Goal: Task Accomplishment & Management: Manage account settings

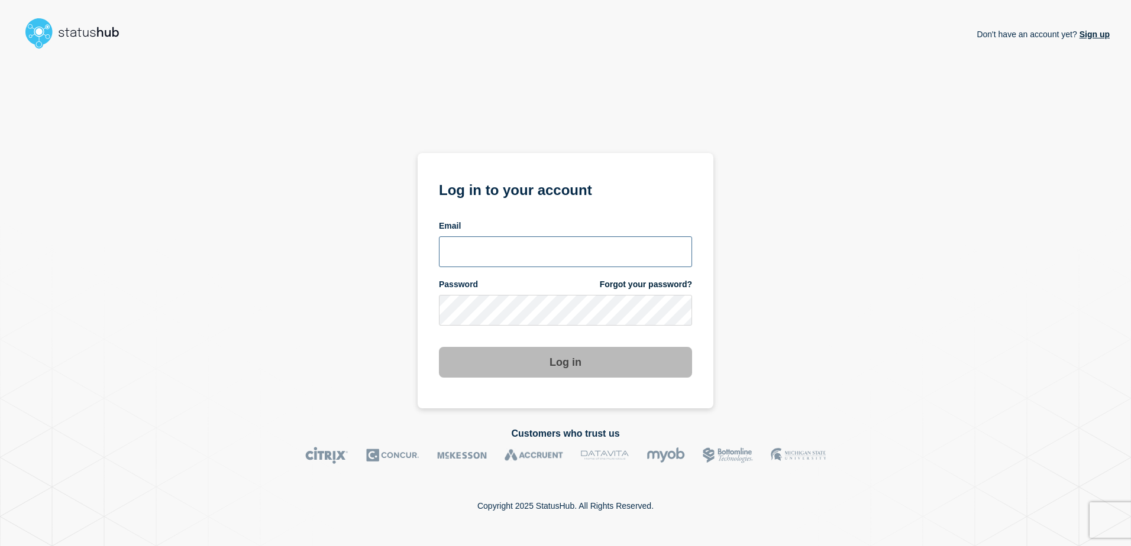
type input "alan.capistrano@kocho.co.uk"
click at [543, 337] on form "Log in to your account Email alan.capistrano@kocho.co.uk Password Forgot your p…" at bounding box center [565, 278] width 253 height 200
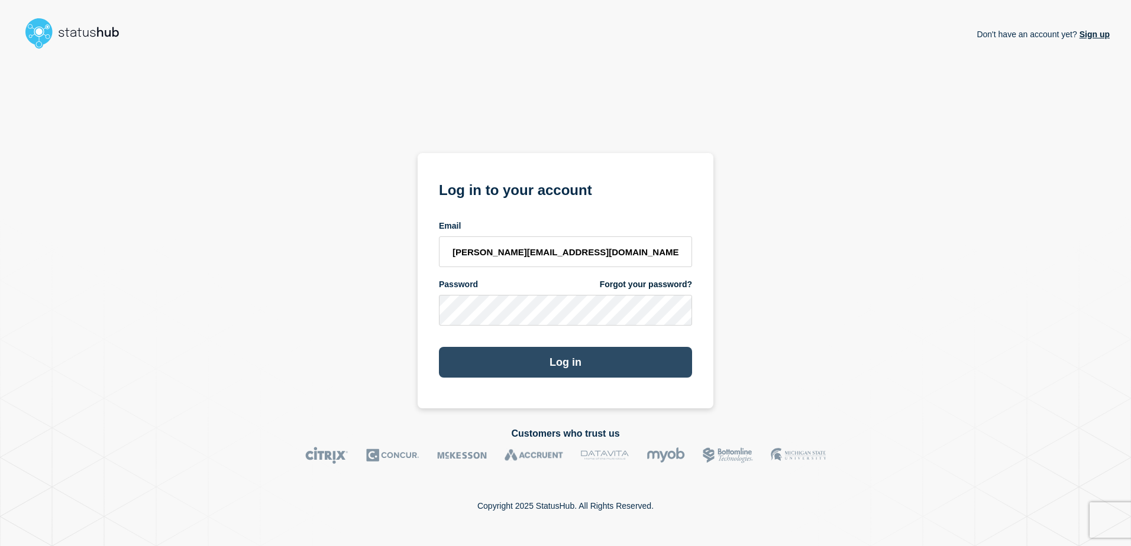
click at [550, 357] on button "Log in" at bounding box center [565, 362] width 253 height 31
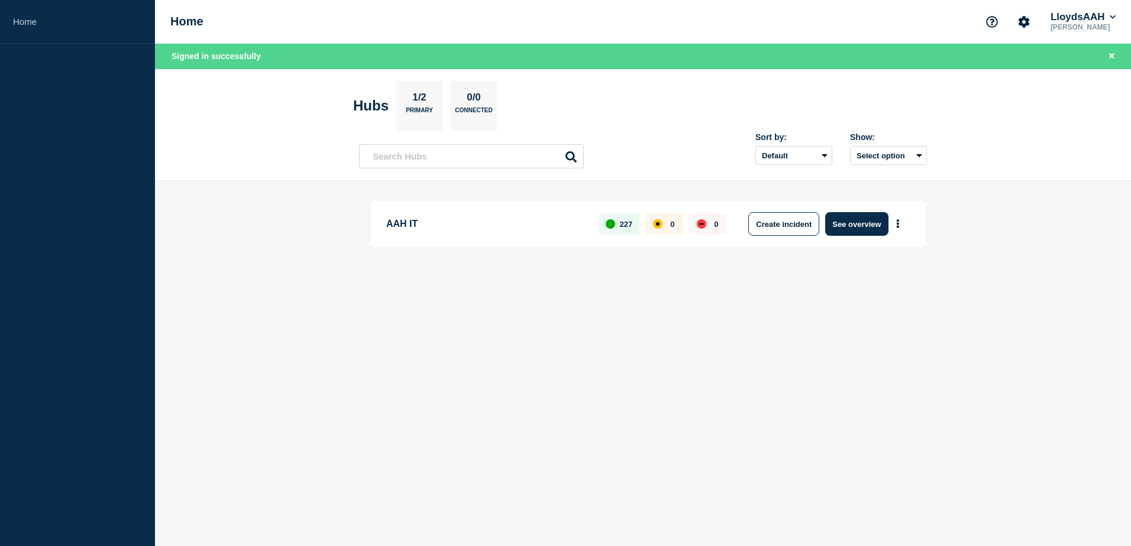
click at [1110, 25] on p "[PERSON_NAME]" at bounding box center [1083, 27] width 70 height 8
click at [1102, 21] on button "LloydsAAH" at bounding box center [1083, 17] width 70 height 12
click at [1082, 57] on button "Kocho" at bounding box center [1075, 59] width 33 height 11
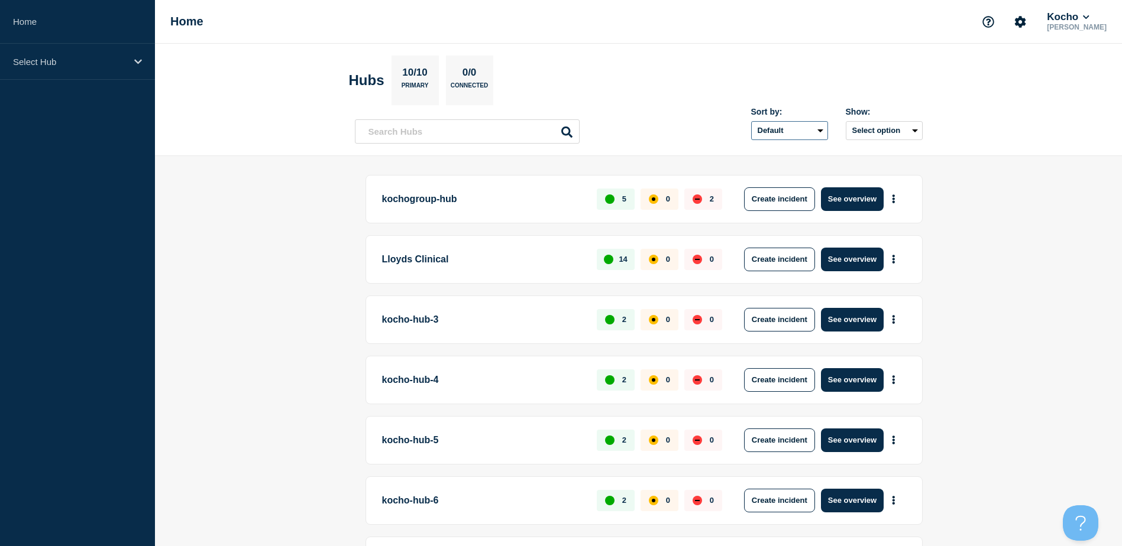
click at [823, 133] on select "Default Last added Last updated Most active A-Z" at bounding box center [789, 130] width 77 height 19
click at [868, 263] on button "See overview" at bounding box center [852, 260] width 63 height 24
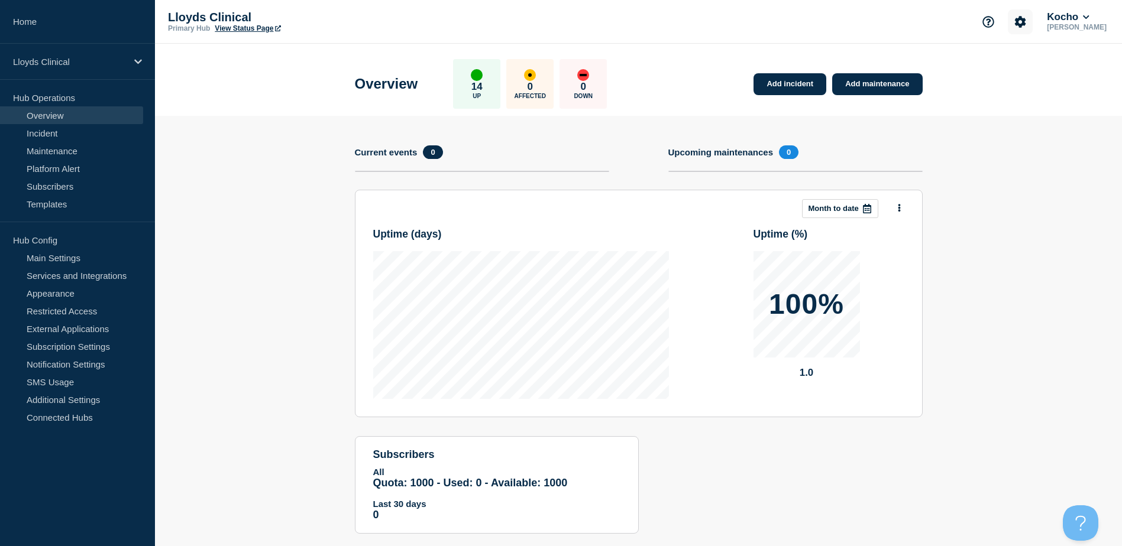
click at [1025, 21] on icon "Account settings" at bounding box center [1020, 22] width 12 height 12
click at [1028, 73] on link "Team Members" at bounding box center [1028, 70] width 61 height 10
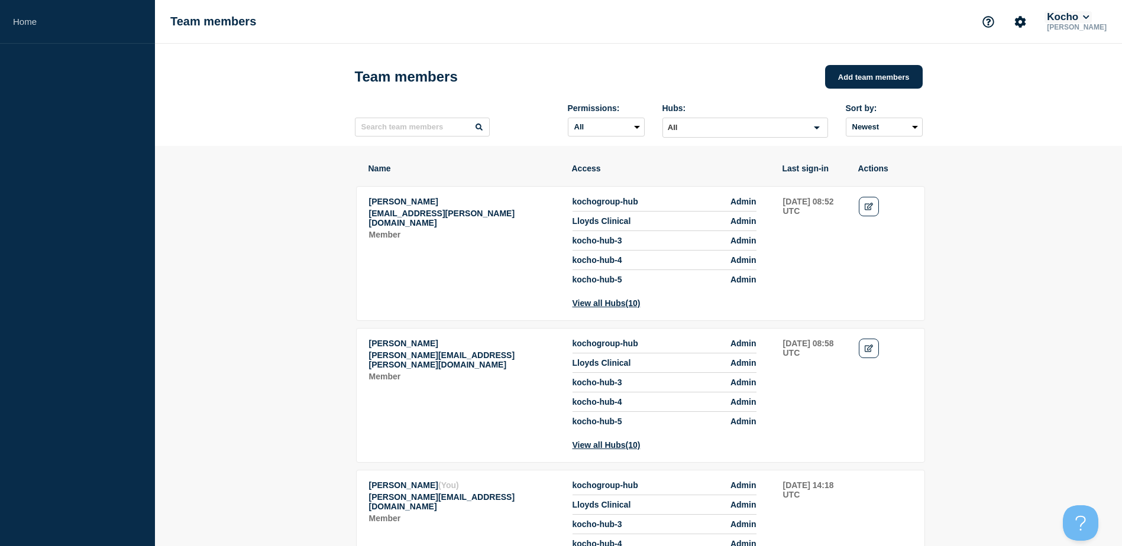
click at [1066, 15] on button "Kocho" at bounding box center [1067, 17] width 47 height 12
click at [1075, 131] on link "User settings" at bounding box center [1082, 129] width 52 height 10
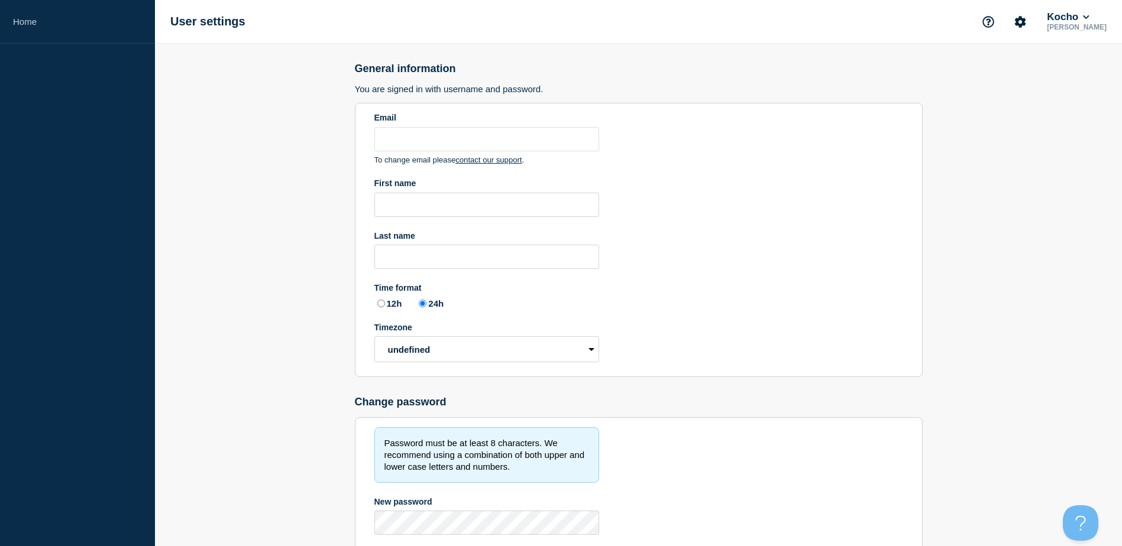
type input "alan.capistrano@kocho.co.uk"
type input "Alan"
type input "Capistrano"
radio input "true"
select select "hub"
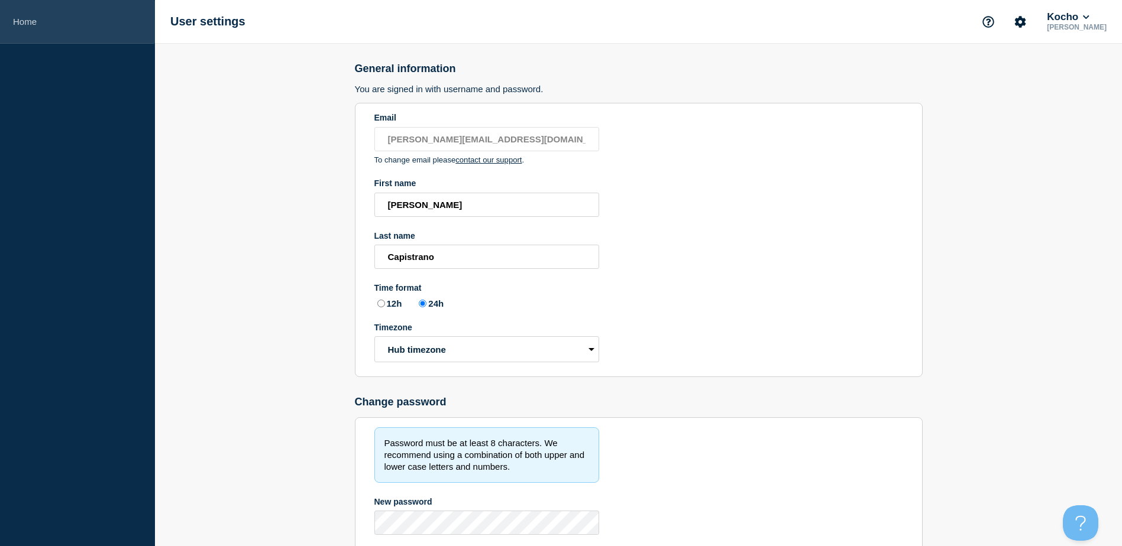
click at [51, 26] on link "Home" at bounding box center [77, 22] width 155 height 44
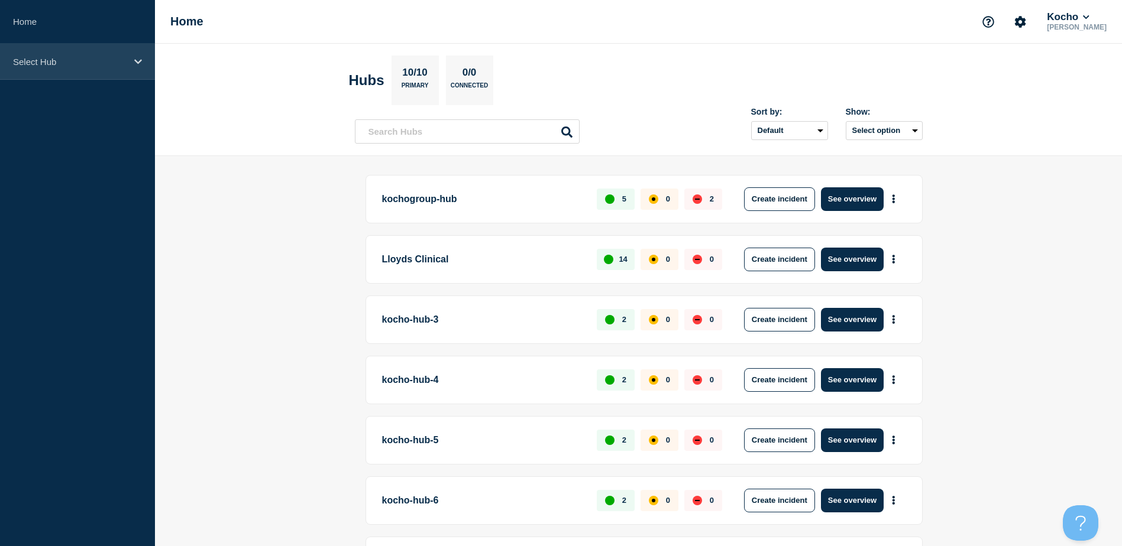
click at [125, 68] on div "Select Hub" at bounding box center [77, 62] width 155 height 36
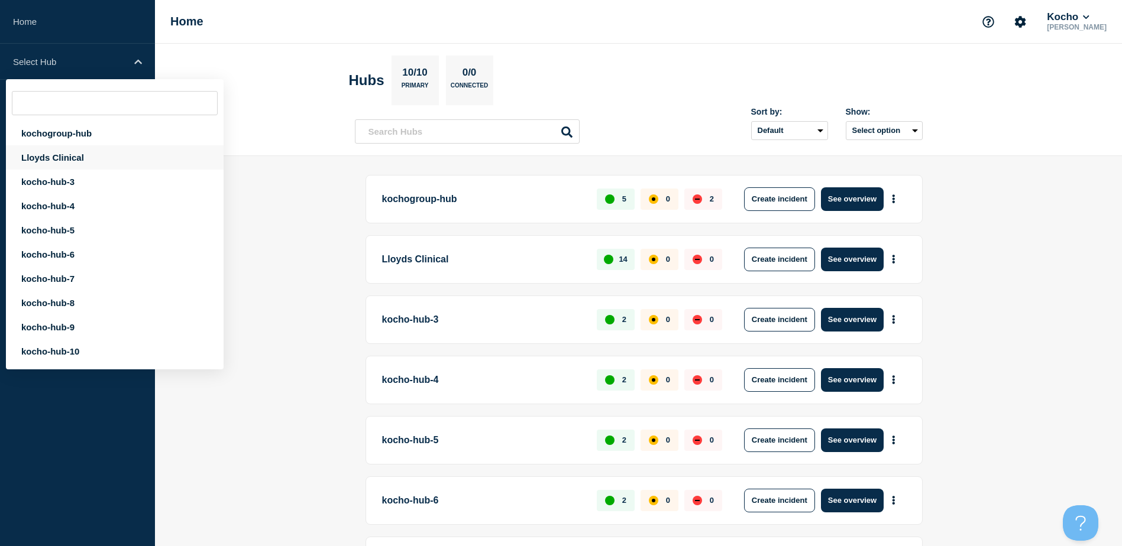
click at [71, 160] on div "Lloyds Clinical" at bounding box center [115, 157] width 218 height 24
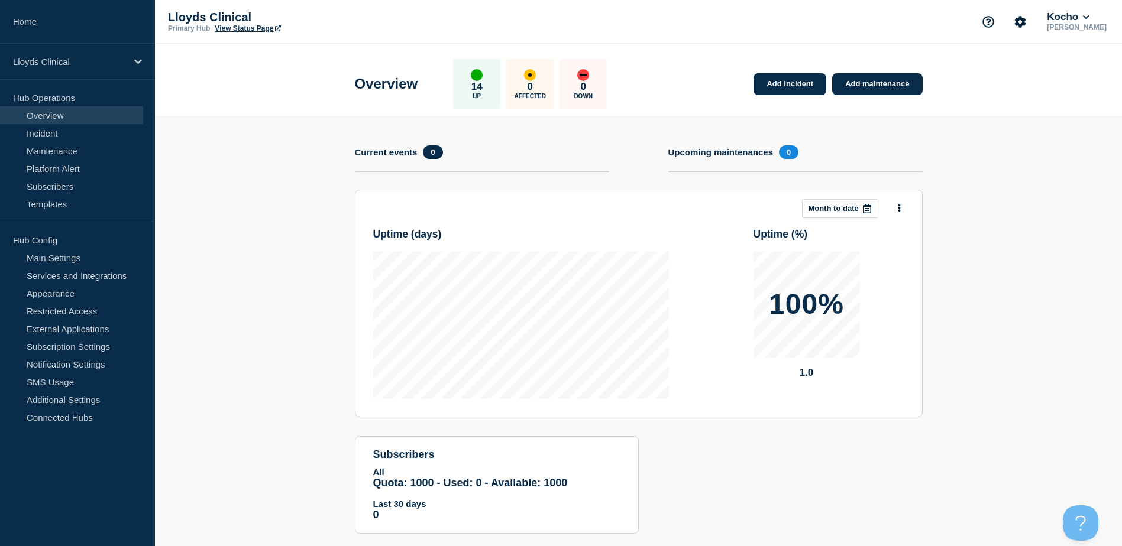
scroll to position [23, 0]
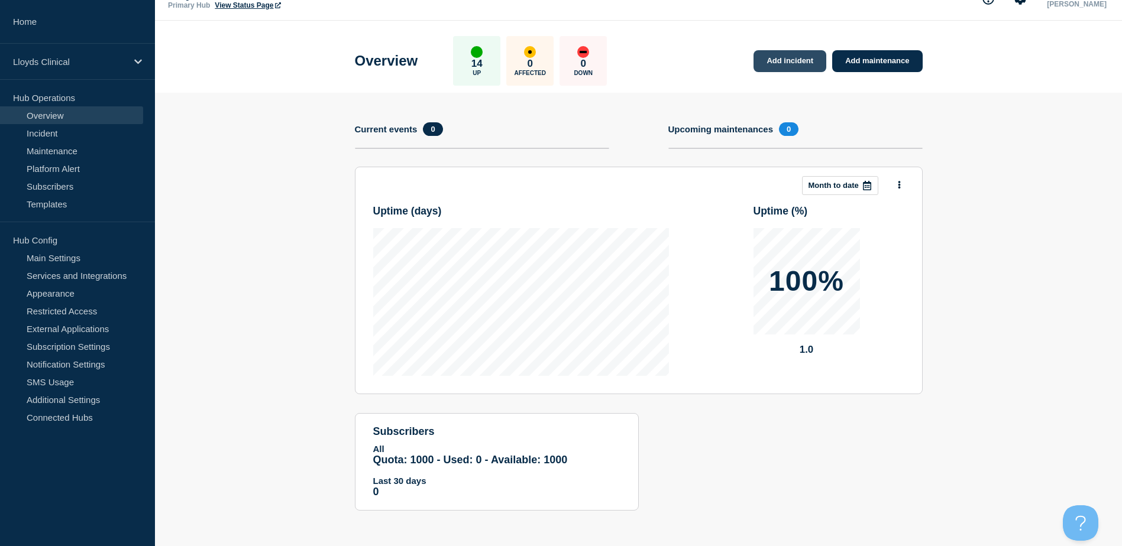
click at [814, 59] on link "Add incident" at bounding box center [789, 61] width 73 height 22
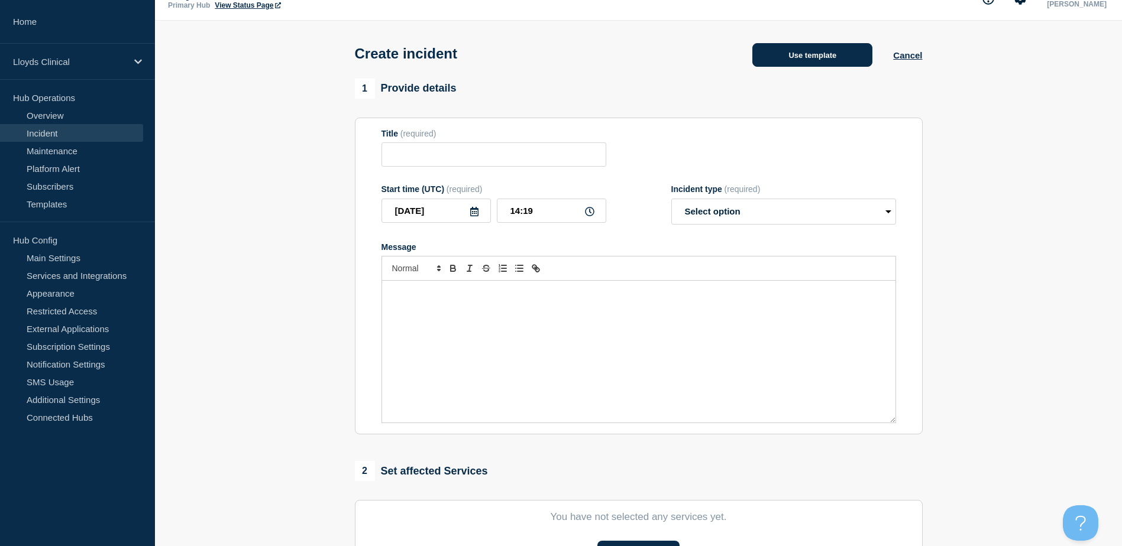
click at [835, 60] on button "Use template" at bounding box center [812, 55] width 120 height 24
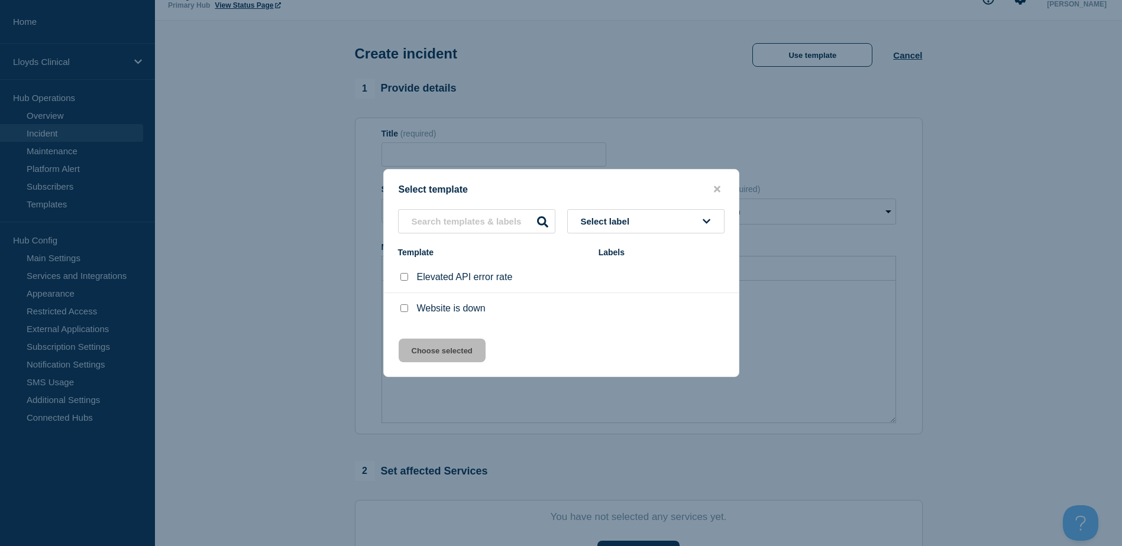
click at [408, 279] on div at bounding box center [404, 277] width 12 height 12
click at [405, 281] on input "Elevated API error rate checkbox" at bounding box center [404, 277] width 8 height 8
checkbox input "true"
click at [443, 353] on button "Choose selected" at bounding box center [442, 351] width 87 height 24
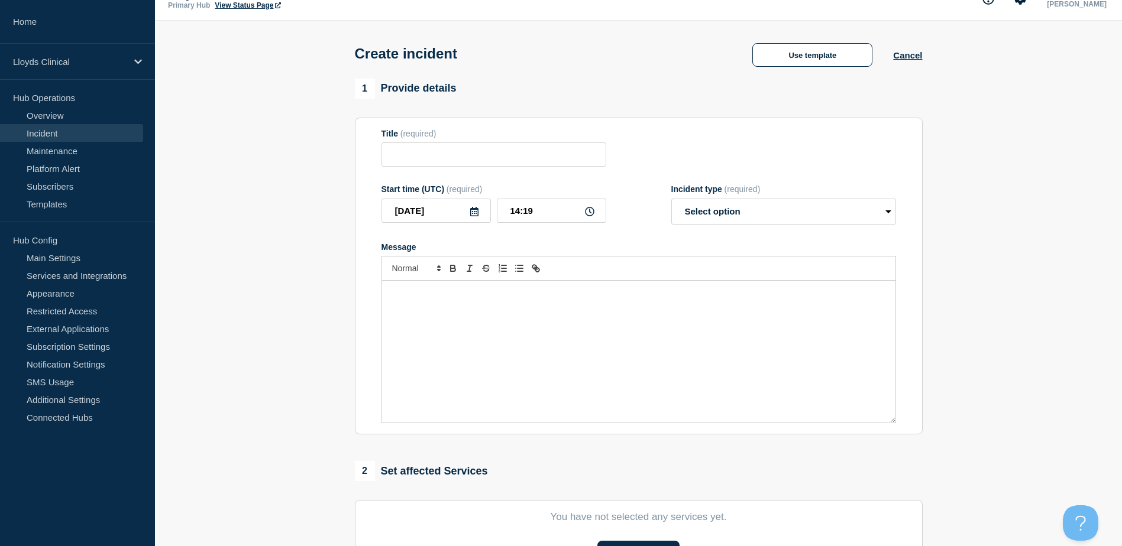
type input "Elevated API error rate"
select select "identified"
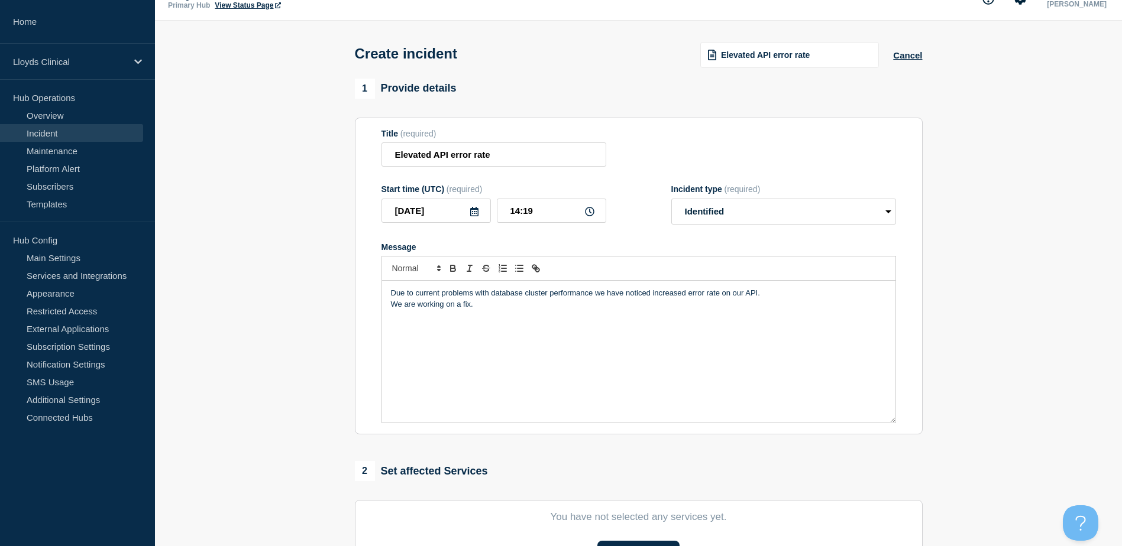
drag, startPoint x: 555, startPoint y: 328, endPoint x: 339, endPoint y: 251, distance: 228.6
click at [341, 254] on section "1 Provide details Title (required) Elevated API error rate Start time (UTC) (re…" at bounding box center [638, 417] width 967 height 677
click at [910, 56] on button "Cancel" at bounding box center [907, 55] width 29 height 10
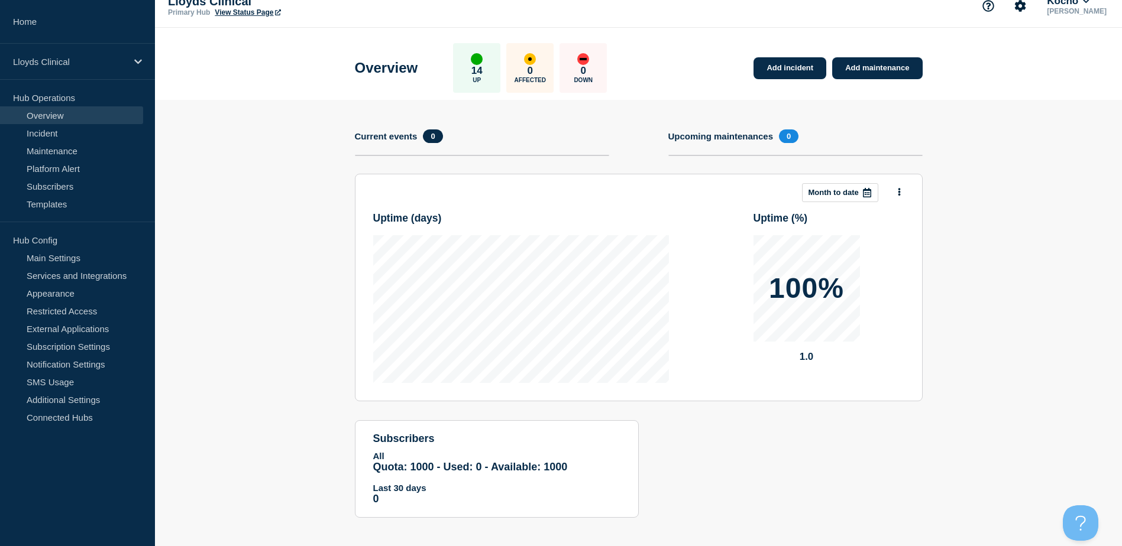
scroll to position [23, 0]
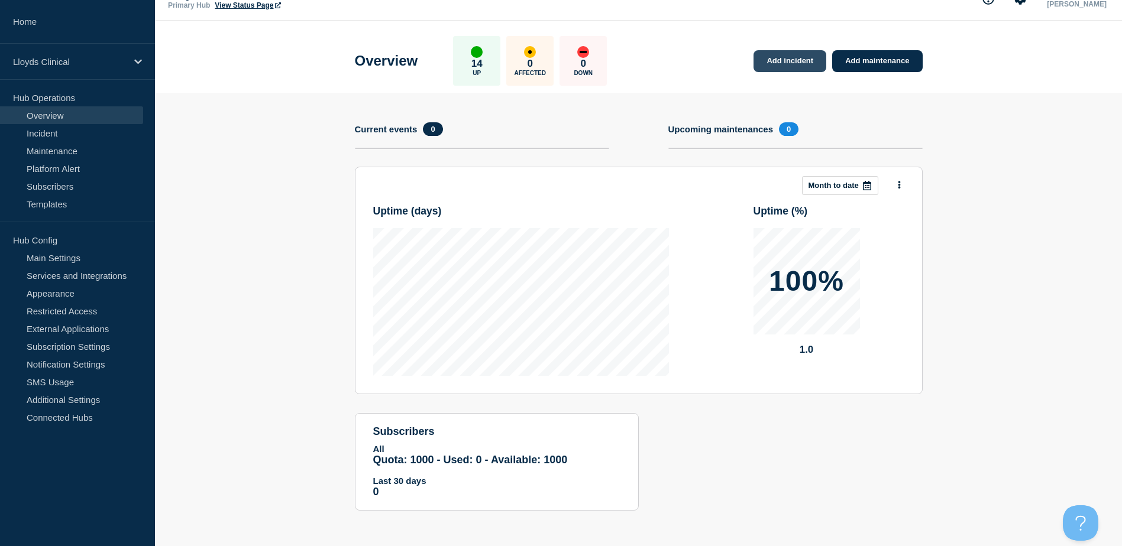
click at [793, 57] on link "Add incident" at bounding box center [789, 61] width 73 height 22
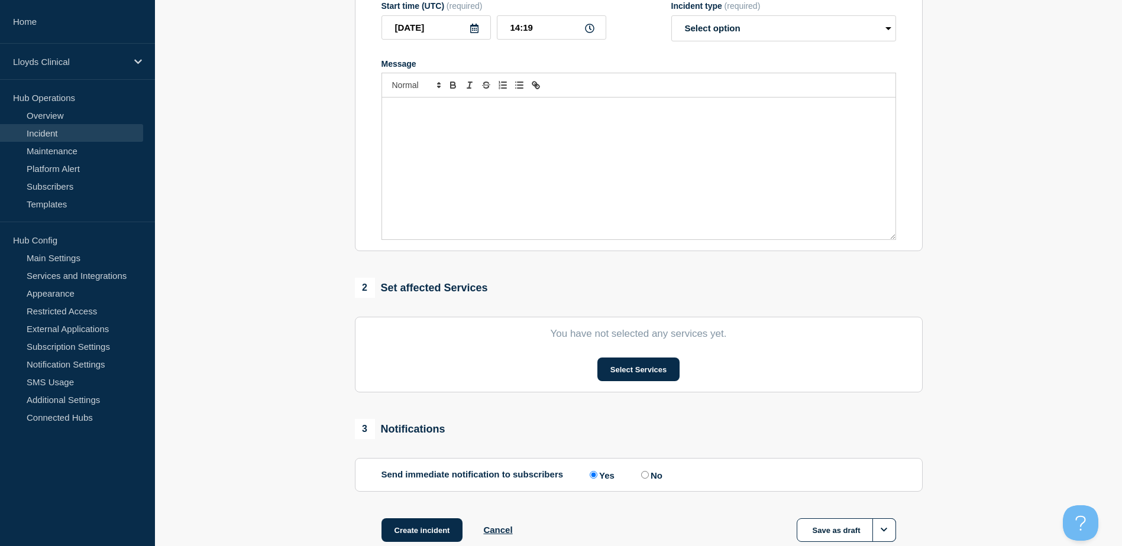
scroll to position [282, 0]
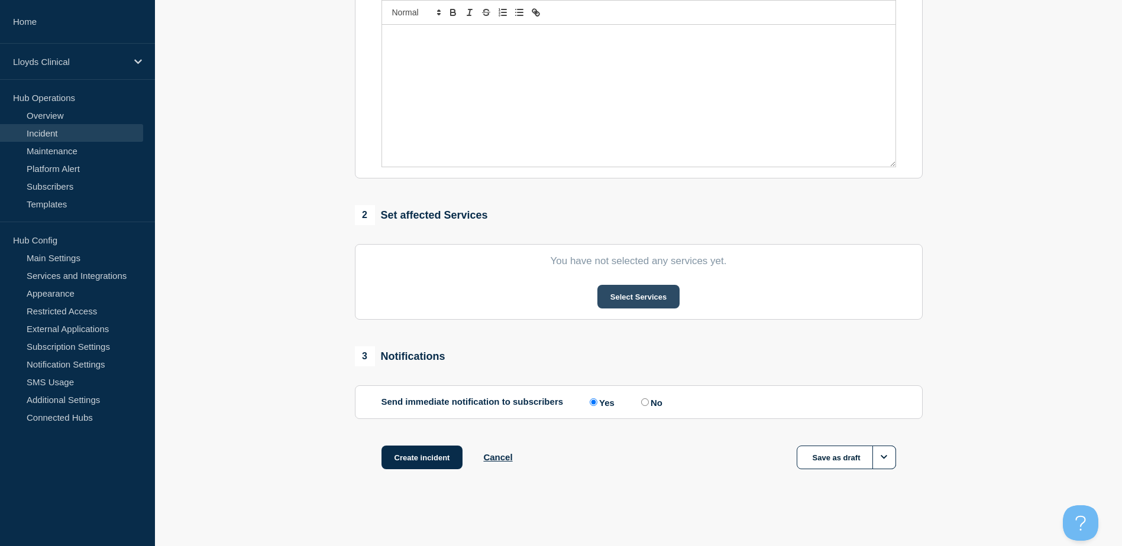
click at [655, 301] on button "Select Services" at bounding box center [638, 297] width 82 height 24
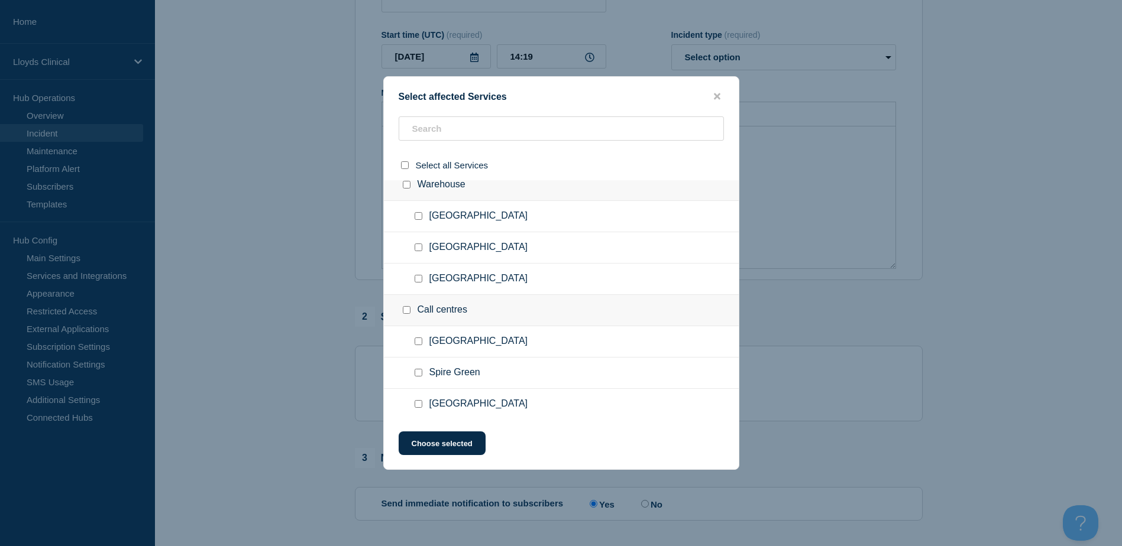
scroll to position [0, 0]
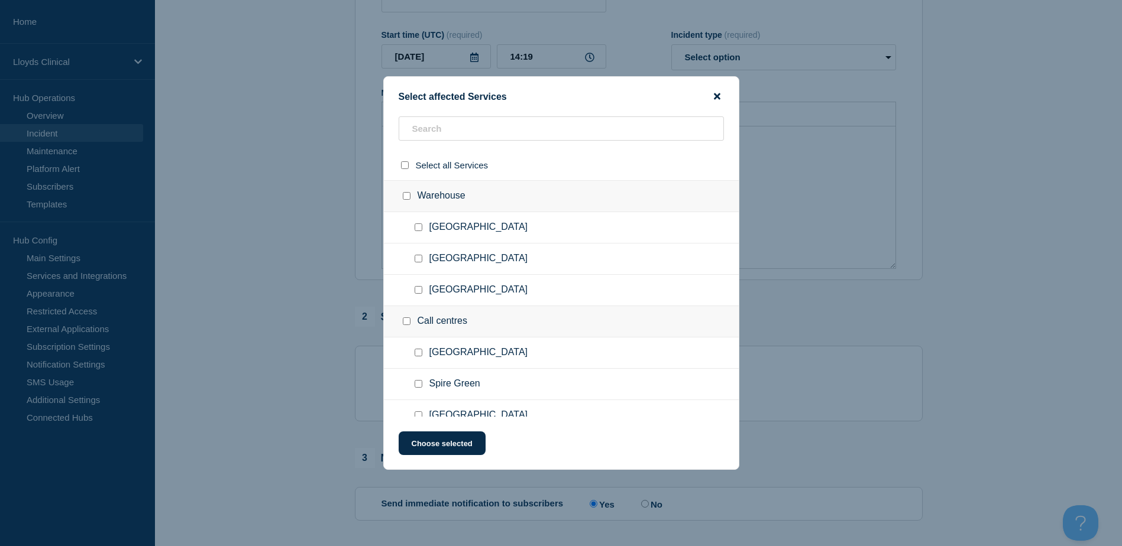
click at [719, 92] on icon "close button" at bounding box center [717, 96] width 7 height 9
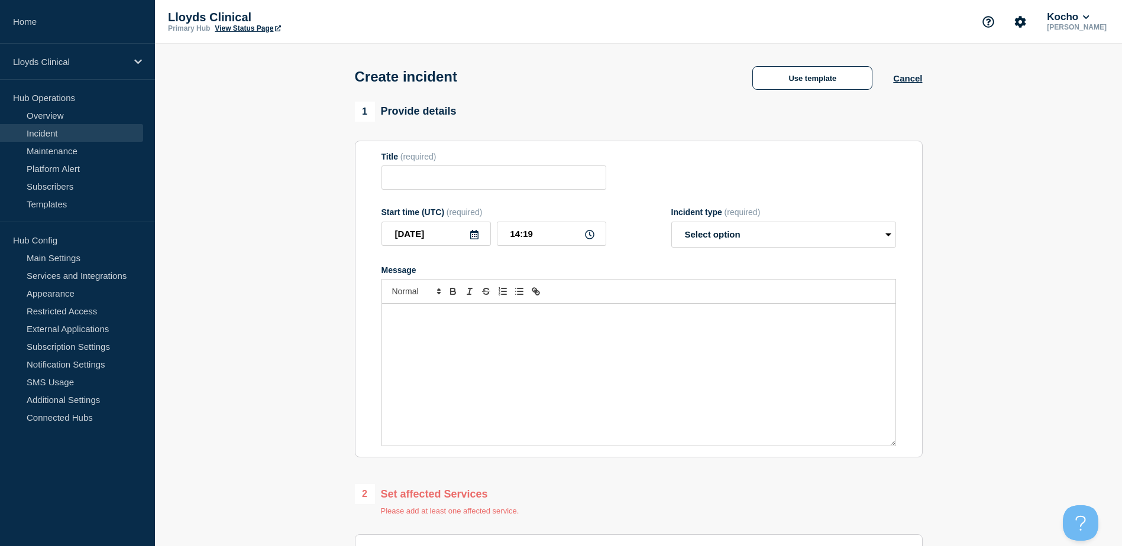
click at [1086, 24] on p "[PERSON_NAME]" at bounding box center [1076, 27] width 64 height 8
click at [1089, 15] on icon at bounding box center [1086, 17] width 7 height 7
click at [1084, 80] on button "LloydsAAH" at bounding box center [1081, 75] width 51 height 11
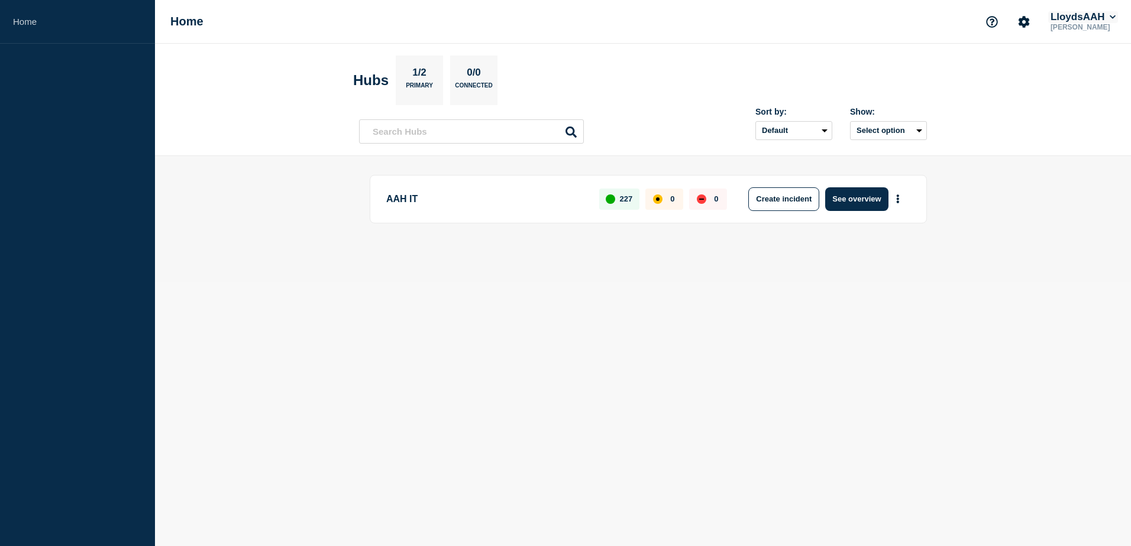
click at [1113, 18] on icon at bounding box center [1113, 17] width 6 height 4
click at [1069, 55] on button "Kocho" at bounding box center [1075, 59] width 33 height 11
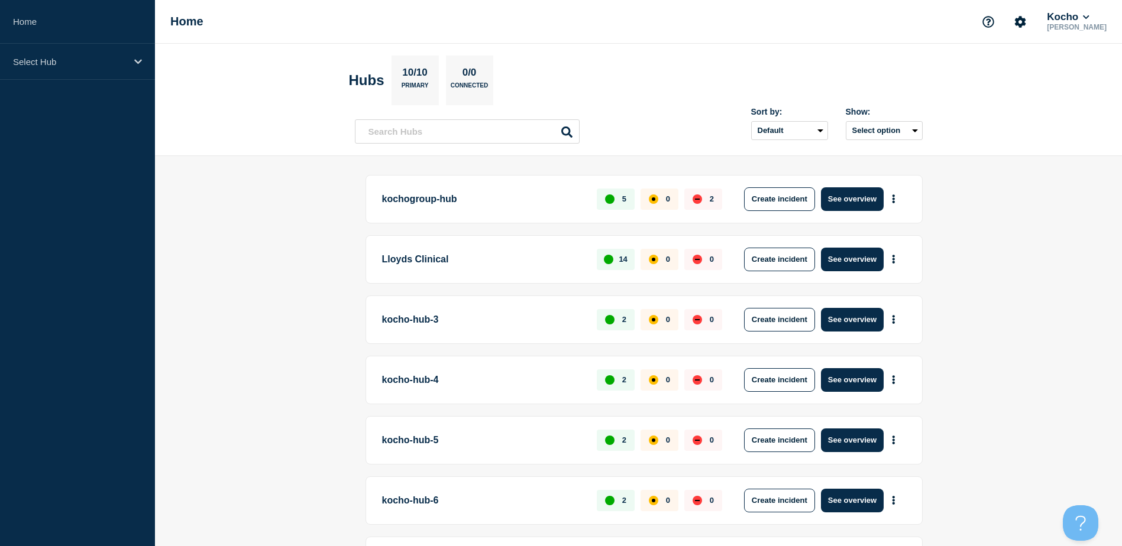
click at [1082, 25] on p "[PERSON_NAME]" at bounding box center [1076, 27] width 64 height 8
click at [1089, 15] on icon at bounding box center [1086, 17] width 7 height 7
click at [1085, 77] on button "LloydsAAH" at bounding box center [1081, 75] width 51 height 11
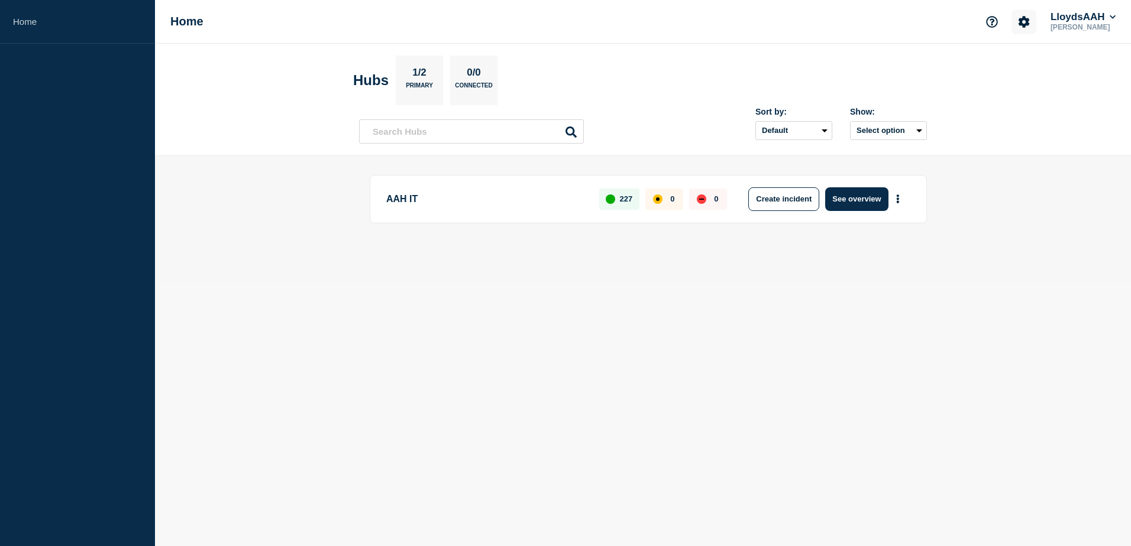
click at [1024, 24] on icon "Account settings" at bounding box center [1023, 21] width 11 height 11
click at [1023, 158] on main "AAH IT 227 0 0 Create incident See overview" at bounding box center [643, 219] width 976 height 126
click at [1014, 18] on button "Account settings" at bounding box center [1023, 21] width 25 height 25
drag, startPoint x: 1054, startPoint y: 131, endPoint x: 1083, endPoint y: 54, distance: 82.2
click at [1057, 123] on header "Hubs 1/2 Primary 0/0 Connected Sort by: Default Last added Last updated Most ac…" at bounding box center [643, 100] width 976 height 112
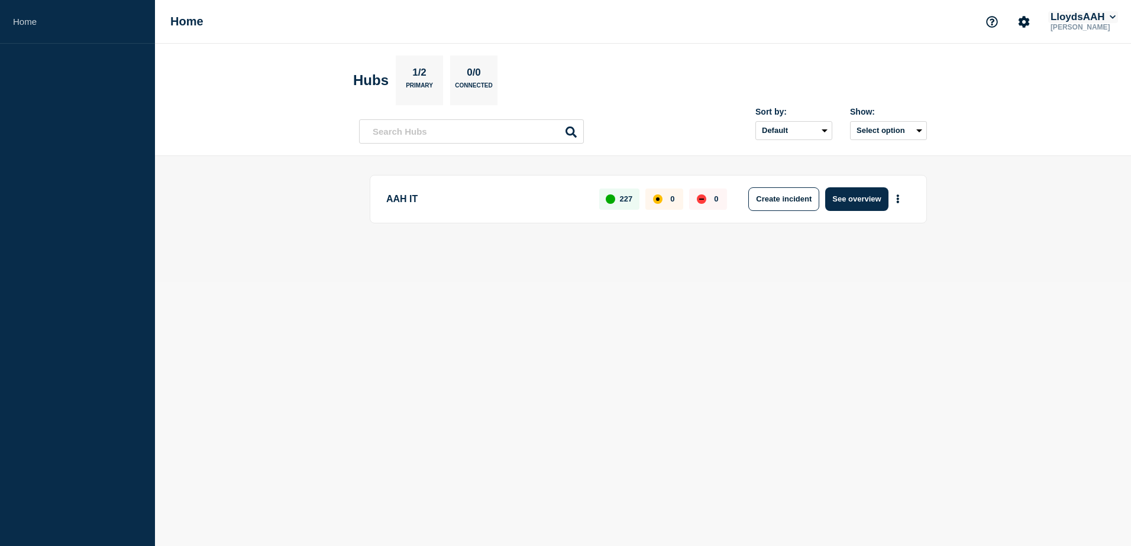
click at [1098, 20] on button "LloydsAAH" at bounding box center [1083, 17] width 70 height 12
click at [1092, 263] on main "AAH IT 227 0 0 Create incident See overview" at bounding box center [643, 219] width 976 height 126
click at [862, 209] on button "See overview" at bounding box center [856, 199] width 63 height 24
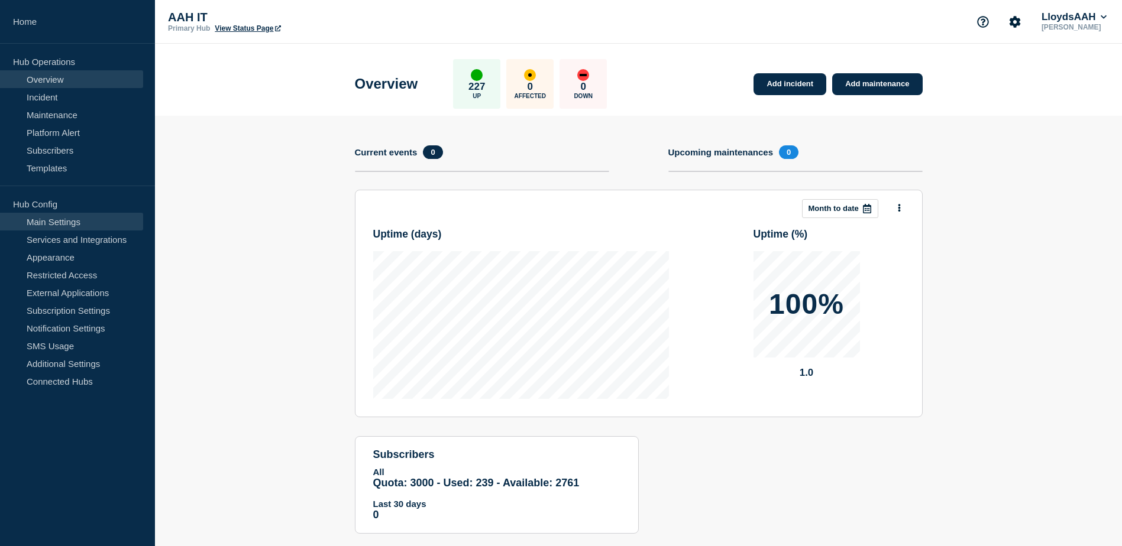
click at [59, 227] on link "Main Settings" at bounding box center [71, 222] width 143 height 18
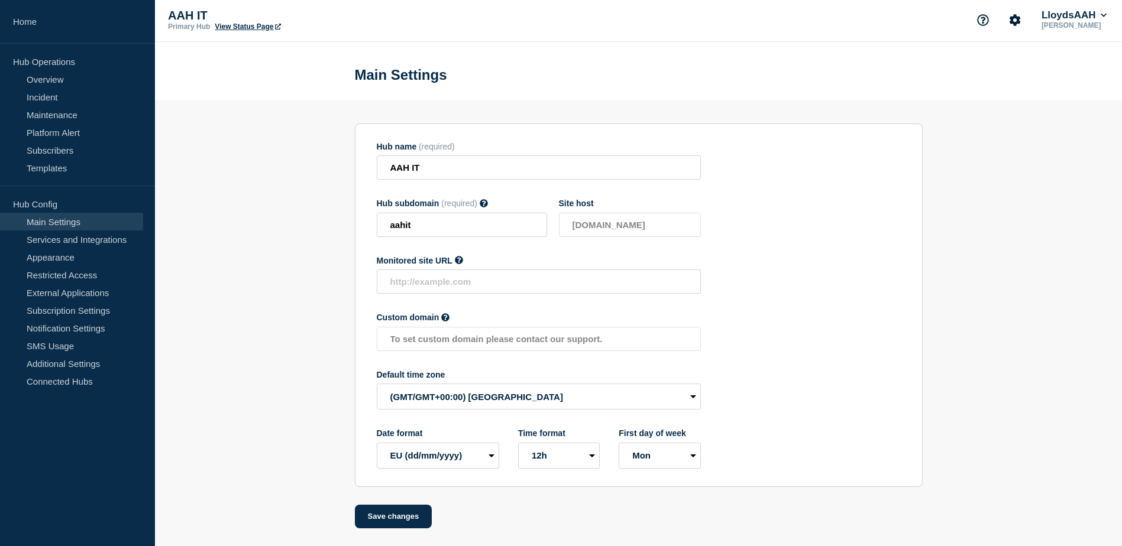
scroll to position [5, 0]
click at [743, 274] on section "Hub name (required) AAH IT Hub subdomain (required) Must contain only ASCII let…" at bounding box center [639, 306] width 568 height 364
click at [793, 257] on section "Hub name (required) AAH IT Hub subdomain (required) Must contain only ASCII let…" at bounding box center [639, 306] width 568 height 364
click at [70, 249] on link "Appearance" at bounding box center [71, 257] width 143 height 18
click at [72, 241] on link "Services and Integrations" at bounding box center [71, 240] width 143 height 18
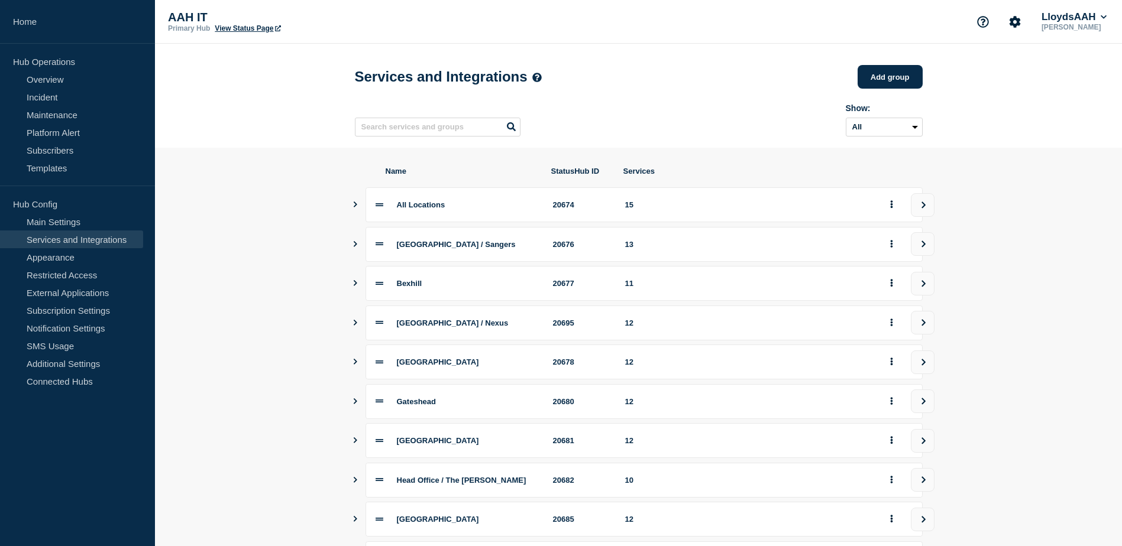
scroll to position [59, 0]
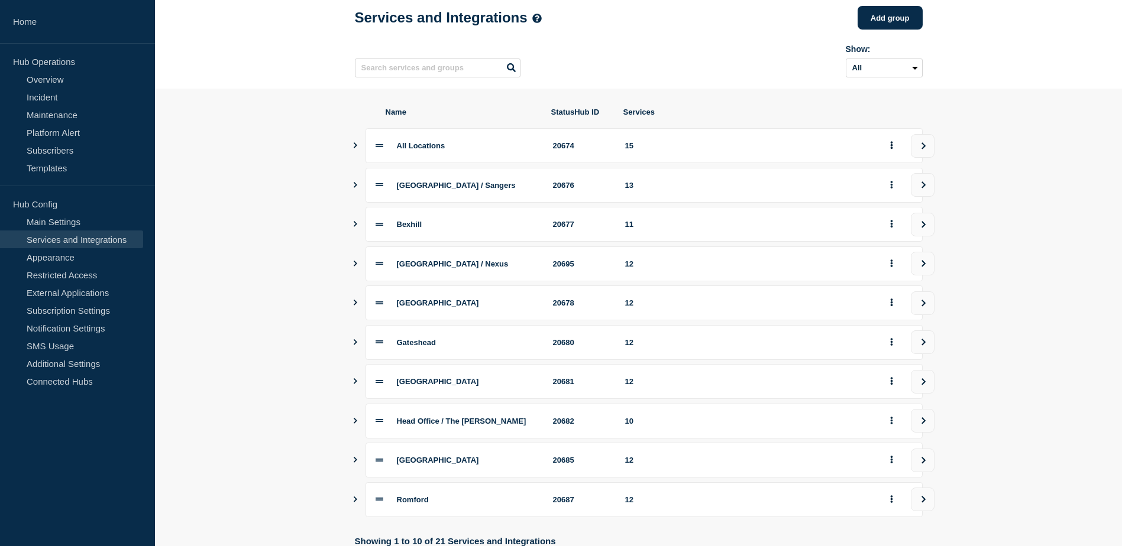
click at [353, 148] on icon "Show services" at bounding box center [355, 146] width 8 height 6
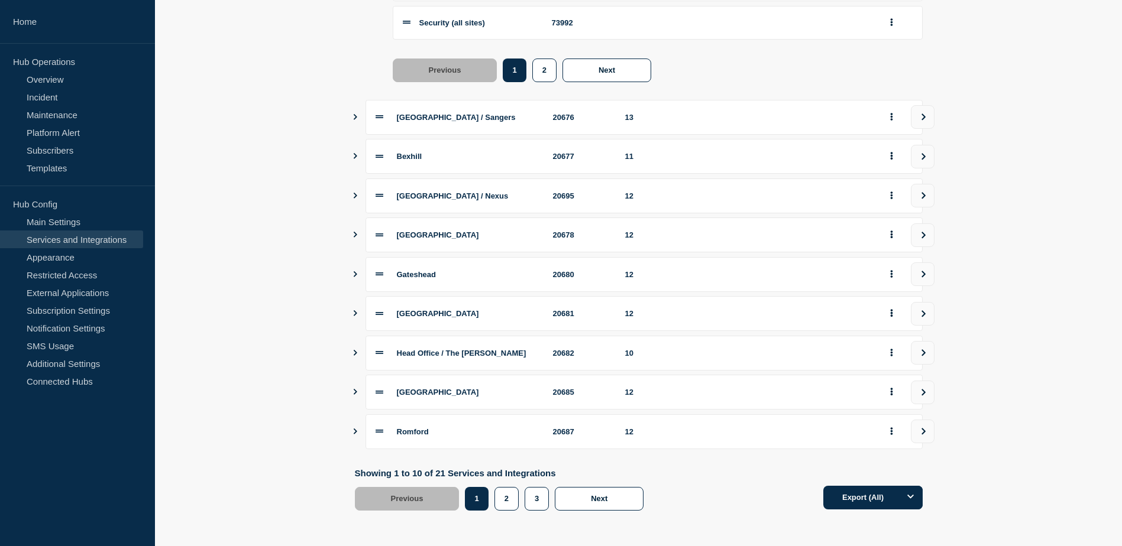
scroll to position [599, 0]
click at [351, 153] on icon "Show services" at bounding box center [355, 156] width 8 height 6
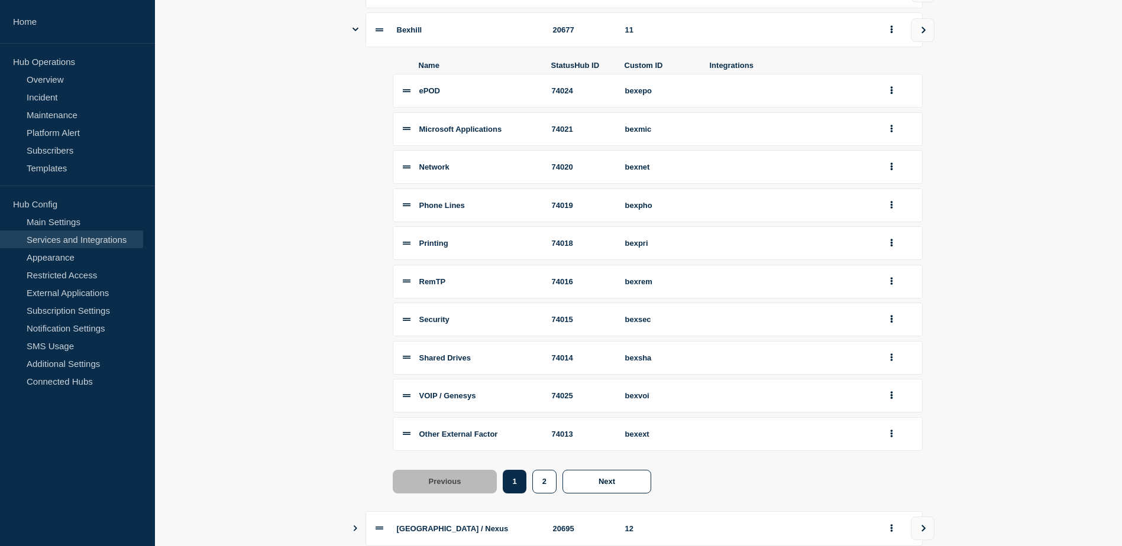
scroll to position [717, 0]
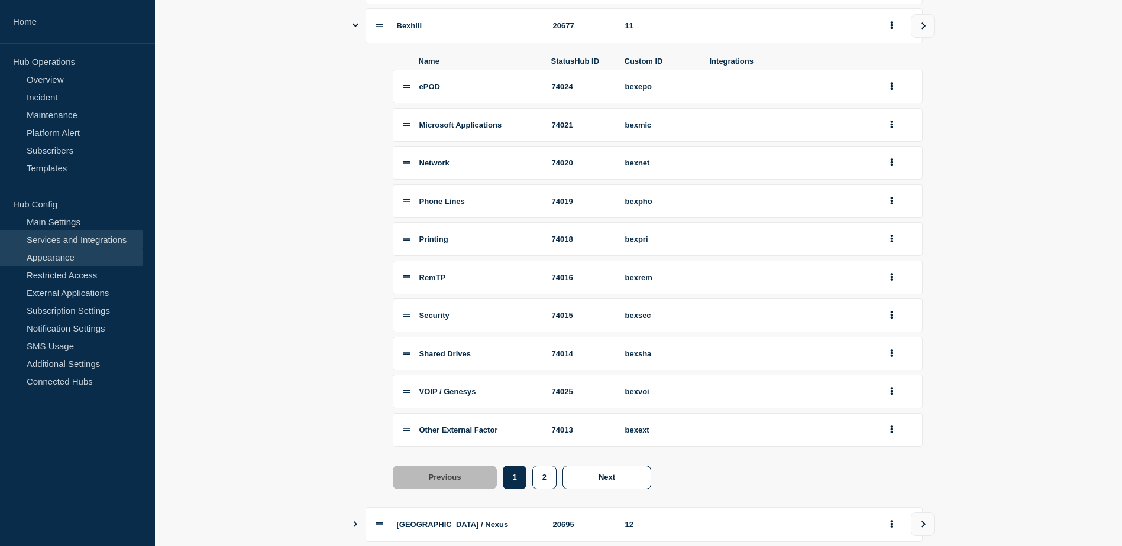
click at [47, 259] on link "Appearance" at bounding box center [71, 257] width 143 height 18
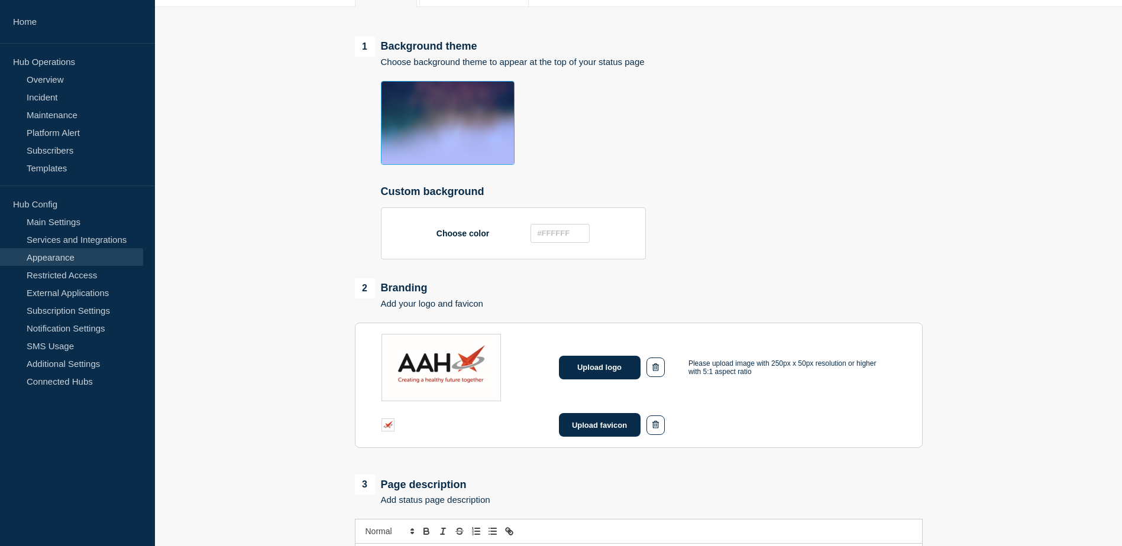
scroll to position [177, 0]
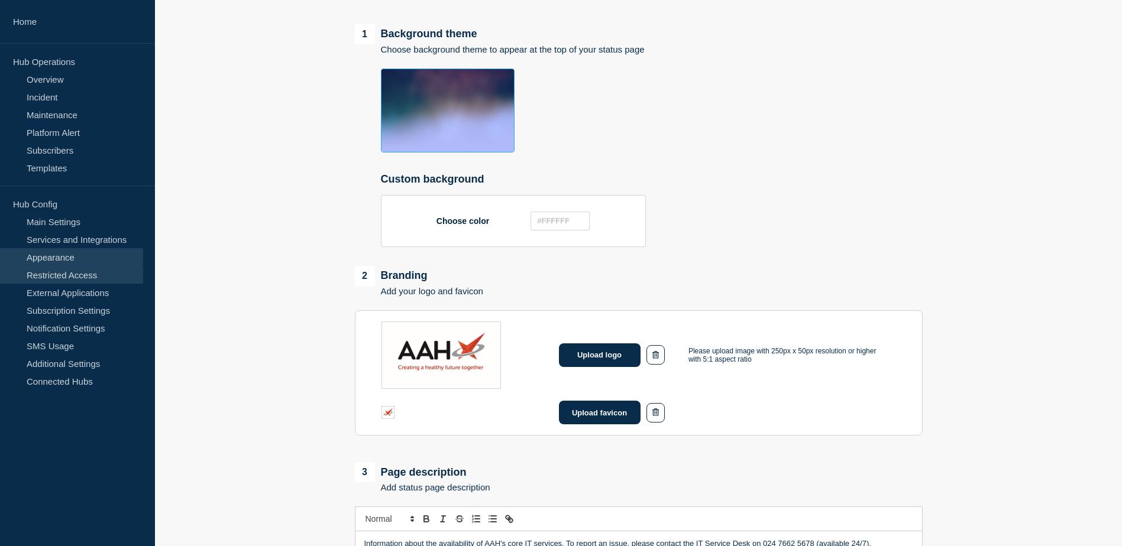
click at [77, 276] on link "Restricted Access" at bounding box center [71, 275] width 143 height 18
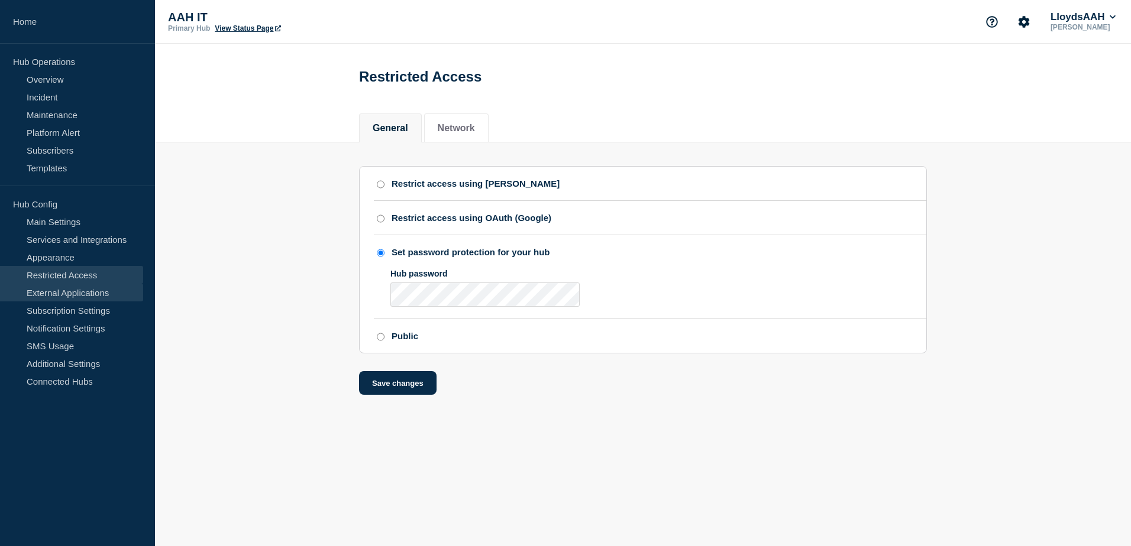
click at [64, 298] on link "External Applications" at bounding box center [71, 293] width 143 height 18
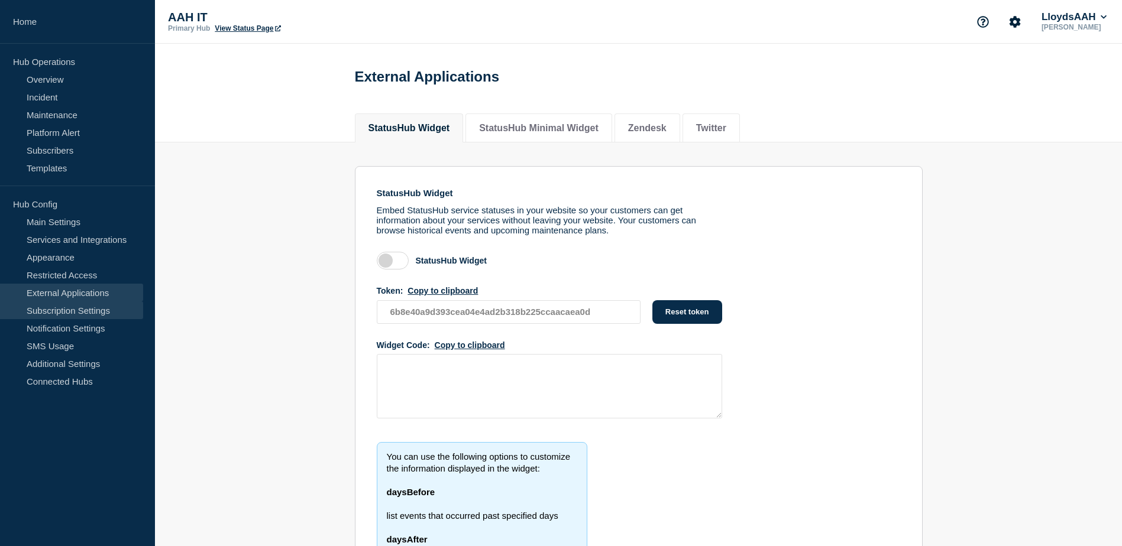
click at [71, 318] on link "Subscription Settings" at bounding box center [71, 311] width 143 height 18
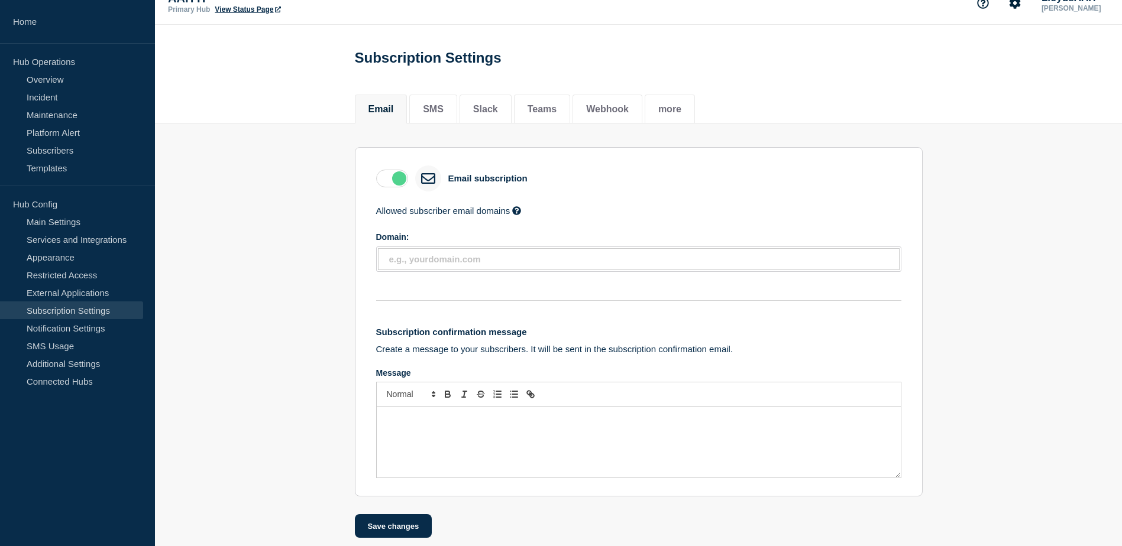
scroll to position [34, 0]
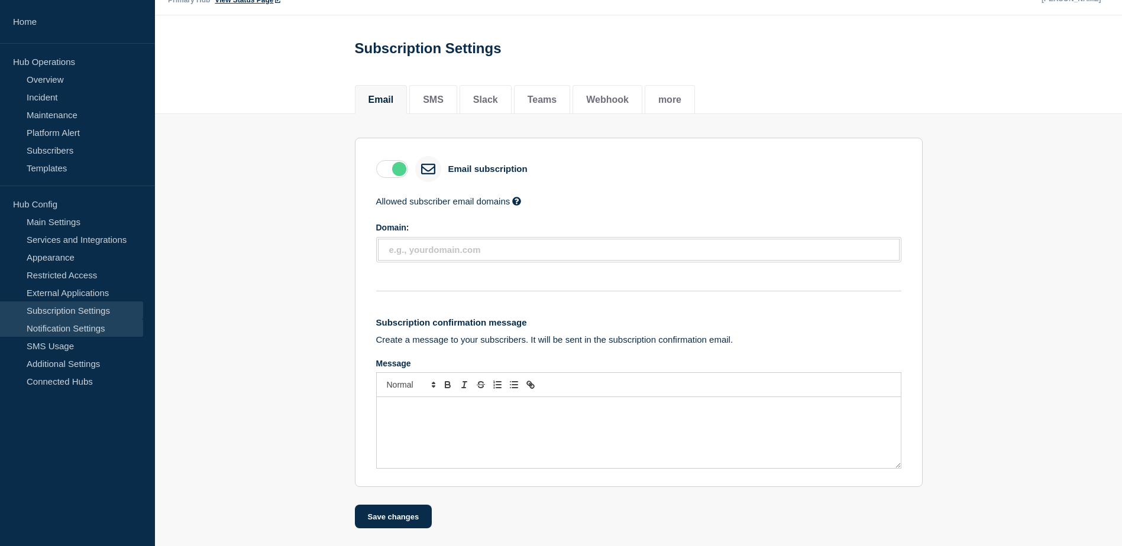
click at [95, 327] on link "Notification Settings" at bounding box center [71, 328] width 143 height 18
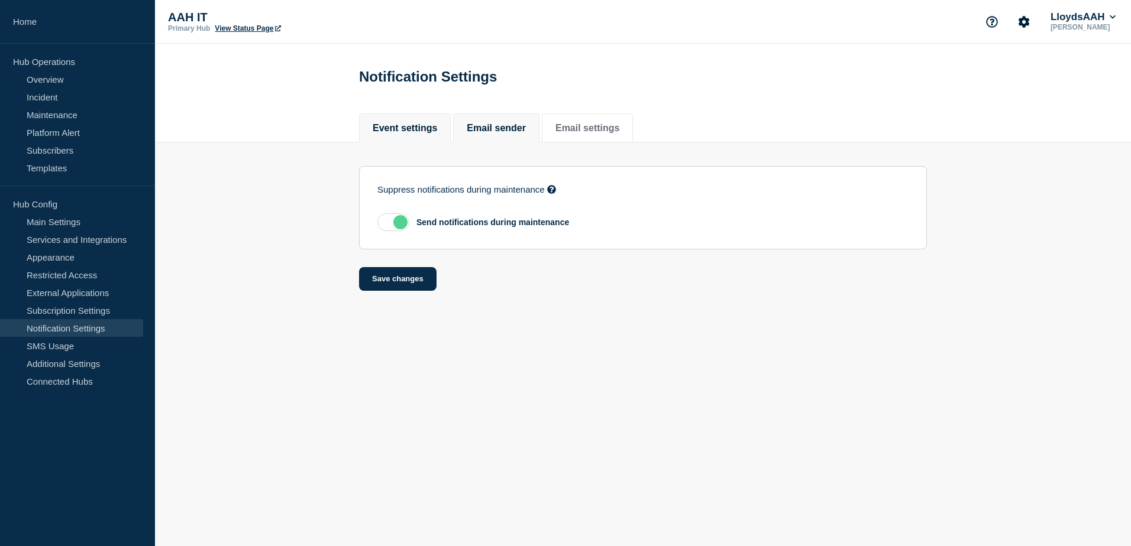
click at [516, 141] on li "Email sender" at bounding box center [496, 128] width 86 height 29
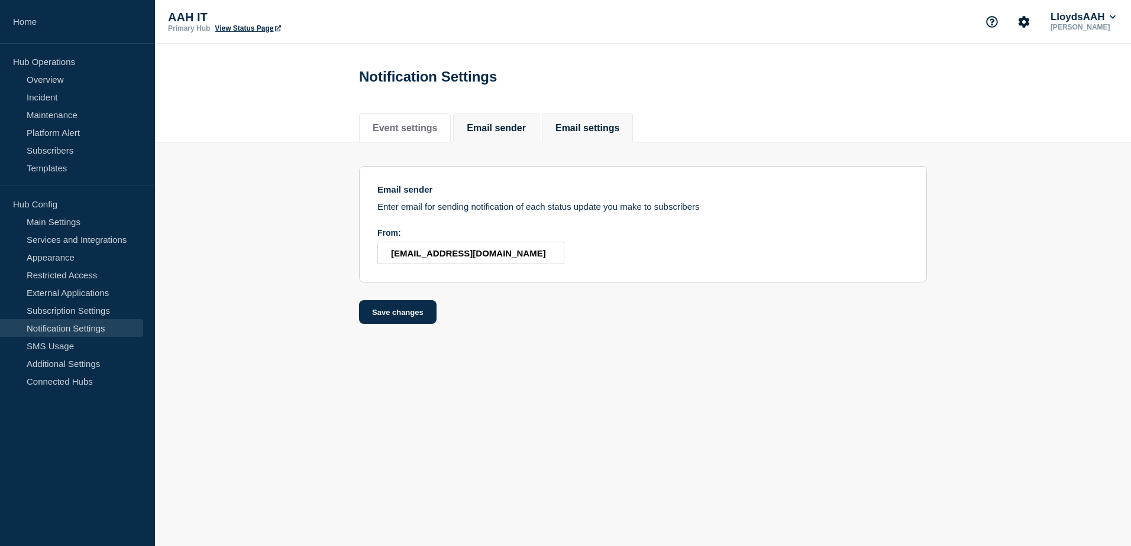
click at [619, 130] on button "Email settings" at bounding box center [587, 128] width 64 height 11
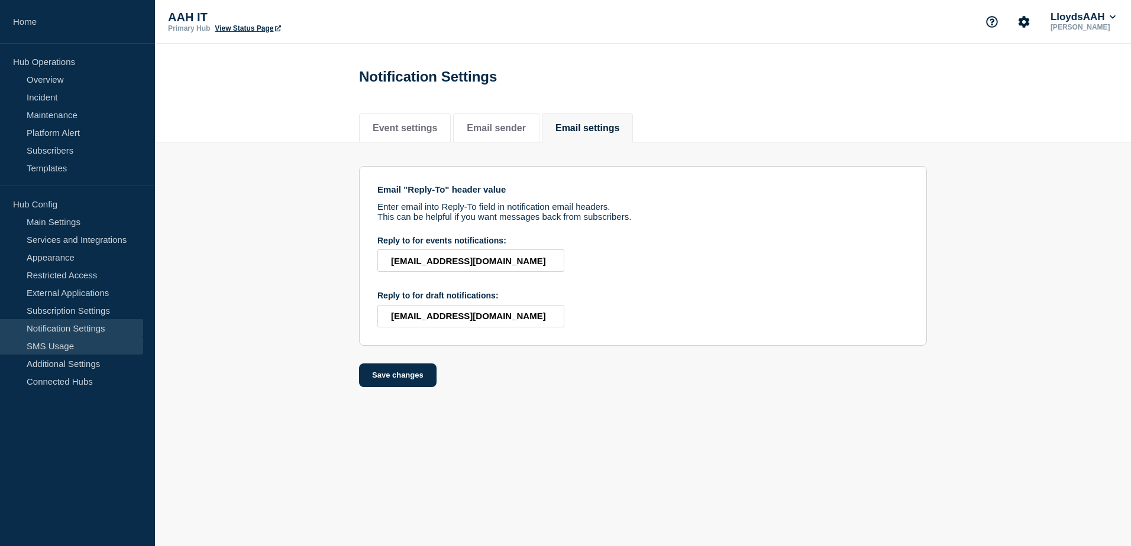
click at [59, 348] on link "SMS Usage" at bounding box center [71, 346] width 143 height 18
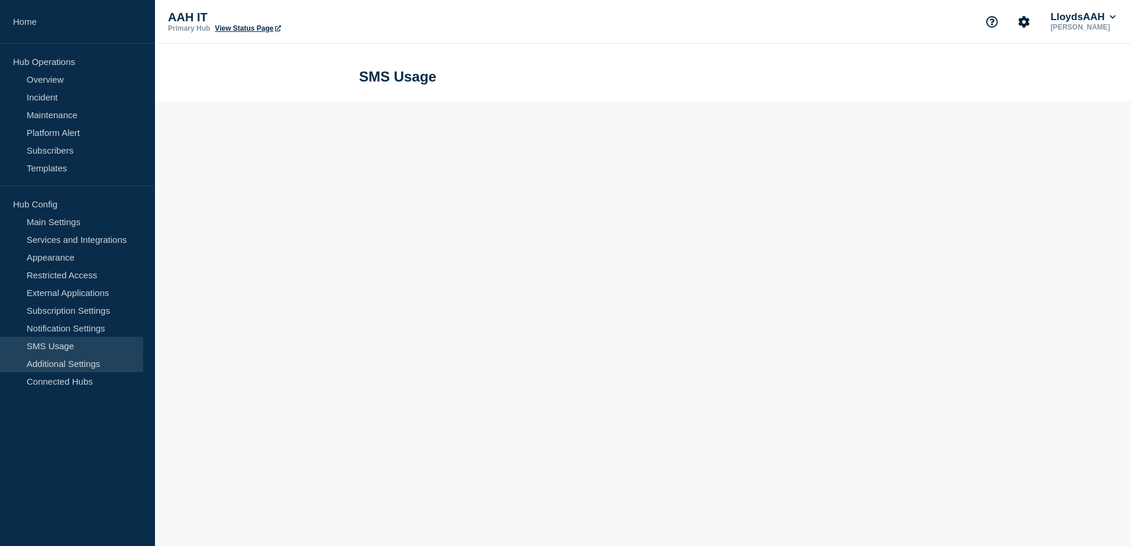
click at [83, 360] on link "Additional Settings" at bounding box center [71, 364] width 143 height 18
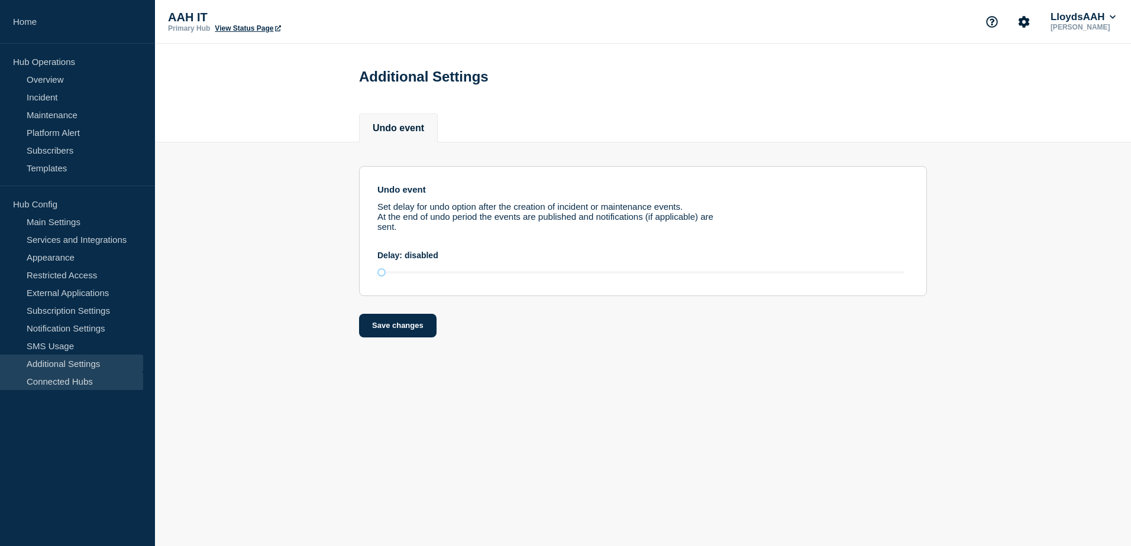
click at [70, 381] on link "Connected Hubs" at bounding box center [71, 382] width 143 height 18
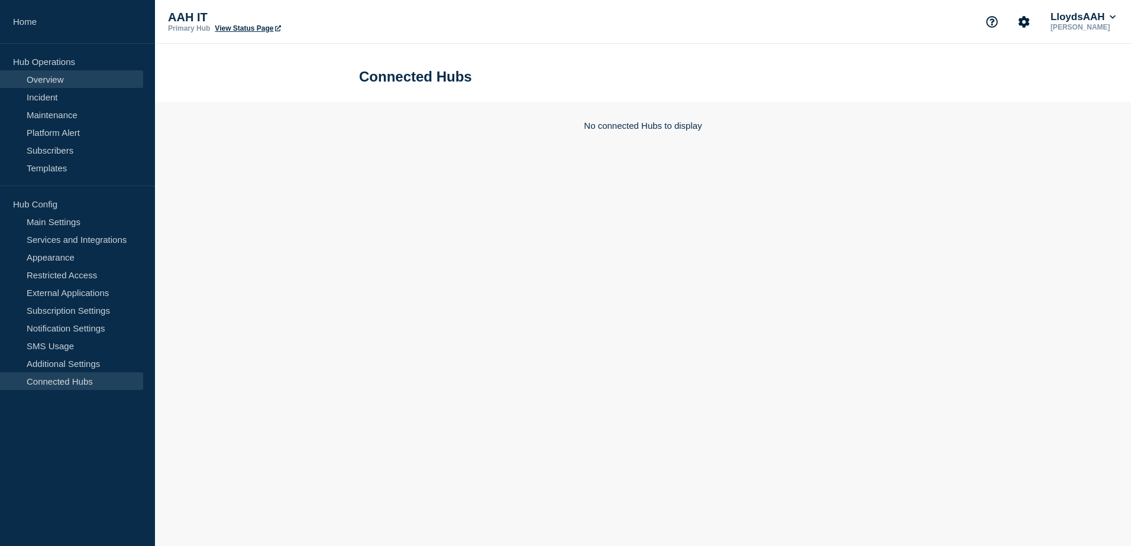
click at [70, 79] on link "Overview" at bounding box center [71, 79] width 143 height 18
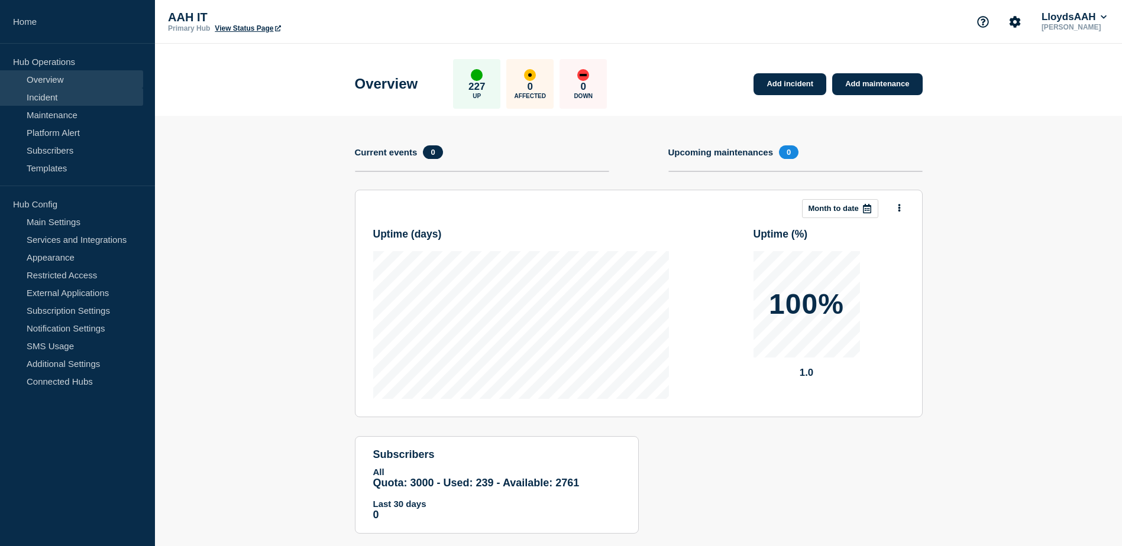
click at [67, 92] on link "Incident" at bounding box center [71, 97] width 143 height 18
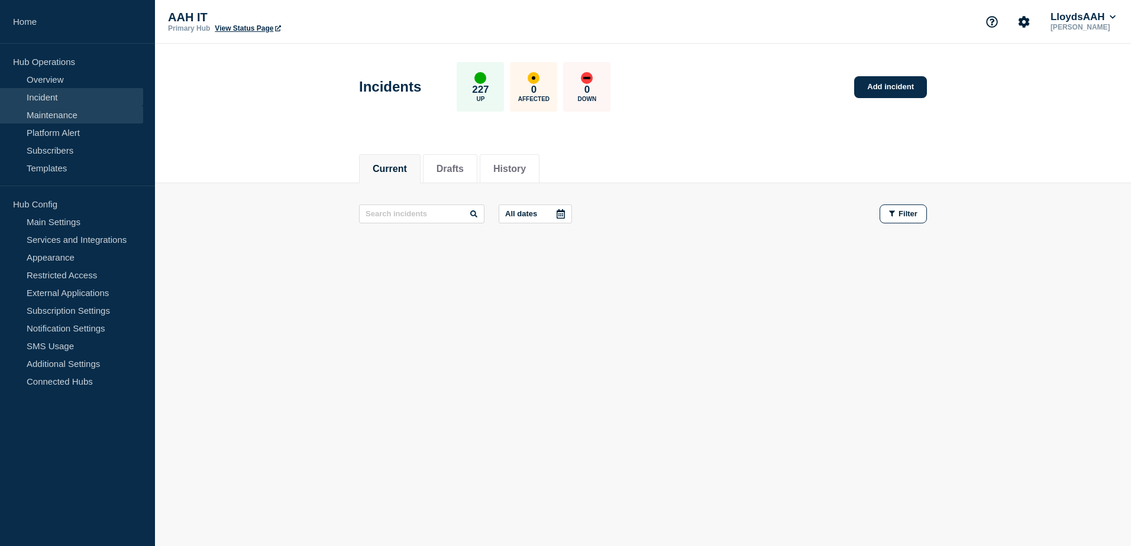
click at [62, 113] on link "Maintenance" at bounding box center [71, 115] width 143 height 18
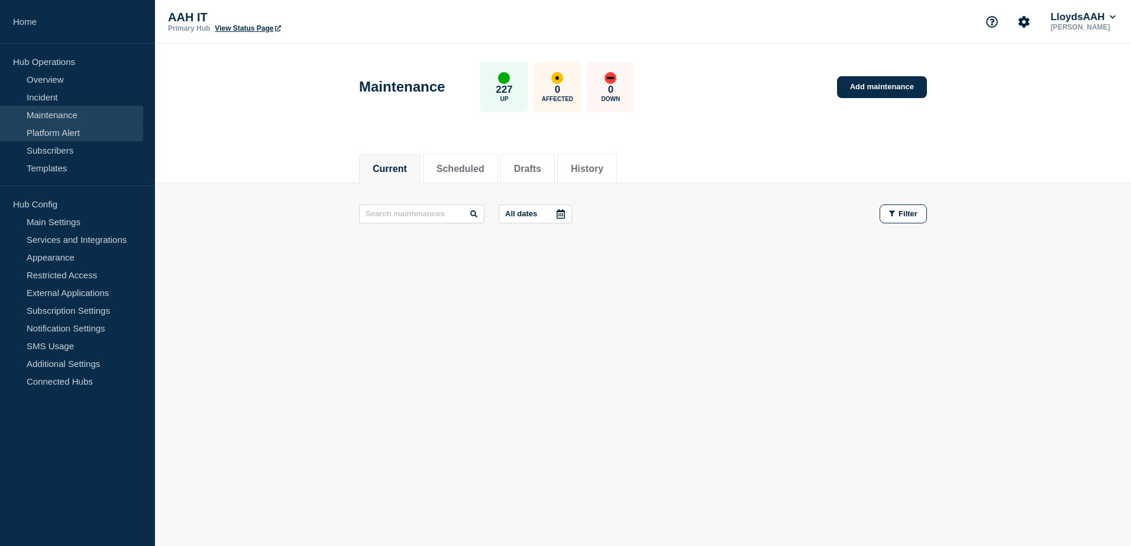
click at [76, 137] on link "Platform Alert" at bounding box center [71, 133] width 143 height 18
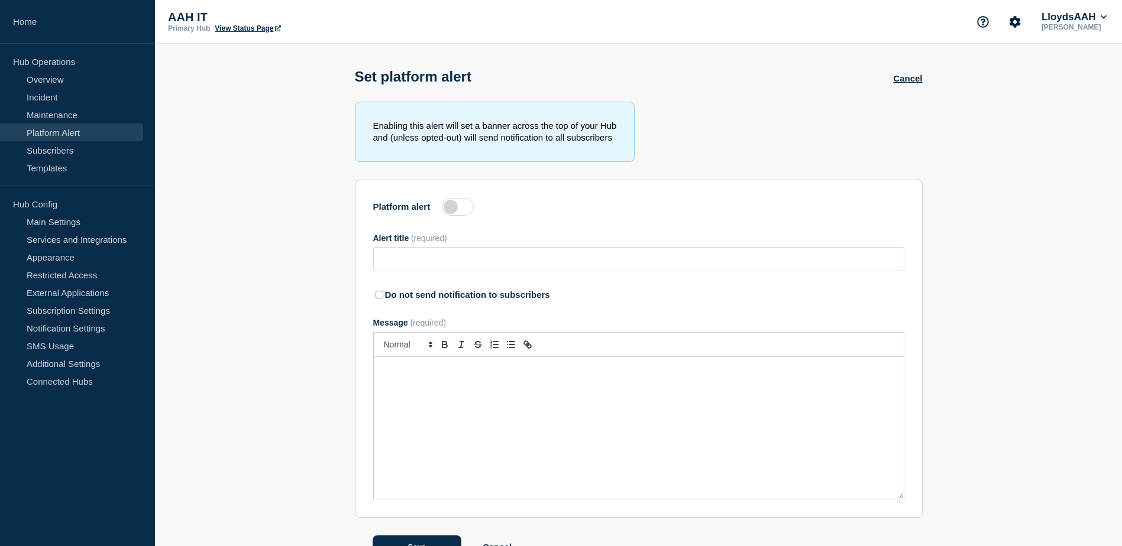
type input "P1 LS8434 LS not starting"
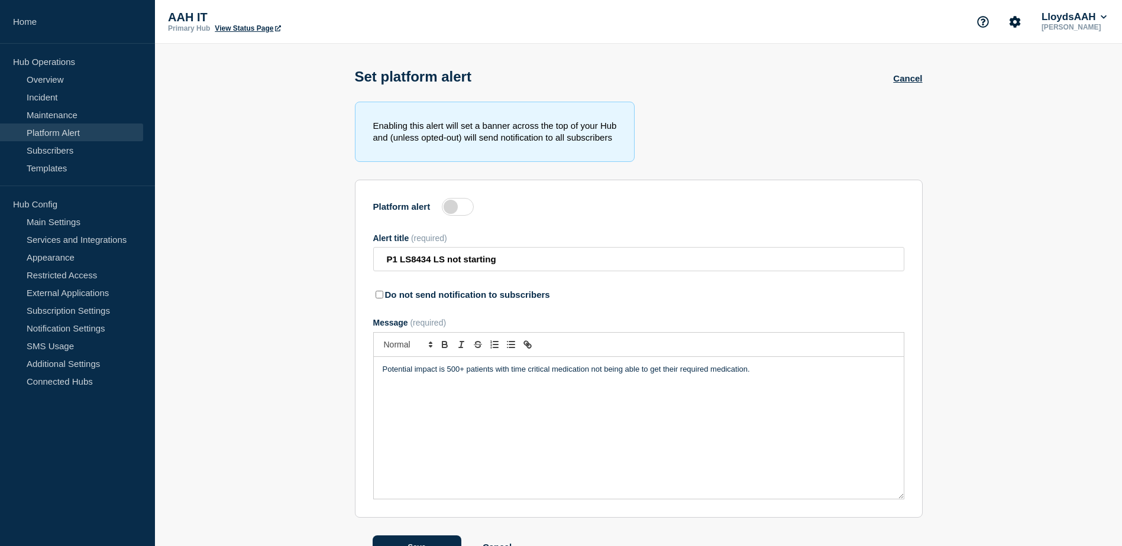
click at [650, 227] on div "Platform alert Alert title (required) P1 LS8434 LS not starting Do not send not…" at bounding box center [638, 249] width 531 height 103
click at [79, 154] on link "Subscribers" at bounding box center [71, 150] width 143 height 18
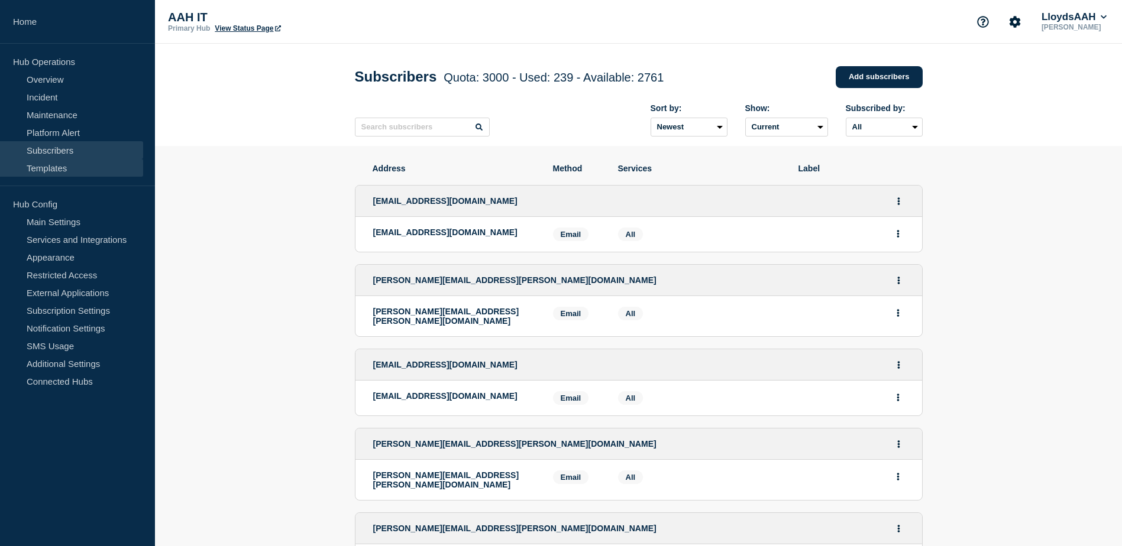
click at [70, 172] on link "Templates" at bounding box center [71, 168] width 143 height 18
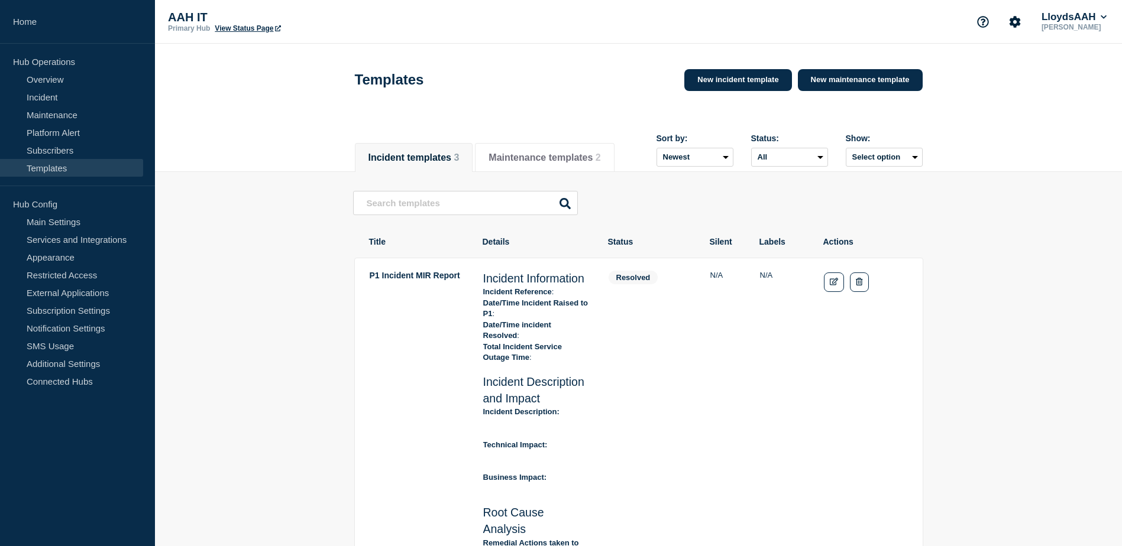
click at [61, 80] on link "Overview" at bounding box center [71, 79] width 143 height 18
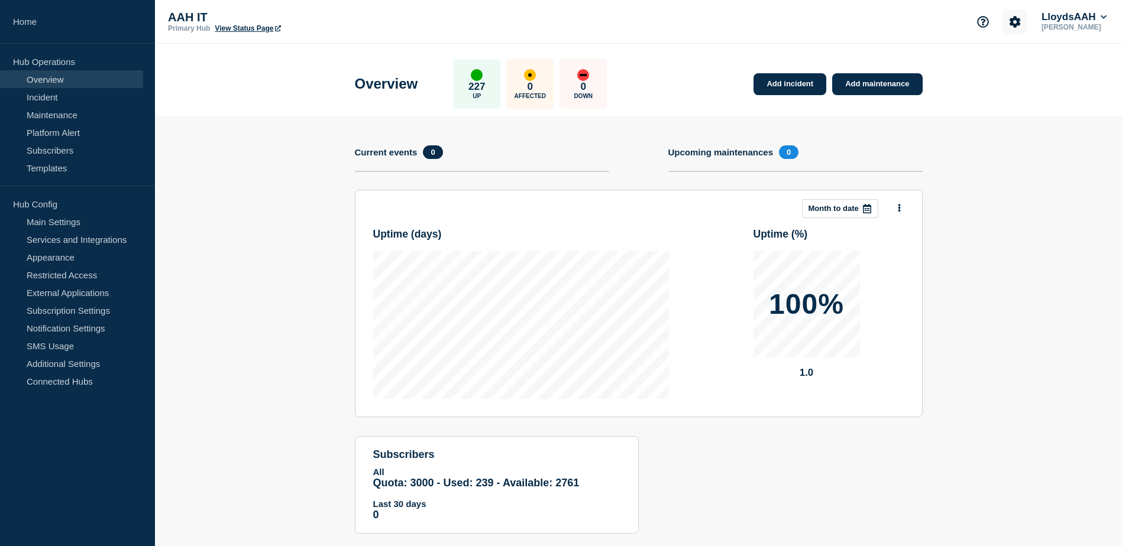
click at [1010, 22] on icon "Account settings" at bounding box center [1015, 21] width 11 height 11
click at [1092, 27] on p "[PERSON_NAME]" at bounding box center [1074, 27] width 70 height 8
click at [1102, 17] on icon at bounding box center [1104, 17] width 6 height 4
click at [1074, 130] on link "User settings" at bounding box center [1076, 129] width 52 height 10
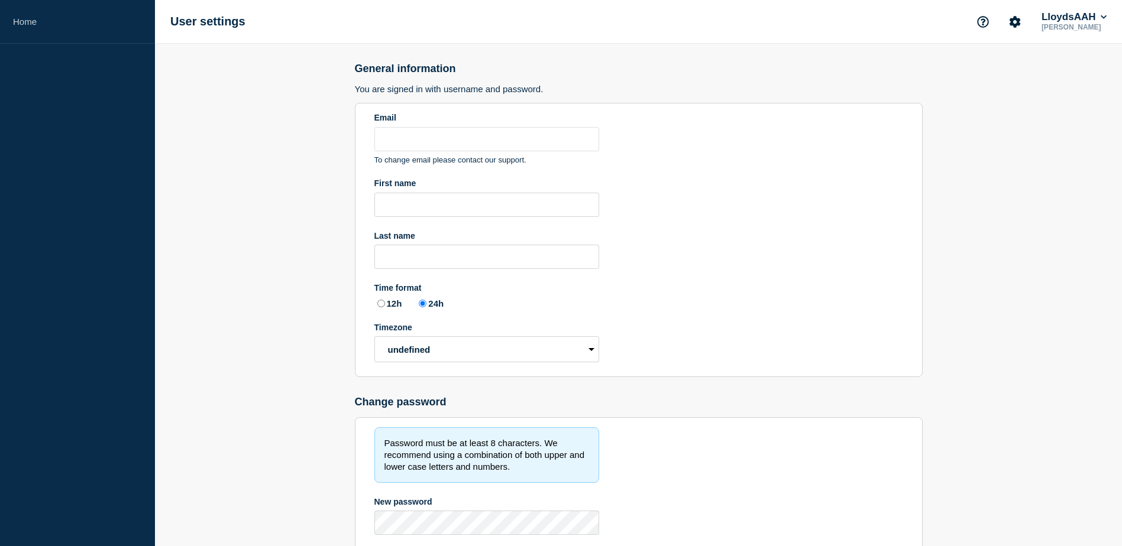
type input "alan.capistrano@kocho.co.uk"
type input "Alan"
type input "Capistrano"
radio input "true"
select select "hub"
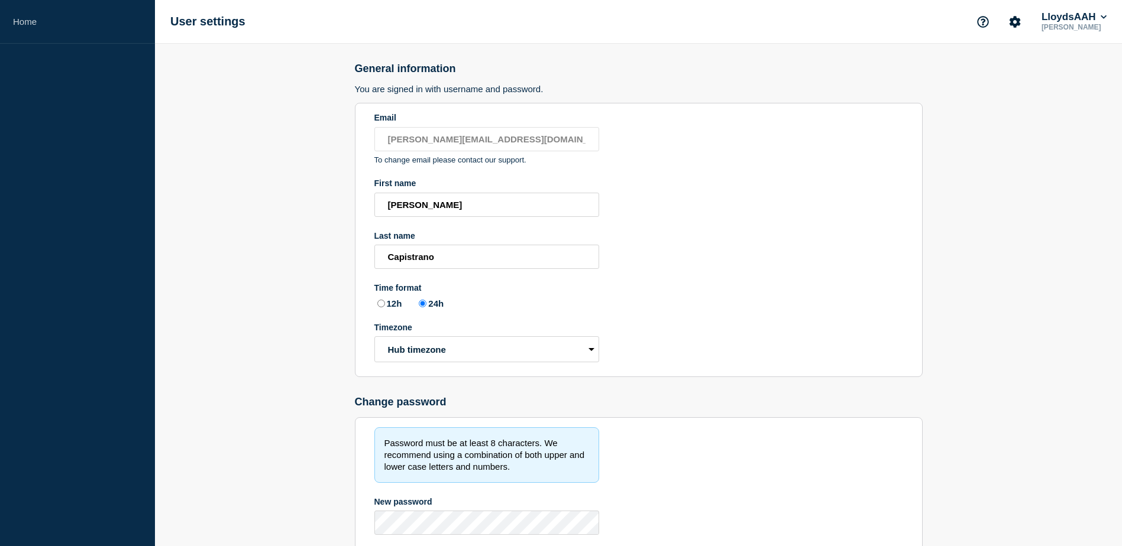
click at [1098, 9] on div "LloydsAAH Alan Capistrano" at bounding box center [1040, 21] width 138 height 25
click at [1099, 10] on div "LloydsAAH Alan Capistrano" at bounding box center [1040, 21] width 138 height 25
drag, startPoint x: 1099, startPoint y: 10, endPoint x: 1088, endPoint y: 50, distance: 41.4
click at [1076, 71] on main "General information You are signed in with username and password. Email alan.ca…" at bounding box center [638, 363] width 967 height 639
click at [1101, 19] on icon at bounding box center [1104, 17] width 7 height 7
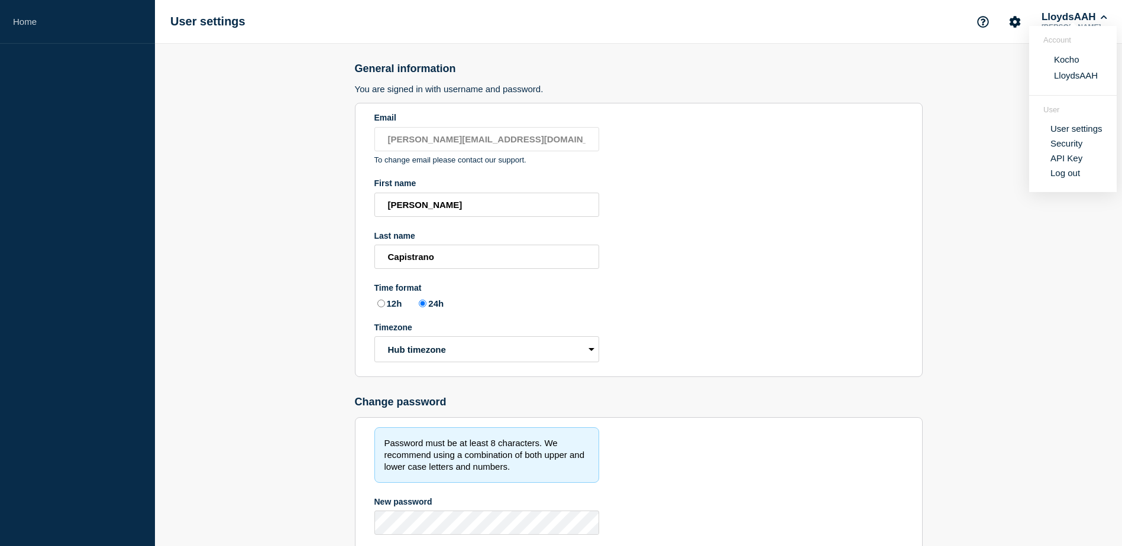
click at [1071, 144] on link "Security" at bounding box center [1066, 143] width 32 height 10
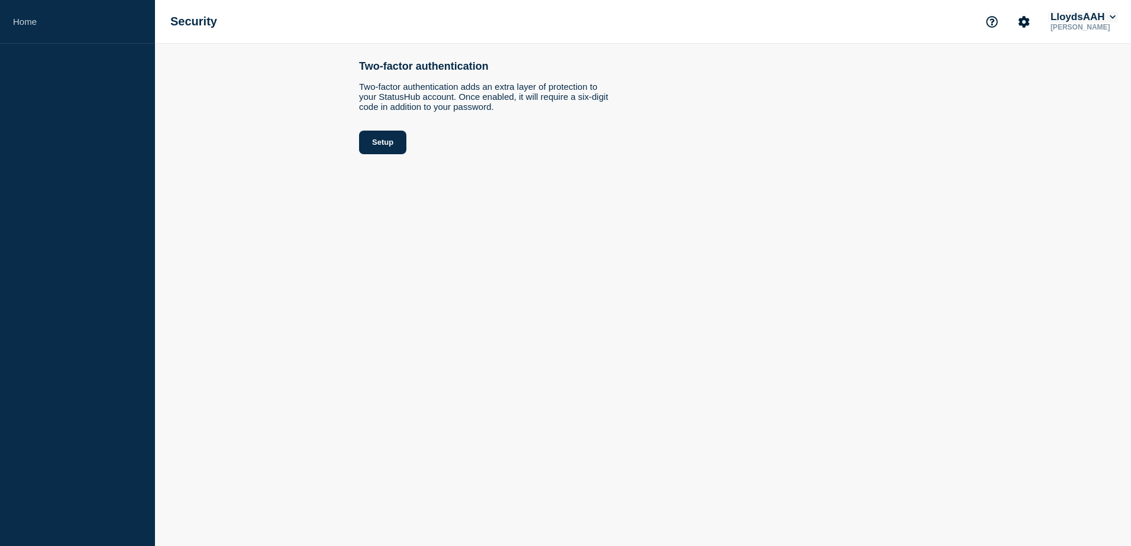
click at [1106, 15] on button "LloydsAAH" at bounding box center [1083, 17] width 70 height 12
click at [1079, 157] on link "API Key" at bounding box center [1075, 158] width 32 height 10
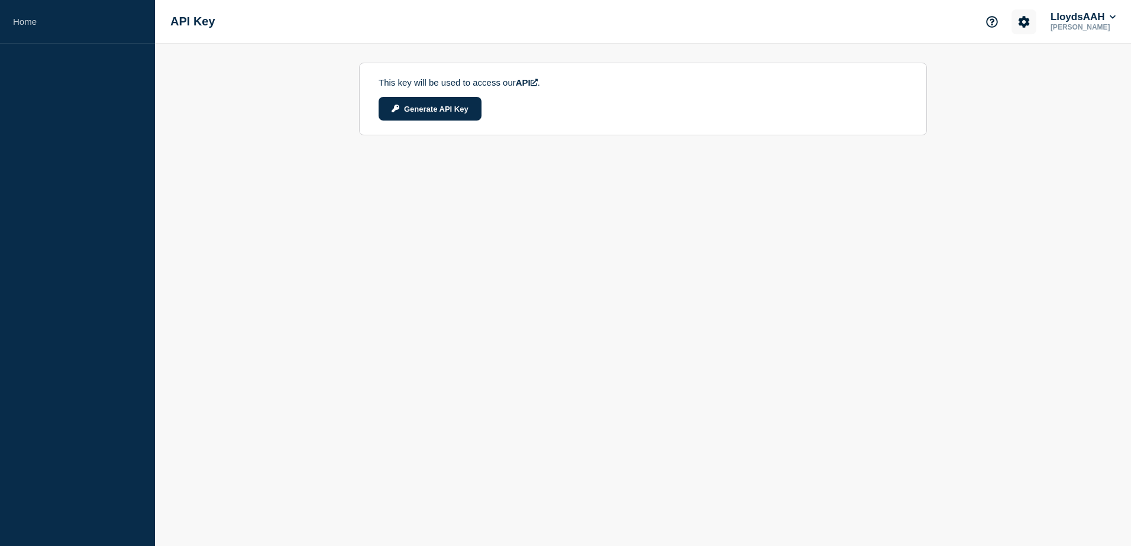
click at [1031, 14] on button "Account settings" at bounding box center [1023, 21] width 25 height 25
drag, startPoint x: 1105, startPoint y: 18, endPoint x: 1115, endPoint y: 17, distance: 10.1
click at [1107, 18] on button "LloydsAAH" at bounding box center [1083, 17] width 70 height 12
click at [1113, 17] on icon at bounding box center [1113, 17] width 7 height 7
click at [1113, 17] on icon at bounding box center [1113, 17] width 6 height 4
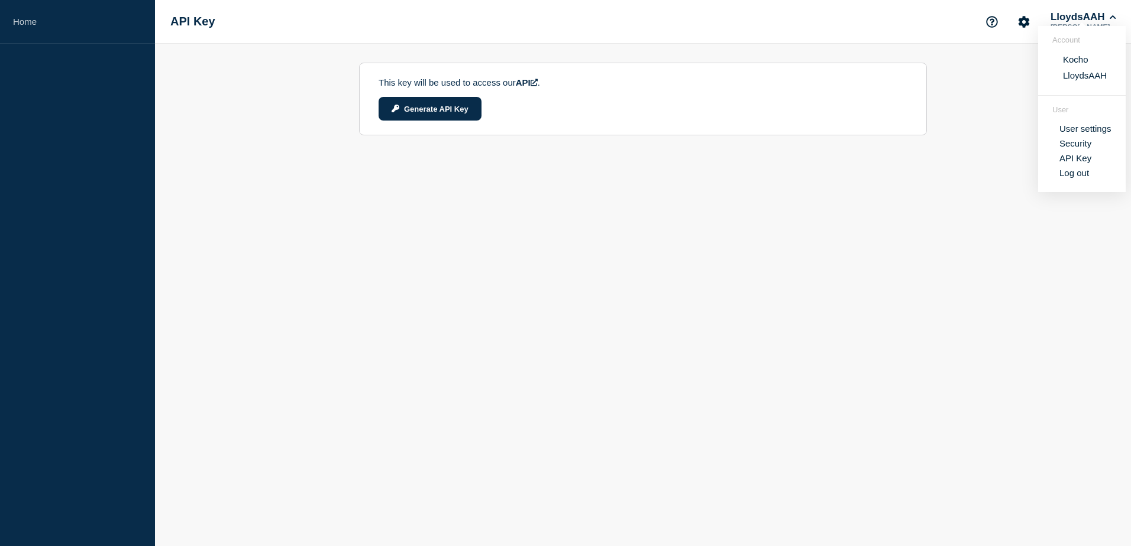
click at [1076, 60] on button "Kocho" at bounding box center [1075, 59] width 33 height 11
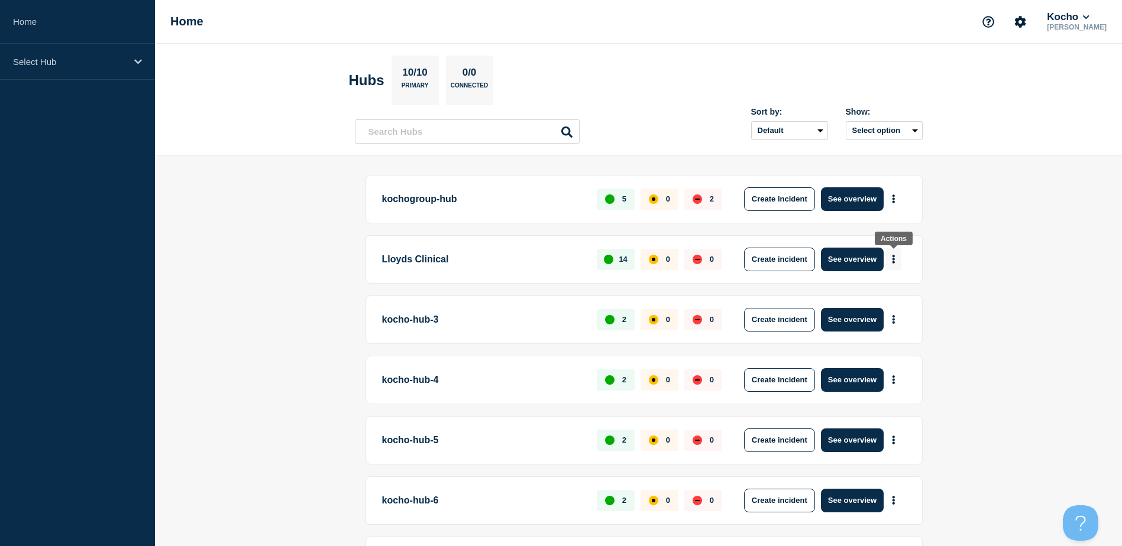
click at [889, 258] on button "More actions" at bounding box center [893, 259] width 15 height 22
click at [880, 309] on link "View Status Page" at bounding box center [892, 311] width 87 height 10
click at [849, 260] on button "See overview" at bounding box center [852, 260] width 63 height 24
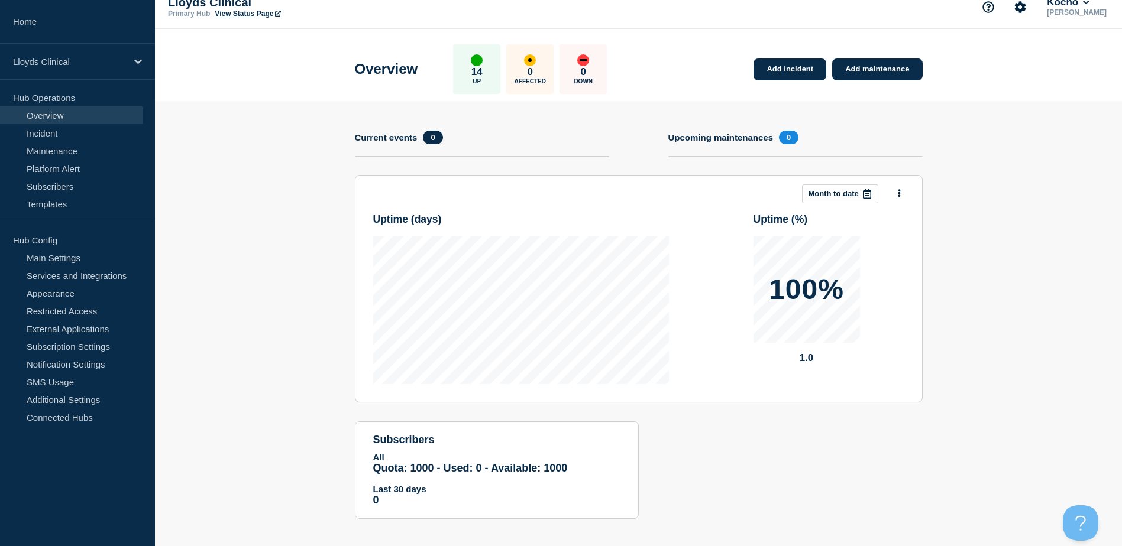
scroll to position [23, 0]
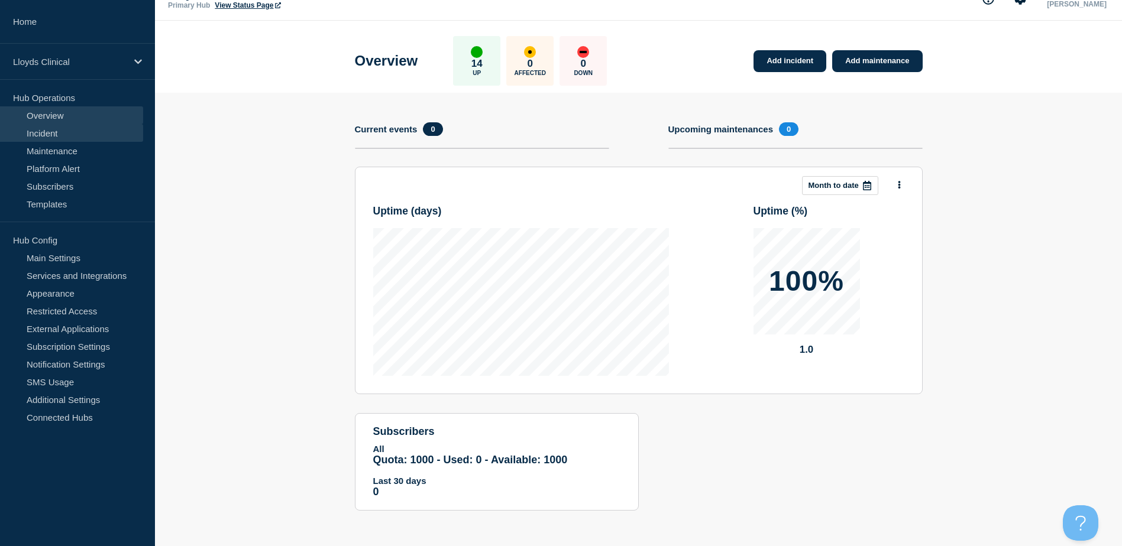
click at [66, 138] on link "Incident" at bounding box center [71, 133] width 143 height 18
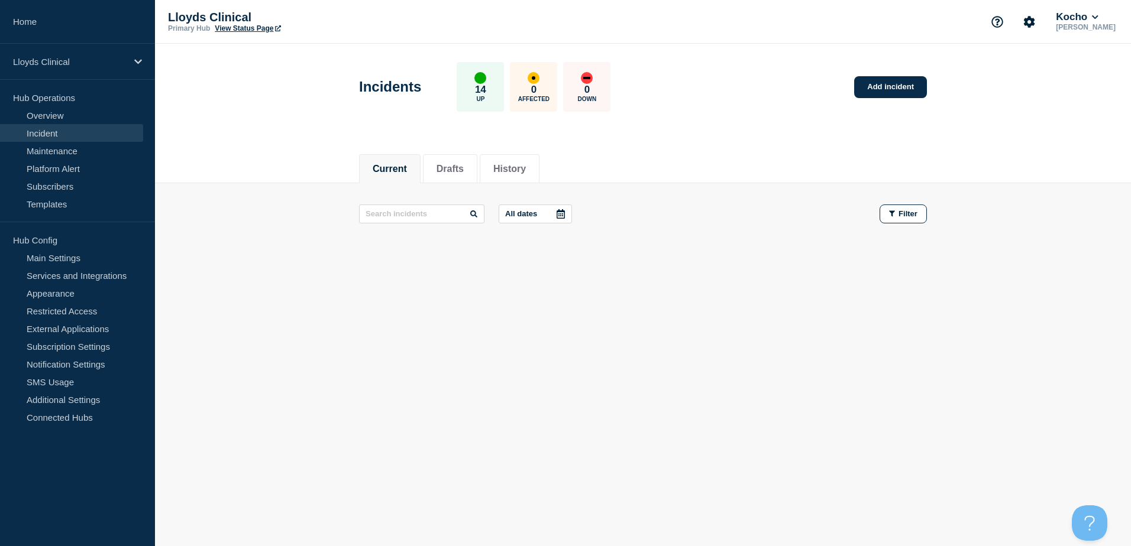
click at [655, 150] on div "Current Drafts History" at bounding box center [643, 163] width 568 height 40
click at [654, 151] on div "Current Drafts History" at bounding box center [643, 163] width 568 height 40
click at [462, 164] on button "Drafts" at bounding box center [449, 169] width 27 height 11
click at [526, 164] on button "History" at bounding box center [509, 169] width 33 height 11
click at [77, 157] on link "Maintenance" at bounding box center [71, 151] width 143 height 18
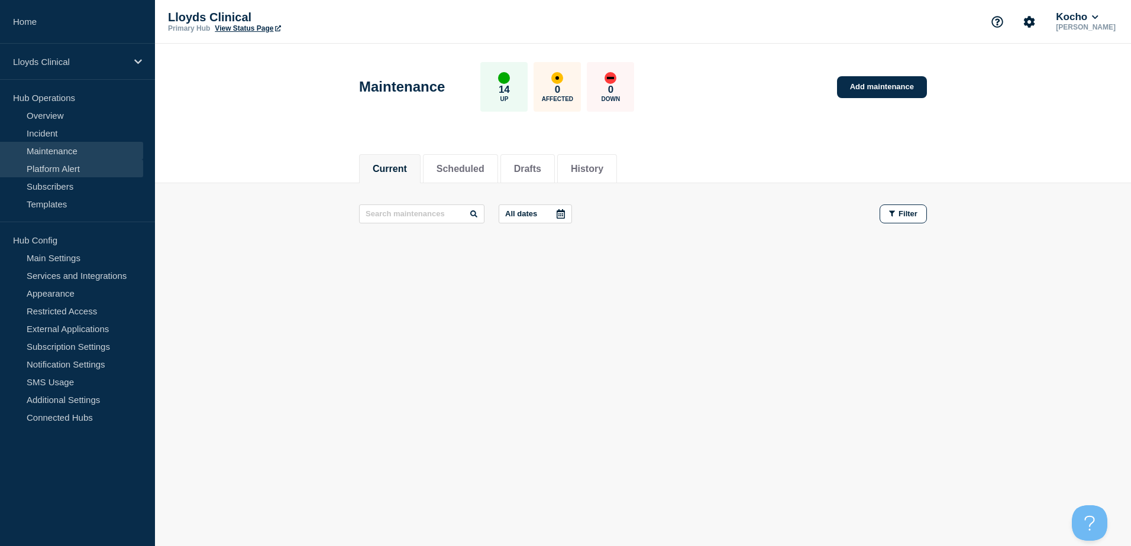
click at [86, 166] on link "Platform Alert" at bounding box center [71, 169] width 143 height 18
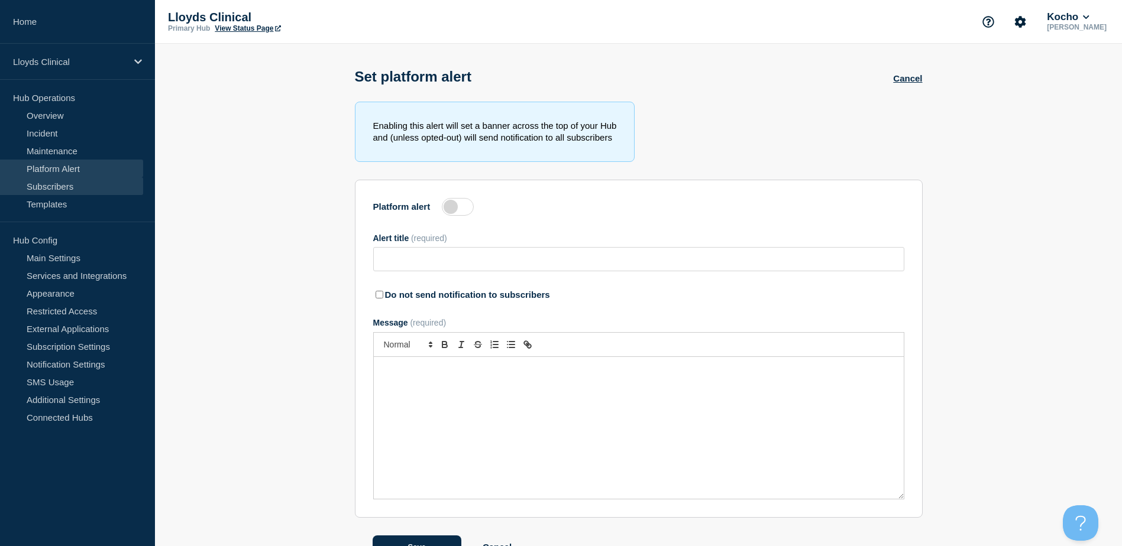
click at [80, 185] on link "Subscribers" at bounding box center [71, 186] width 143 height 18
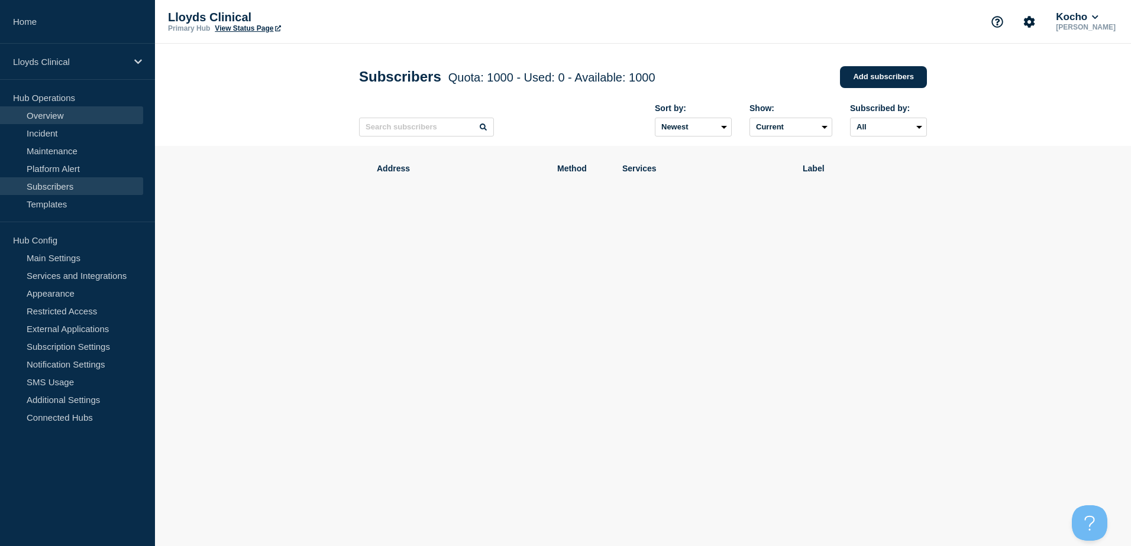
click at [48, 114] on link "Overview" at bounding box center [71, 115] width 143 height 18
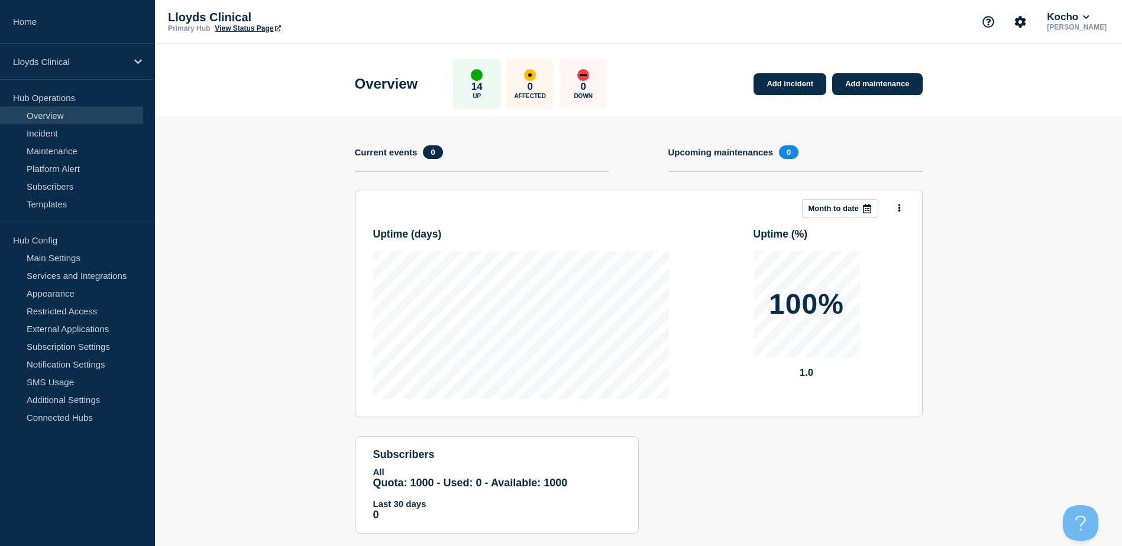
click at [474, 87] on div "14 Up" at bounding box center [476, 84] width 47 height 50
click at [80, 182] on link "Subscribers" at bounding box center [71, 186] width 143 height 18
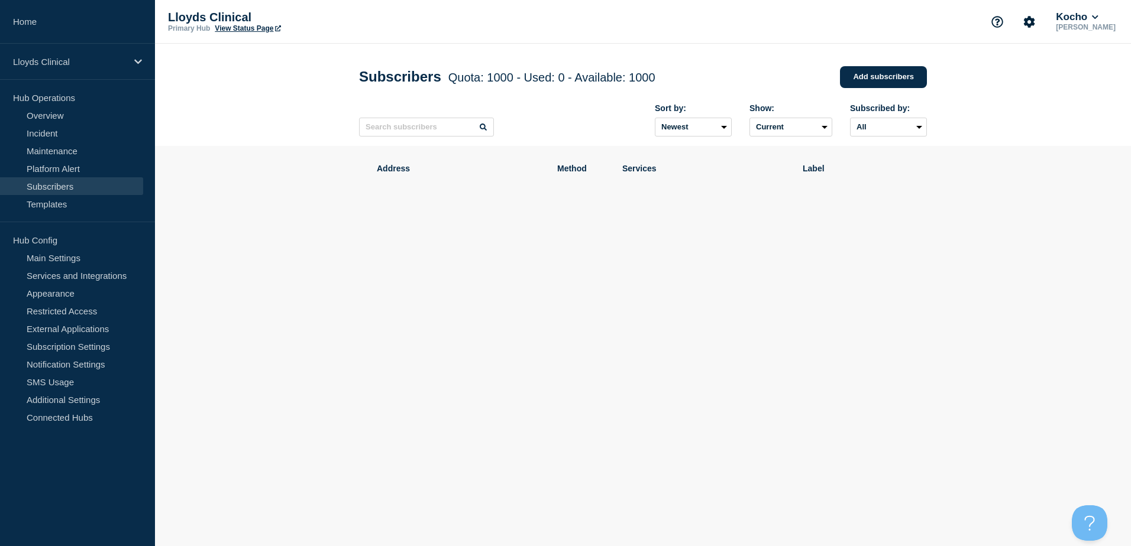
click at [1089, 266] on section "Address Method Services Label" at bounding box center [643, 224] width 976 height 156
click at [890, 83] on link "Add subscribers" at bounding box center [883, 77] width 87 height 22
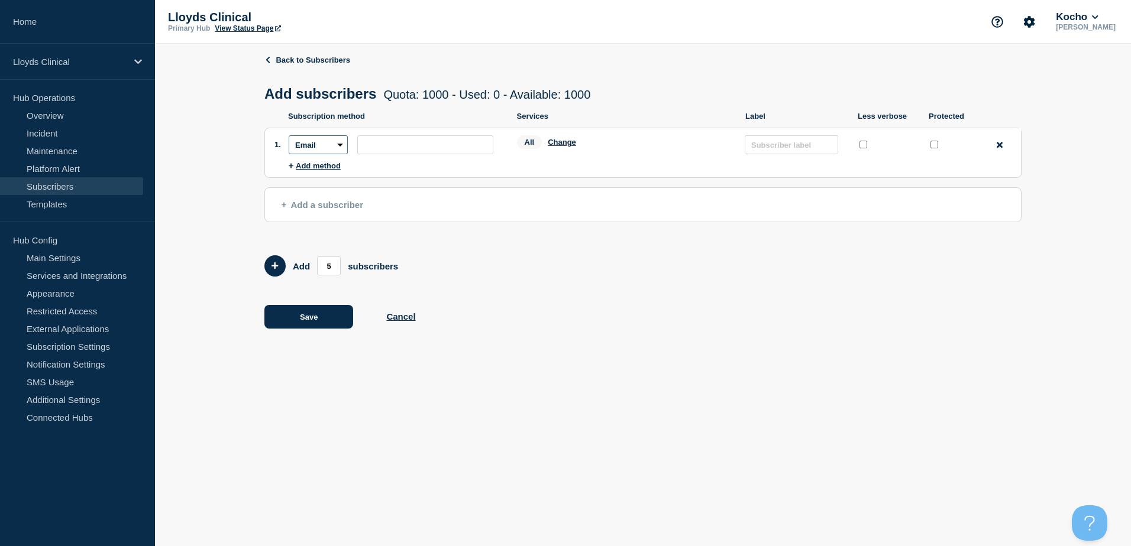
click at [337, 150] on select "Email SMS Webhook Slack Teams" at bounding box center [318, 144] width 59 height 19
click at [408, 170] on ul "Subscription method: Email SMS Webhook Slack Teams Address: Services: All Chang…" at bounding box center [655, 149] width 732 height 42
click at [339, 149] on select "Email SMS Webhook Slack Teams" at bounding box center [318, 144] width 59 height 19
click at [289, 138] on select "Email SMS Webhook Slack Teams" at bounding box center [318, 144] width 59 height 19
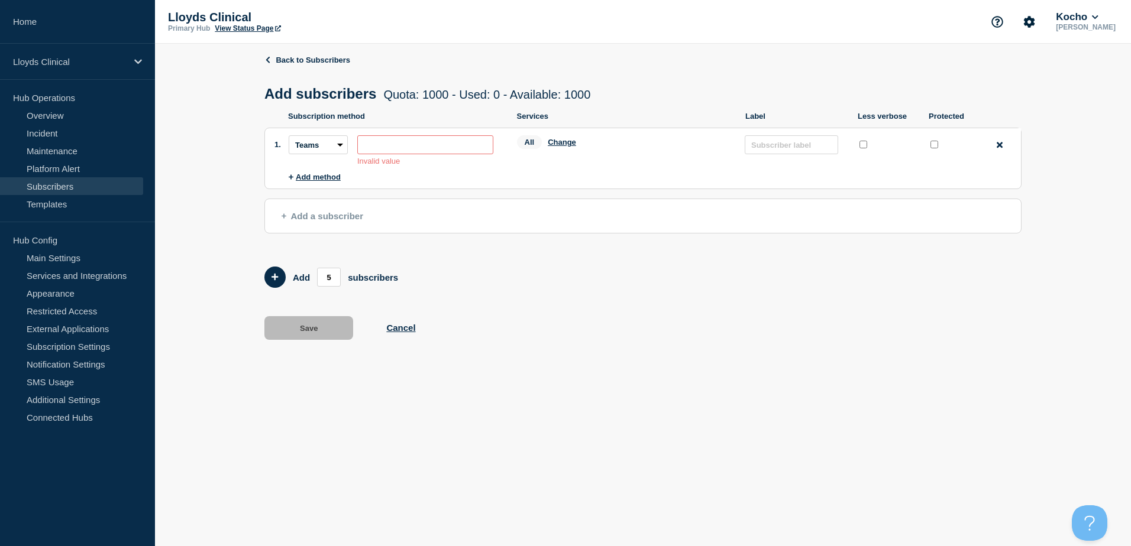
click at [418, 149] on input "subscription-address" at bounding box center [425, 144] width 136 height 19
click at [341, 147] on select "Email SMS Webhook Slack Teams" at bounding box center [318, 144] width 59 height 19
select select "email"
click at [289, 138] on select "Email SMS Webhook Slack Teams" at bounding box center [318, 144] width 59 height 19
click at [549, 182] on ul "Subscription method: Email SMS Webhook Slack Teams Address: Invalid value Servi…" at bounding box center [655, 154] width 732 height 53
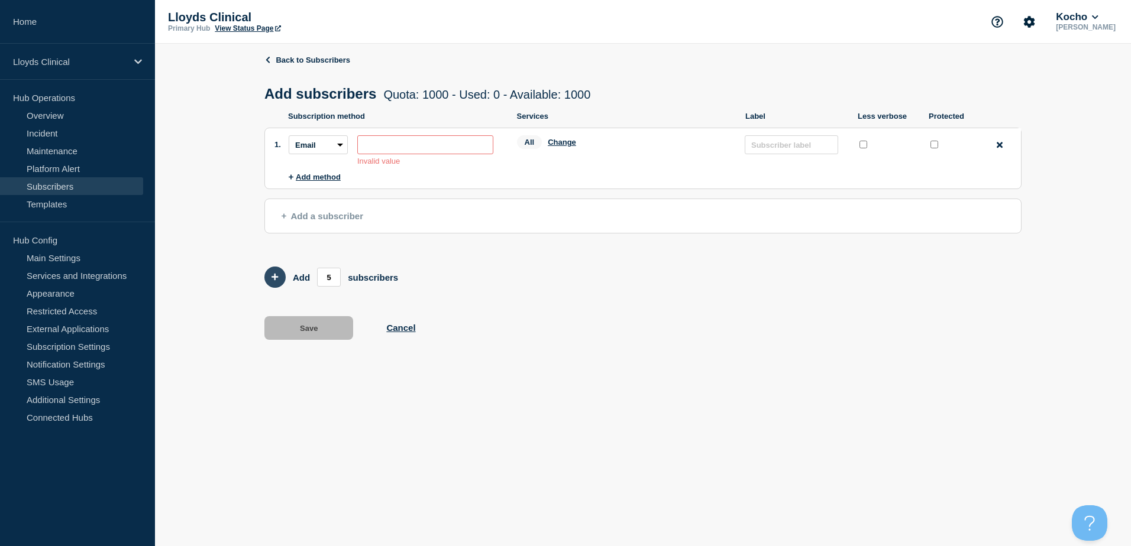
click at [279, 284] on button "Add 5 team members" at bounding box center [274, 277] width 21 height 21
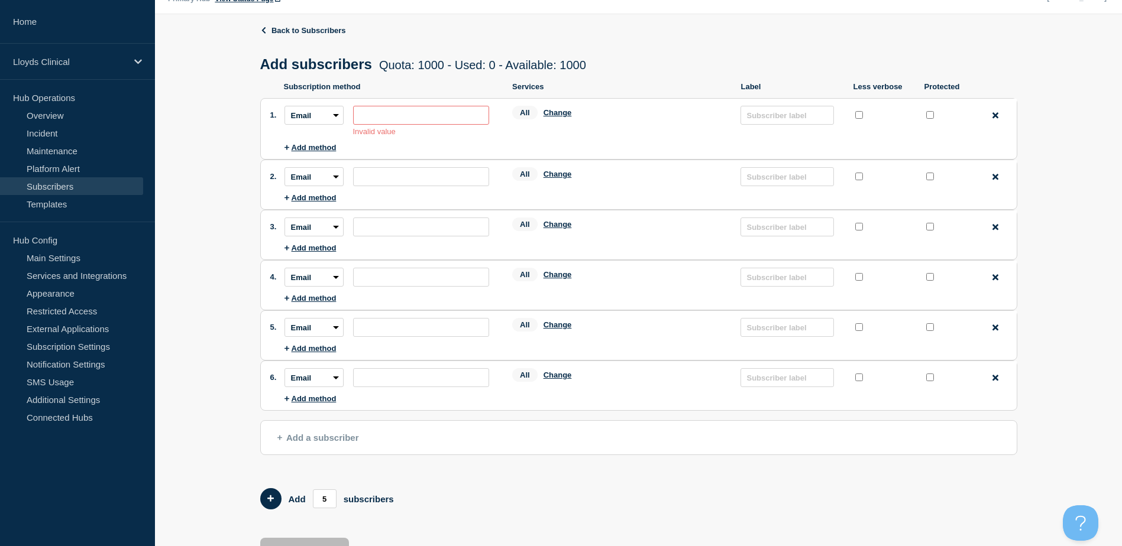
scroll to position [76, 0]
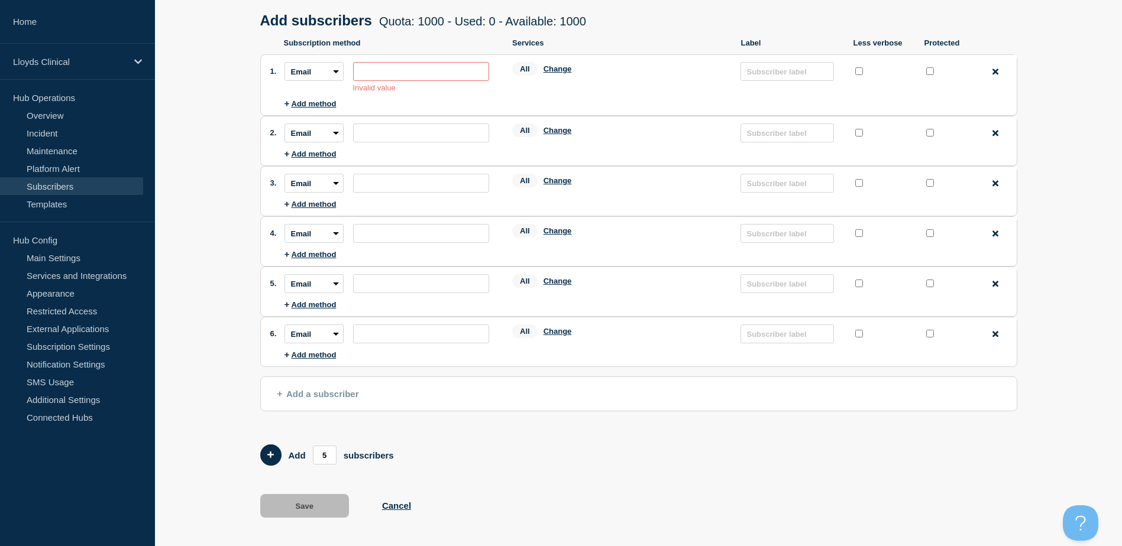
click at [385, 513] on div "Save Cancel" at bounding box center [638, 506] width 757 height 24
click at [393, 506] on button "Cancel" at bounding box center [396, 506] width 29 height 10
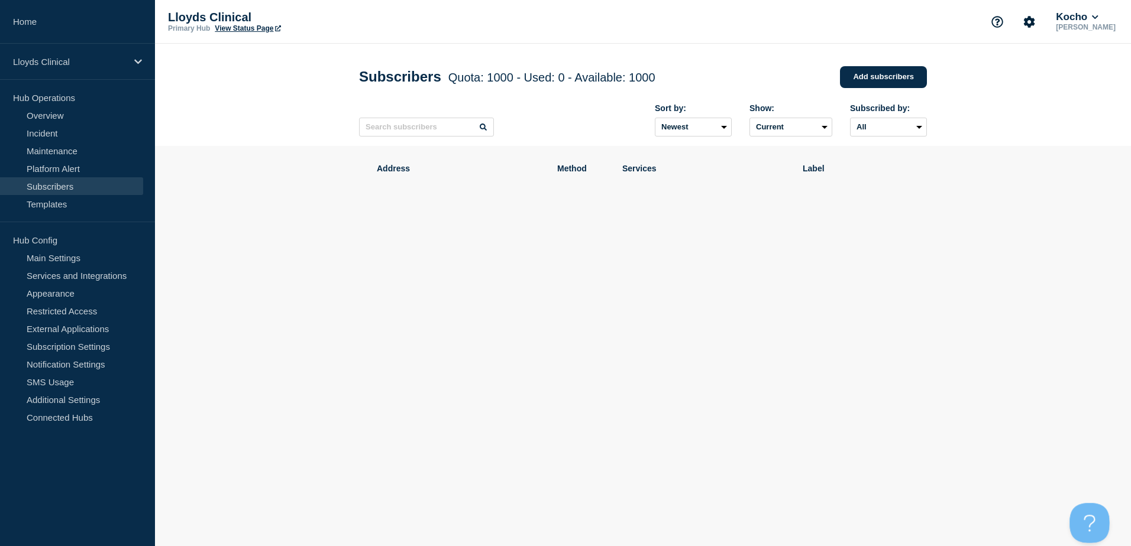
click at [1091, 529] on button "Open Beacon popover" at bounding box center [1086, 520] width 35 height 35
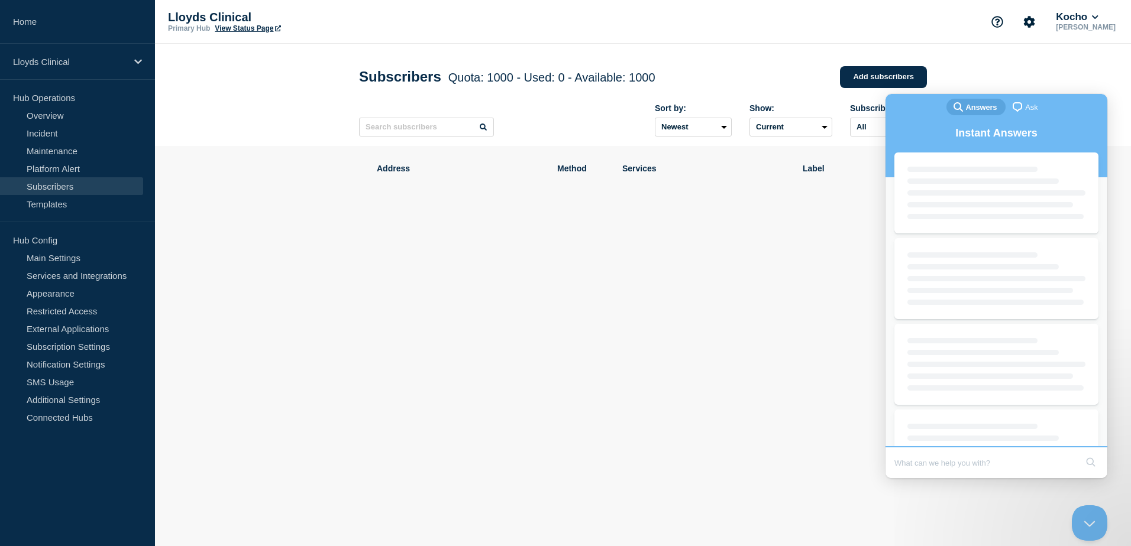
click at [939, 471] on input "Search Doc articles" at bounding box center [985, 463] width 182 height 25
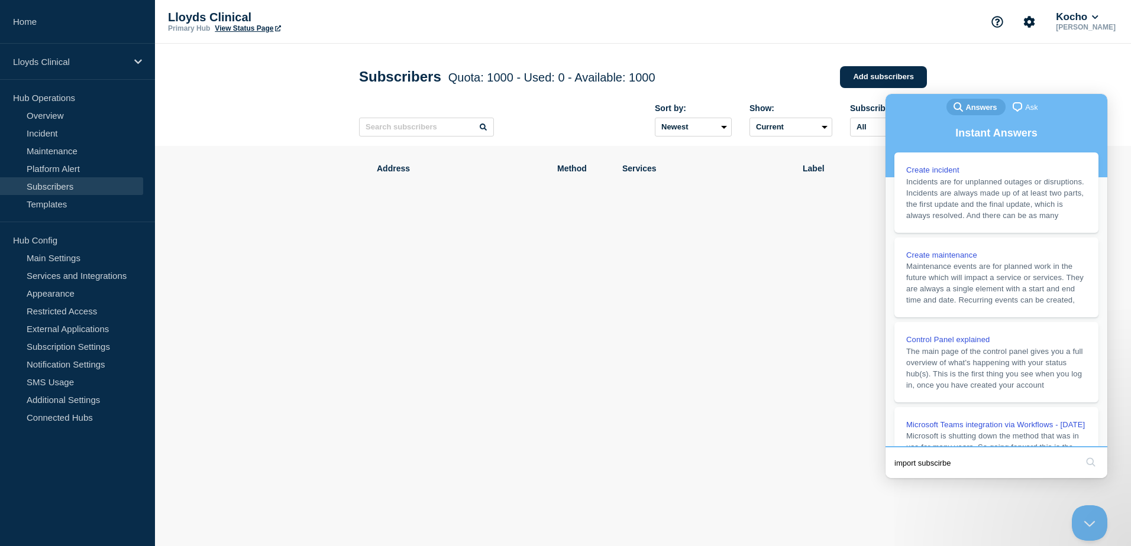
type input "import subscirber"
click button "search" at bounding box center [1090, 462] width 19 height 19
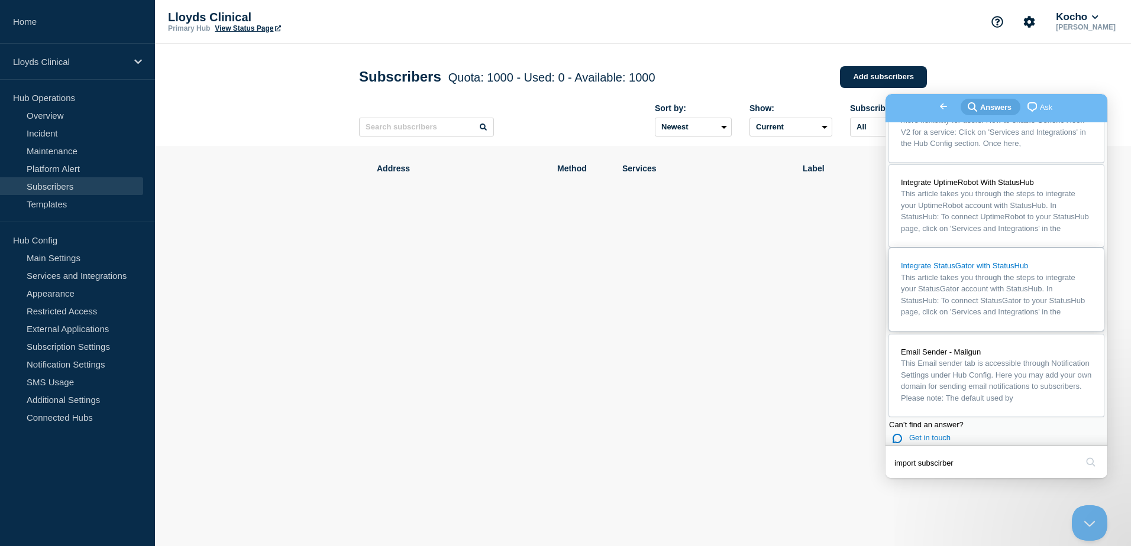
scroll to position [152, 0]
drag, startPoint x: 981, startPoint y: 468, endPoint x: 1762, endPoint y: 549, distance: 785.5
click at [885, 477] on html "Go back search-medium Answers chat-square Ask Integrate using Generic WebHooks …" at bounding box center [996, 286] width 222 height 384
type input "import subscriber"
click at [1081, 453] on button "search" at bounding box center [1090, 462] width 19 height 19
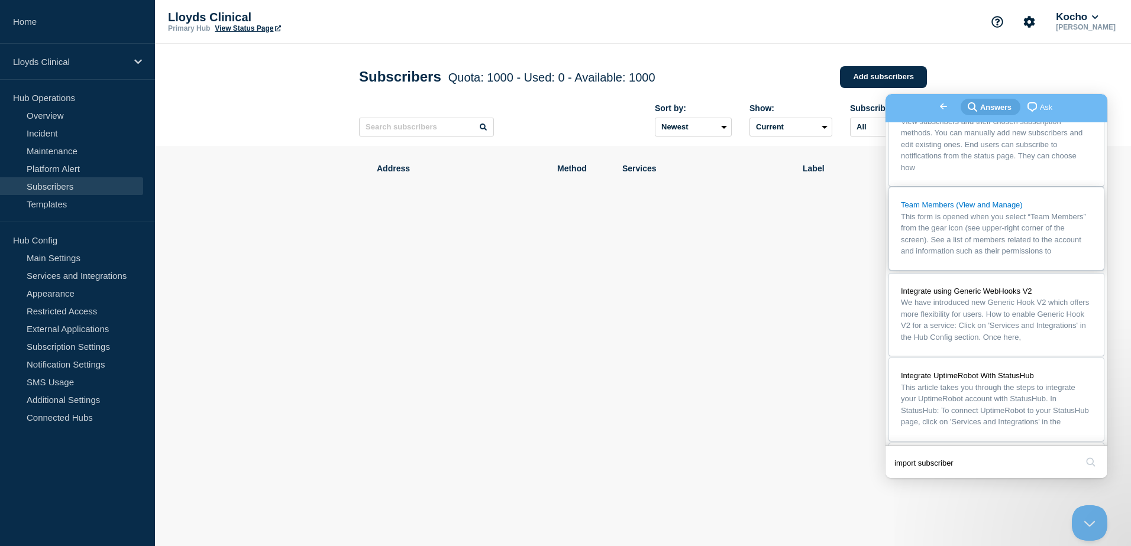
scroll to position [0, 0]
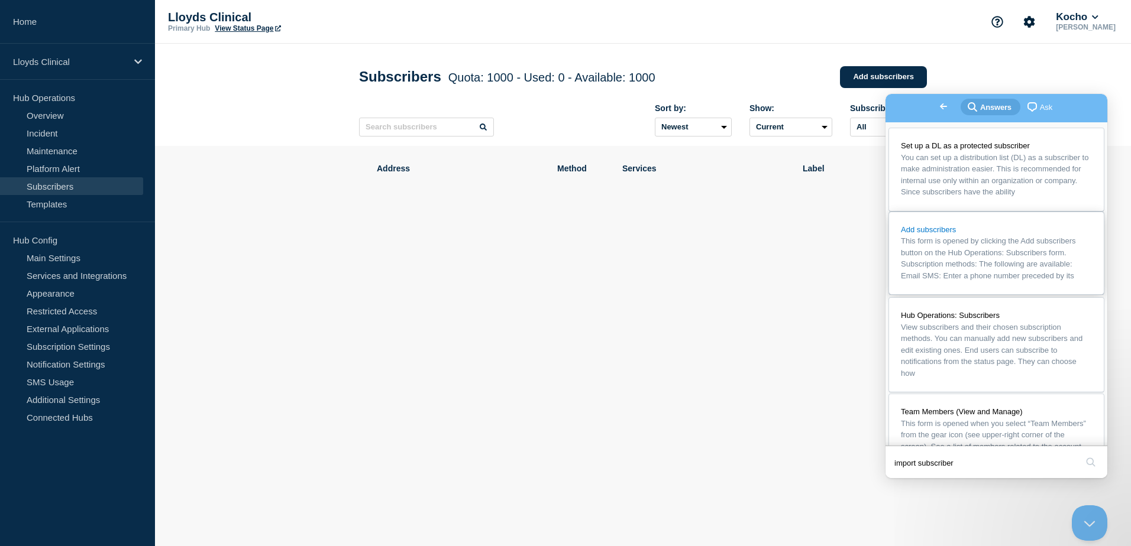
click at [1005, 252] on link "Add subscribers This form is opened by clicking the Add subscribers button on t…" at bounding box center [996, 253] width 215 height 83
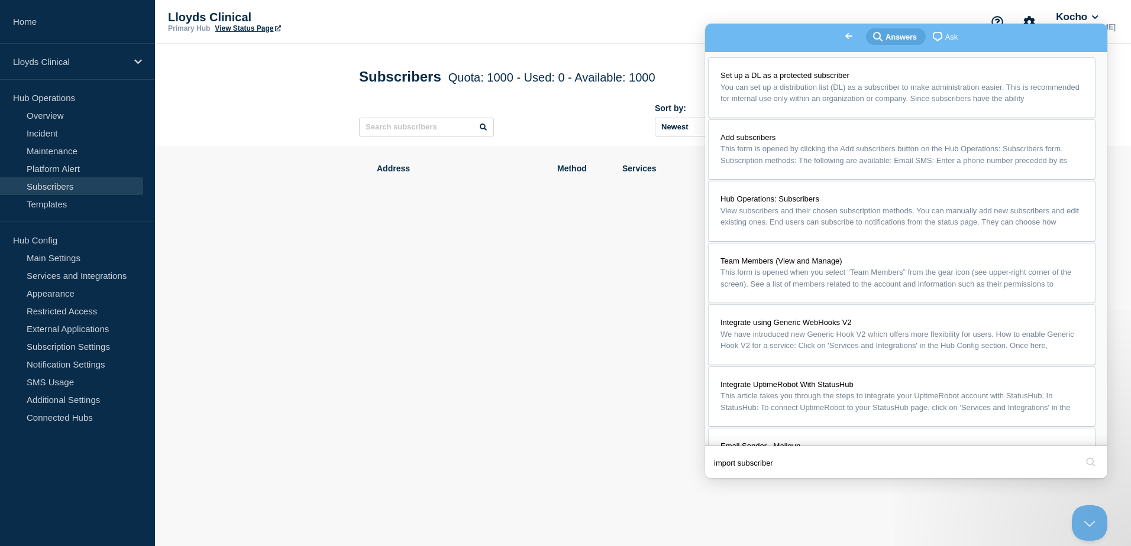
scroll to position [732, 0]
click at [681, 309] on main "Subscribers Quota: 1000 - Used: 0 - Available: 1000 Quota Used Available 1000 0…" at bounding box center [643, 182] width 976 height 276
click at [727, 479] on button "Close" at bounding box center [716, 486] width 21 height 15
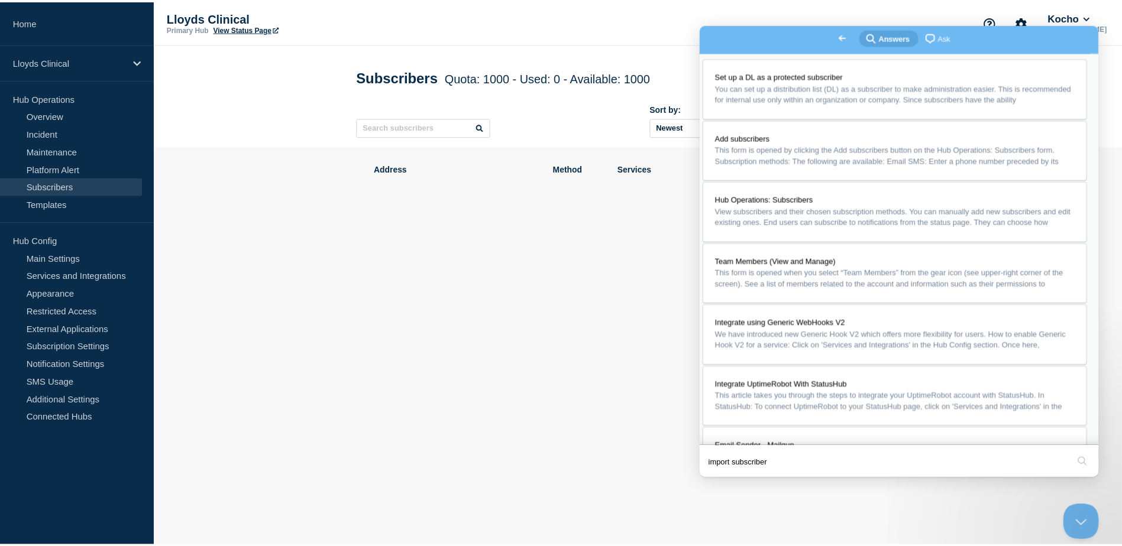
scroll to position [639, 0]
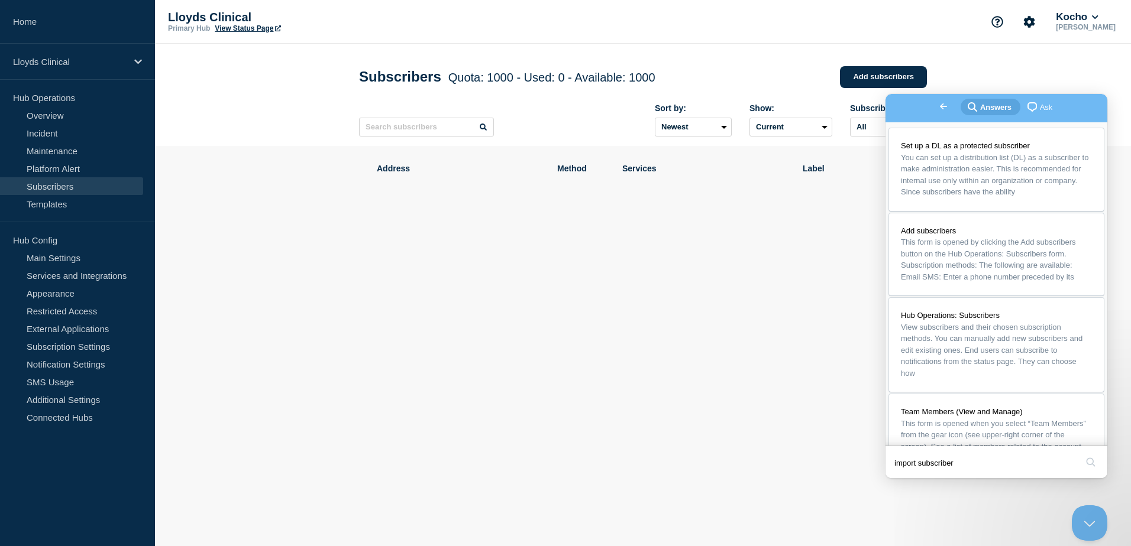
drag, startPoint x: 897, startPoint y: 106, endPoint x: 1744, endPoint y: 256, distance: 859.5
click at [936, 106] on span "Go back" at bounding box center [943, 106] width 14 height 14
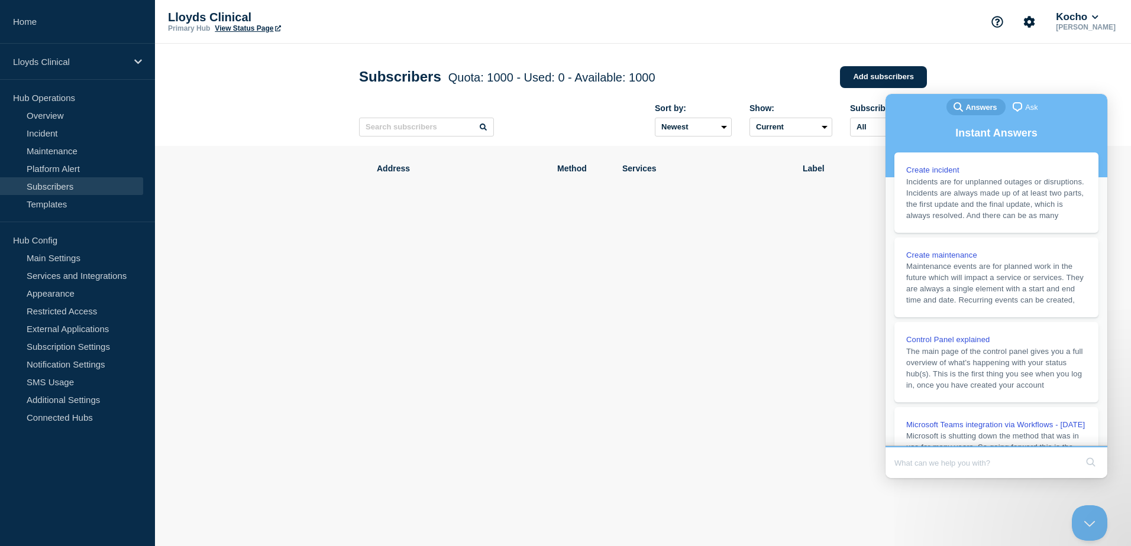
click at [757, 324] on body "Home Lloyds Clinical Hub Operations Overview Incident Maintenance Platform Aler…" at bounding box center [565, 273] width 1131 height 546
drag, startPoint x: 765, startPoint y: 332, endPoint x: 834, endPoint y: 326, distance: 69.5
click at [774, 332] on body "Home Lloyds Clinical Hub Operations Overview Incident Maintenance Platform Aler…" at bounding box center [565, 273] width 1131 height 546
drag, startPoint x: 493, startPoint y: 409, endPoint x: 510, endPoint y: 165, distance: 244.3
click at [493, 407] on body "Home Lloyds Clinical Hub Operations Overview Incident Maintenance Platform Aler…" at bounding box center [565, 273] width 1131 height 546
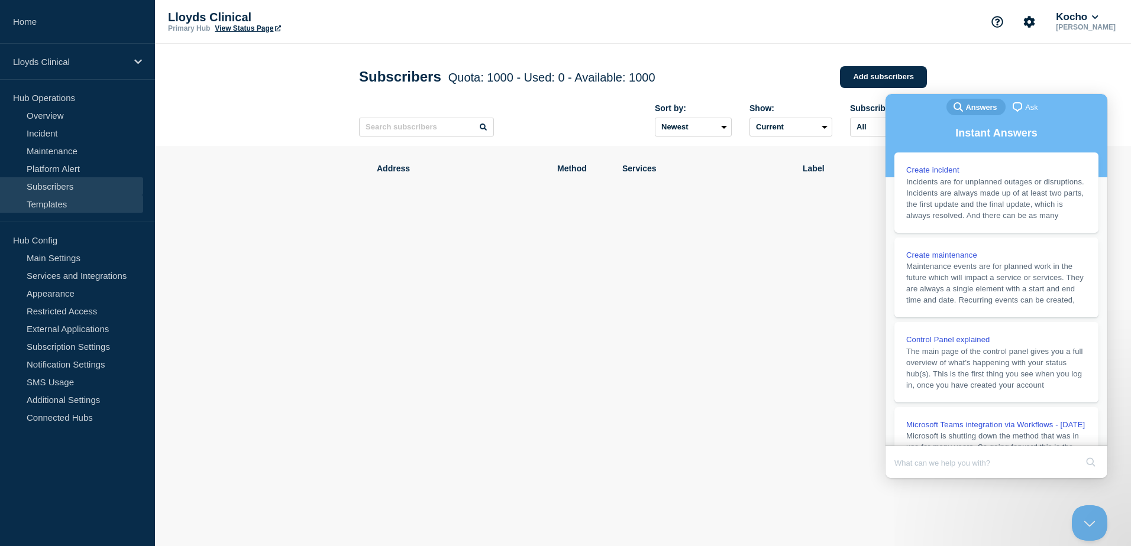
click at [72, 210] on link "Templates" at bounding box center [71, 204] width 143 height 18
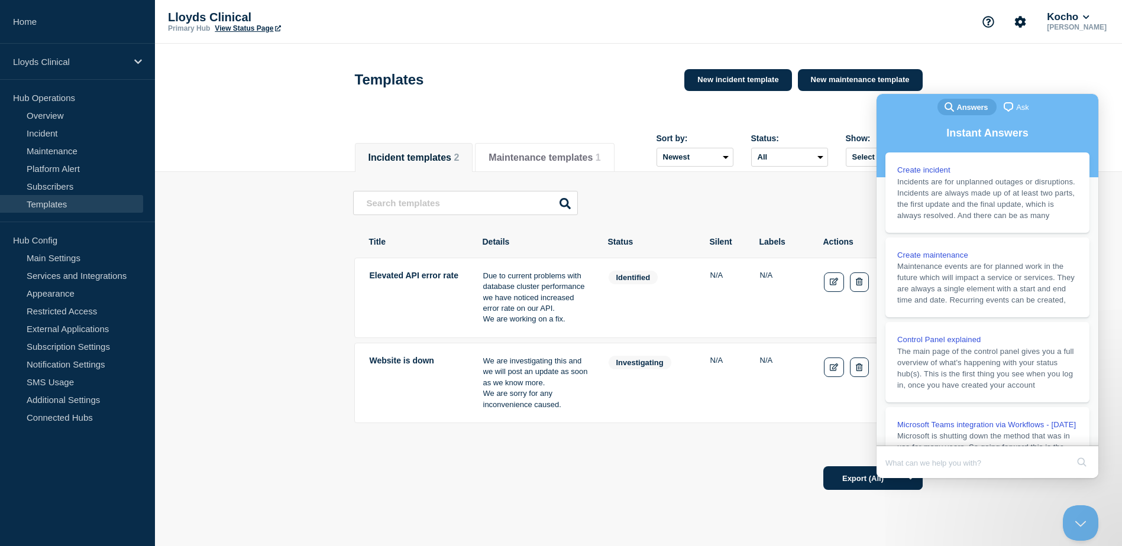
click at [287, 320] on main "Elevated API error rate Due to current problems with database cluster performan…" at bounding box center [638, 315] width 967 height 286
click at [1105, 170] on div "Incident templates 2 Maintenance templates 1 Sort by: Newest Oldest Status: All…" at bounding box center [638, 151] width 967 height 41
click at [1085, 525] on button "Close Beacon popover" at bounding box center [1077, 520] width 35 height 35
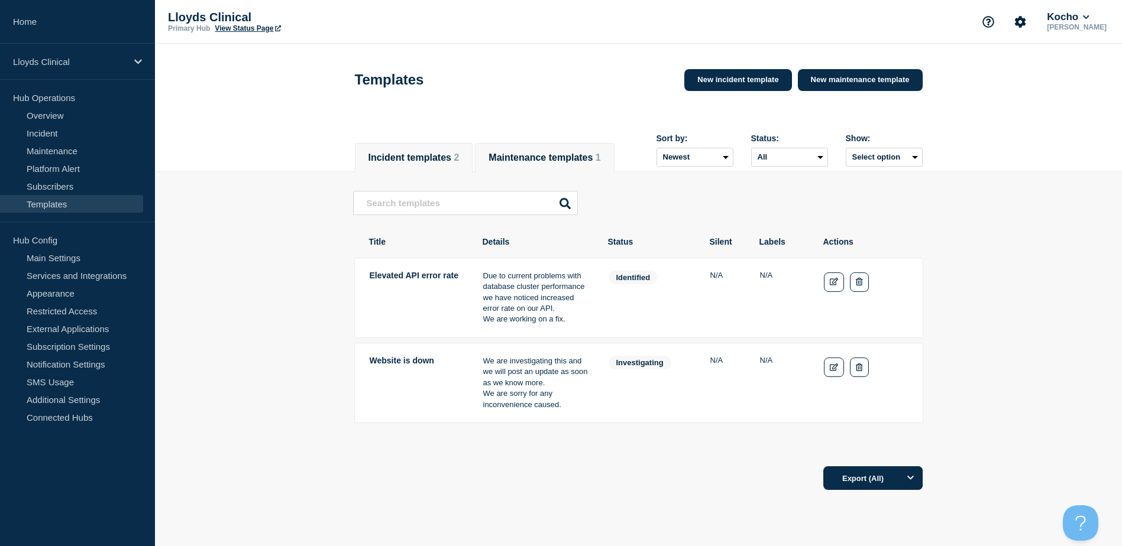
click at [596, 153] on button "Maintenance templates 1" at bounding box center [545, 158] width 112 height 11
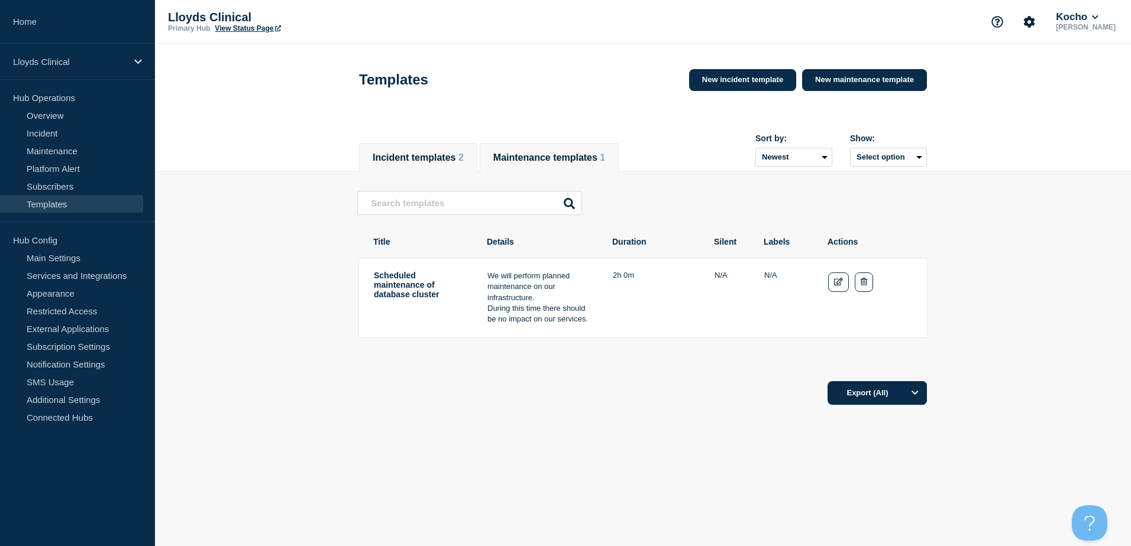
click at [429, 161] on button "Incident templates 2" at bounding box center [418, 158] width 91 height 11
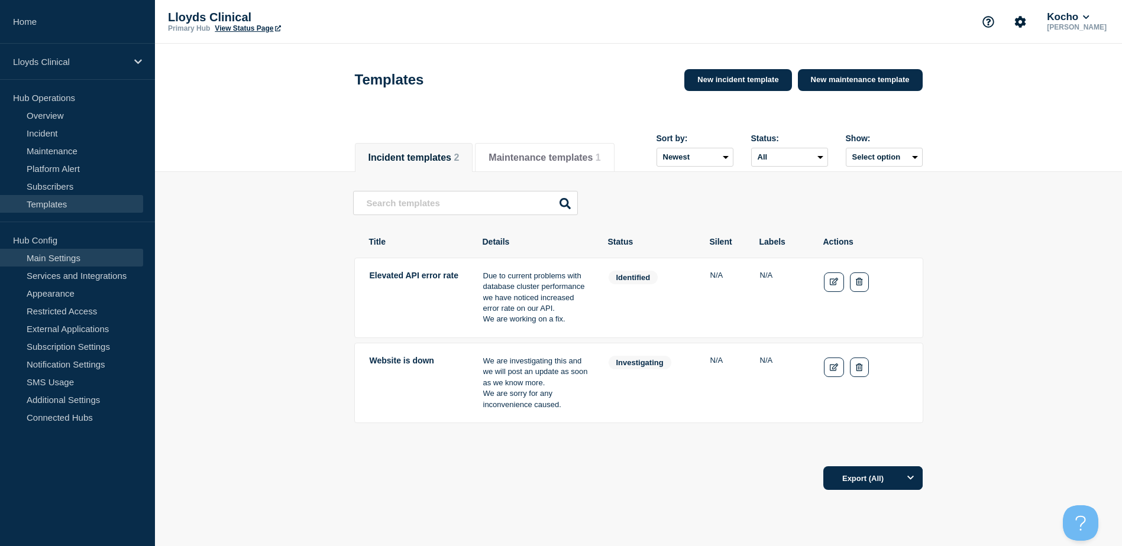
click at [79, 261] on link "Main Settings" at bounding box center [71, 258] width 143 height 18
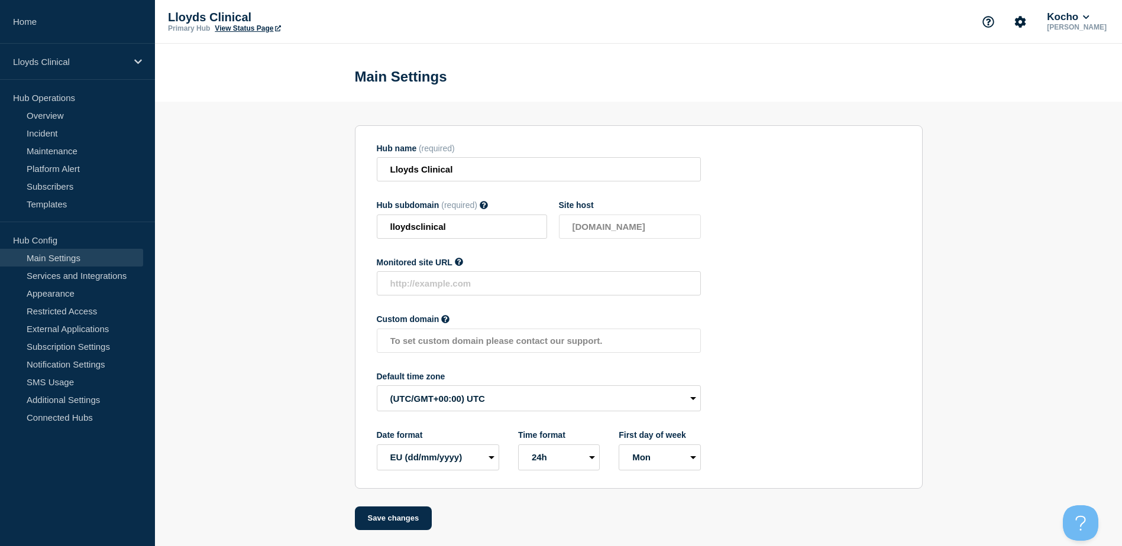
click at [710, 265] on section "Hub name (required) Lloyds Clinical Hub subdomain (required) Must contain only …" at bounding box center [639, 307] width 568 height 364
click at [752, 271] on section "Hub name (required) Lloyds Clinical Hub subdomain (required) Must contain only …" at bounding box center [639, 306] width 568 height 364
click at [70, 277] on link "Services and Integrations" at bounding box center [71, 276] width 143 height 18
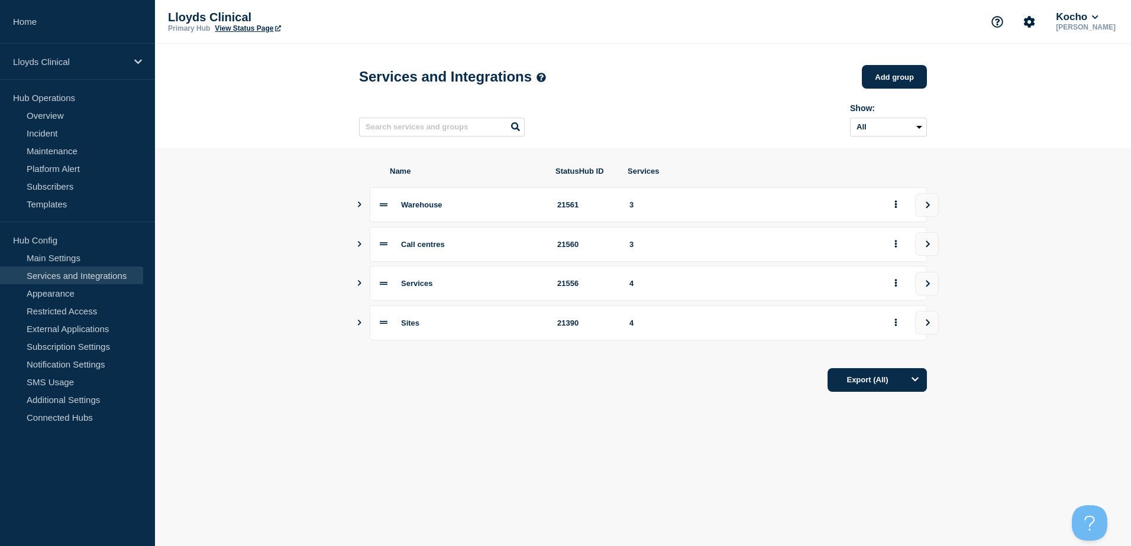
click at [360, 214] on button "Show services" at bounding box center [360, 204] width 6 height 35
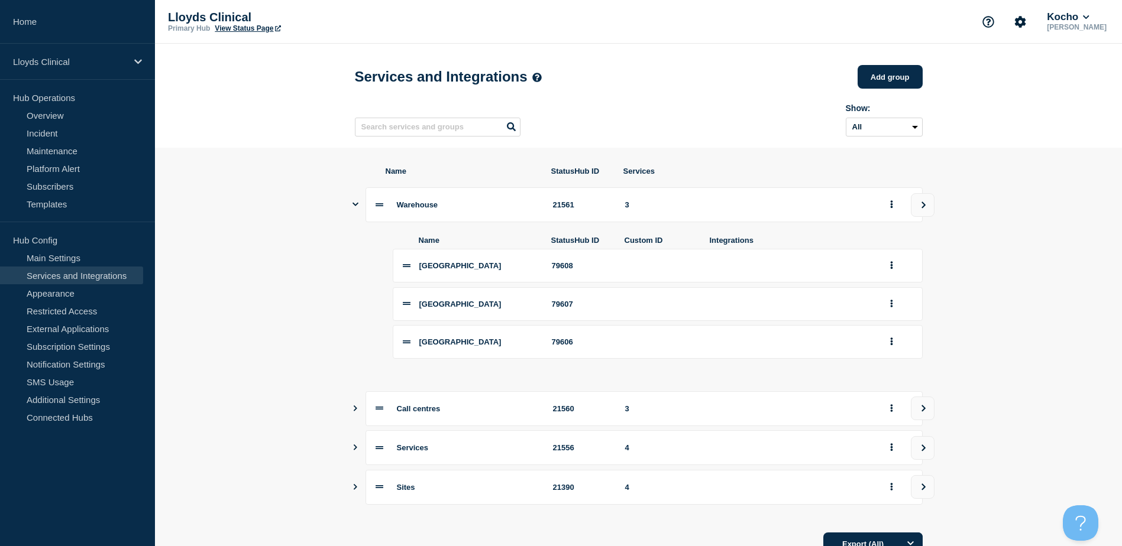
click at [363, 211] on div "Warehouse 21561 3" at bounding box center [639, 204] width 568 height 35
click at [356, 206] on icon "Show services" at bounding box center [355, 205] width 6 height 4
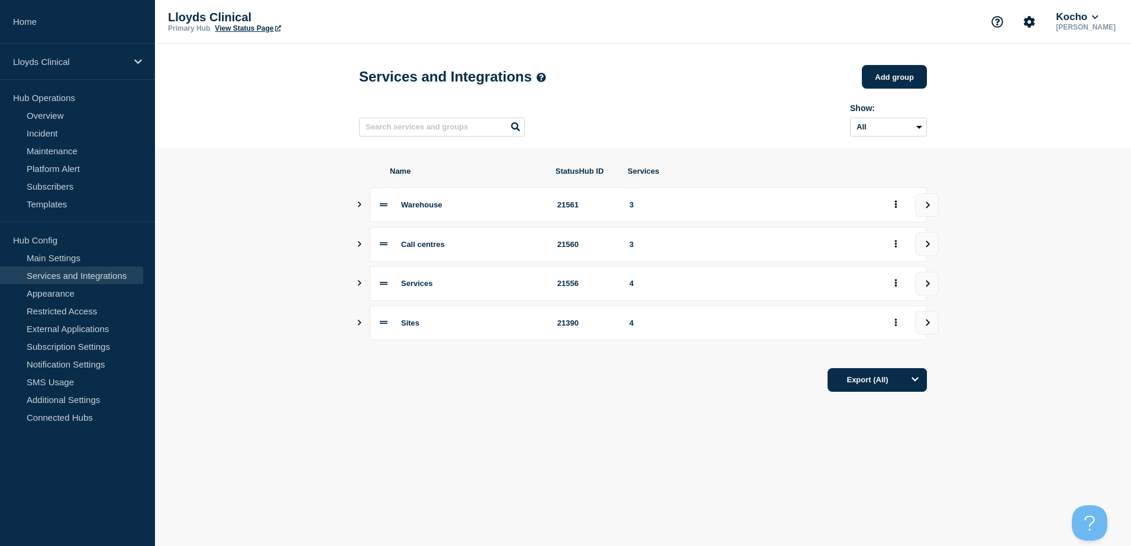
click at [358, 254] on button "Show services" at bounding box center [360, 244] width 6 height 35
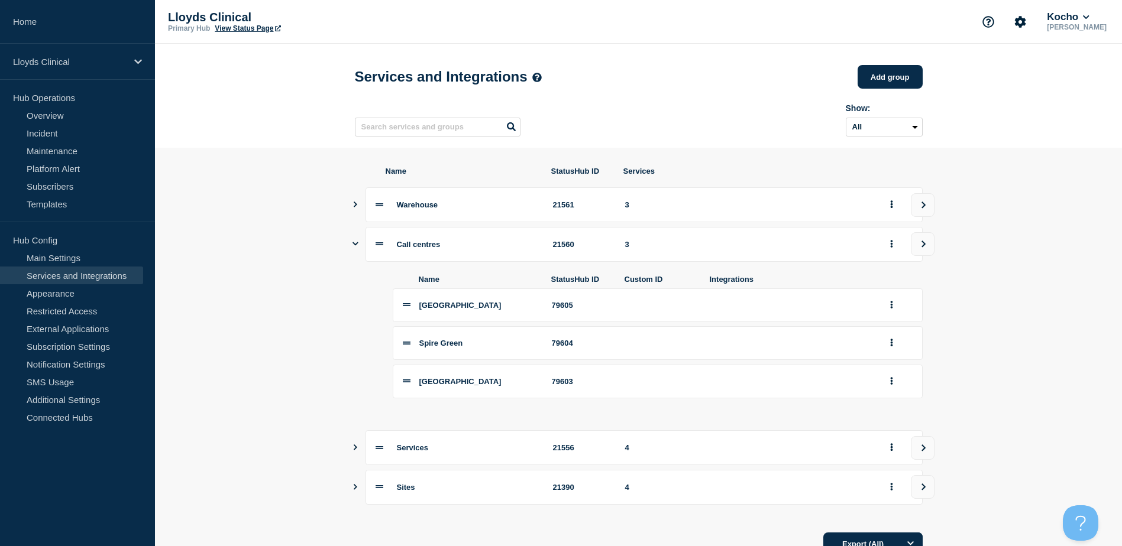
click at [355, 248] on icon "Show services" at bounding box center [355, 244] width 6 height 8
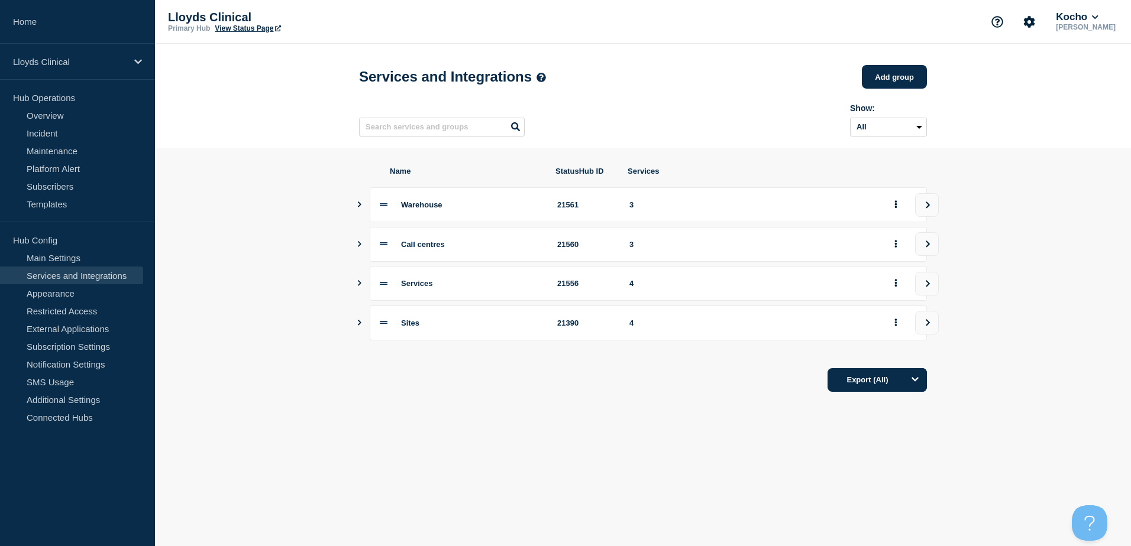
click at [358, 293] on button "Show services" at bounding box center [360, 283] width 6 height 35
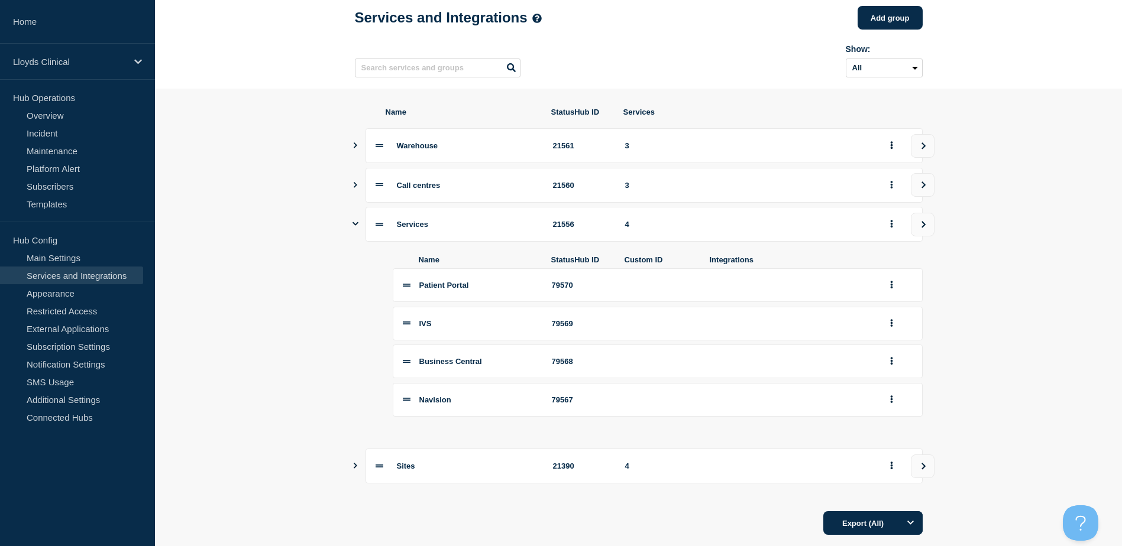
scroll to position [91, 0]
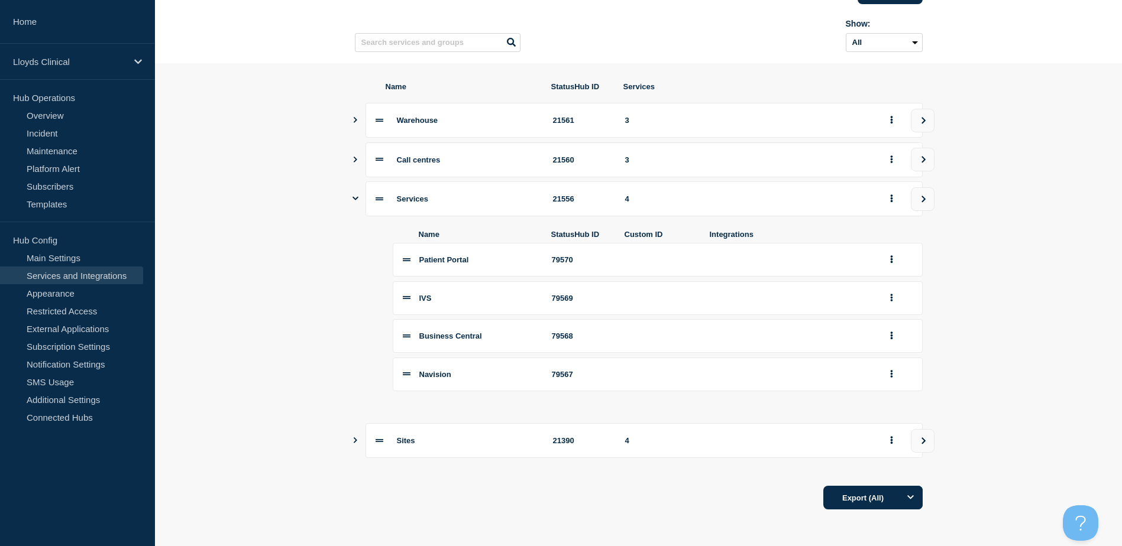
click at [354, 444] on button "Show services" at bounding box center [355, 440] width 6 height 35
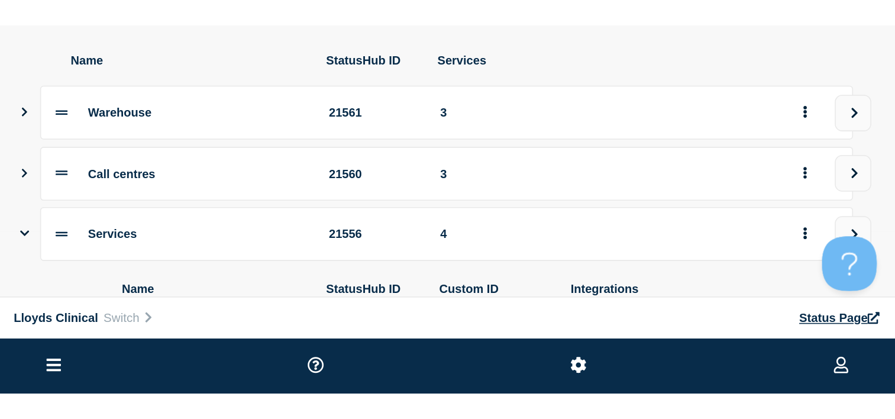
scroll to position [104, 0]
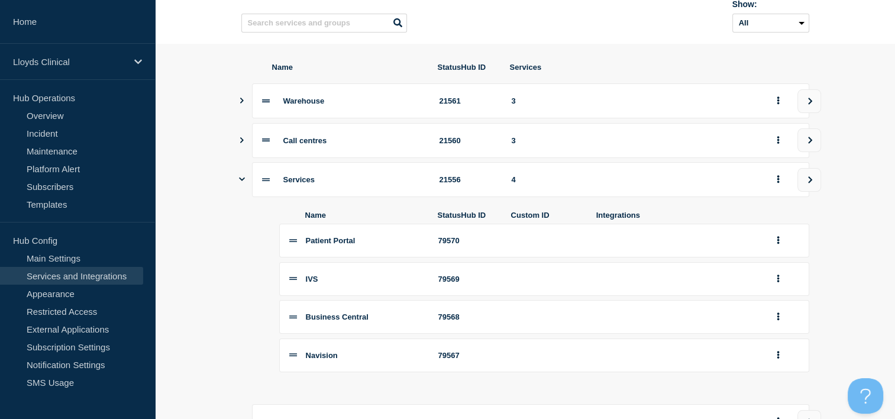
click at [244, 181] on icon "Show services" at bounding box center [242, 179] width 6 height 4
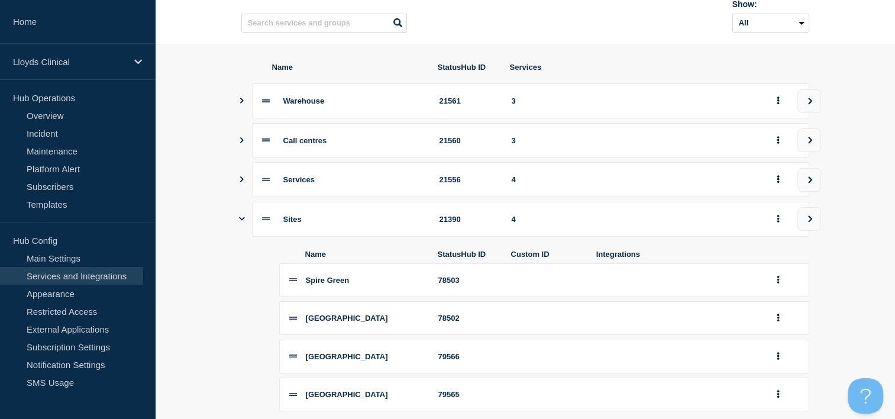
click at [242, 222] on icon "Show services" at bounding box center [242, 219] width 6 height 8
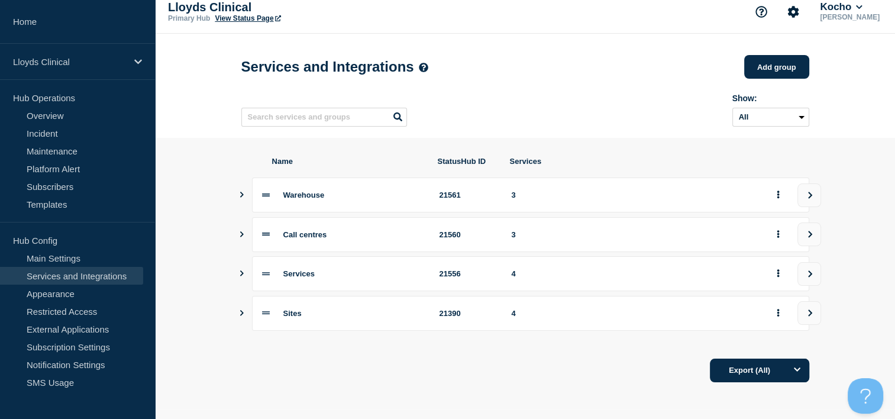
scroll to position [15, 0]
click at [577, 27] on div "Lloyds Clinical Primary Hub View Status Page Kocho Alan Capistrano" at bounding box center [525, 12] width 740 height 44
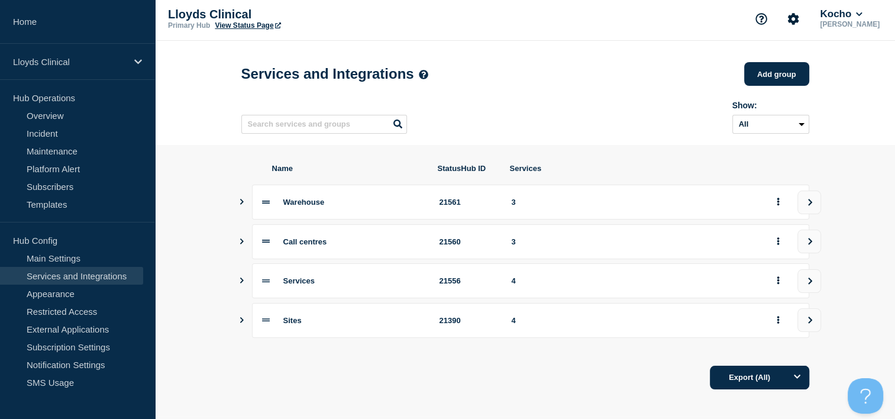
scroll to position [0, 0]
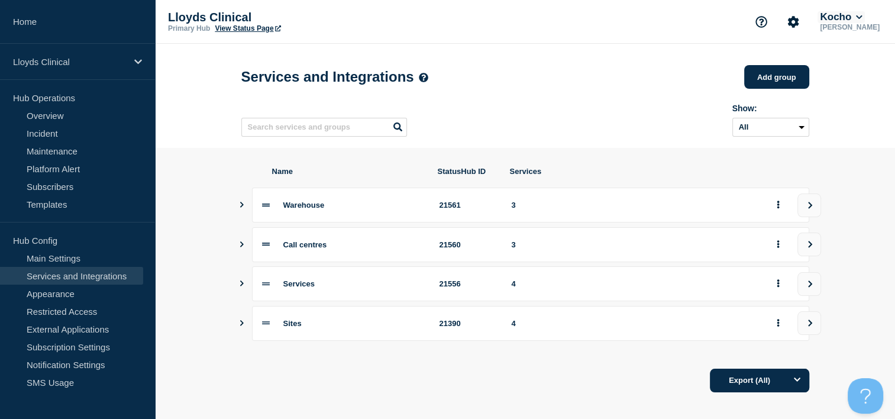
click at [862, 17] on button "Kocho" at bounding box center [840, 17] width 47 height 12
click at [849, 72] on button "LloydsAAH" at bounding box center [854, 75] width 51 height 11
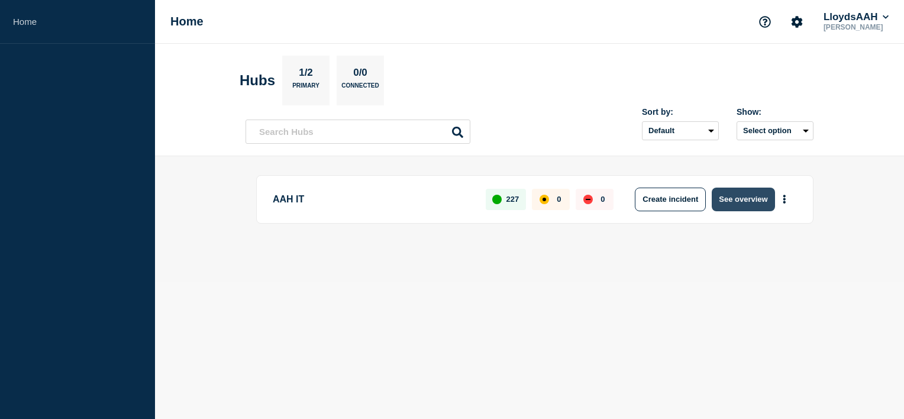
click at [740, 203] on button "See overview" at bounding box center [743, 199] width 63 height 24
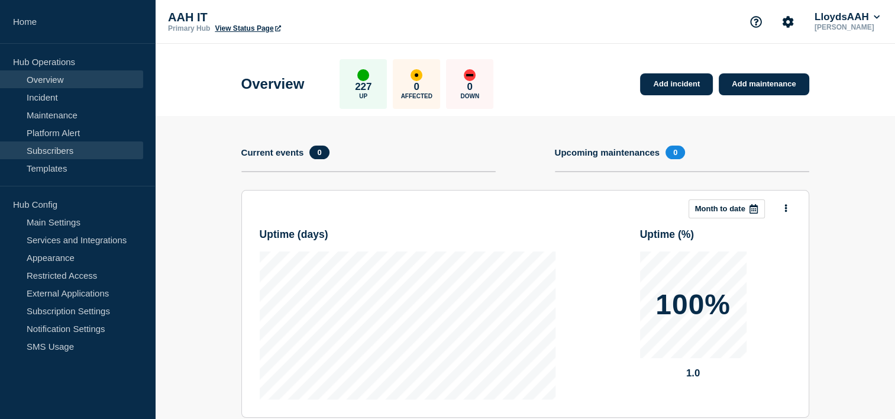
click at [50, 147] on link "Subscribers" at bounding box center [71, 150] width 143 height 18
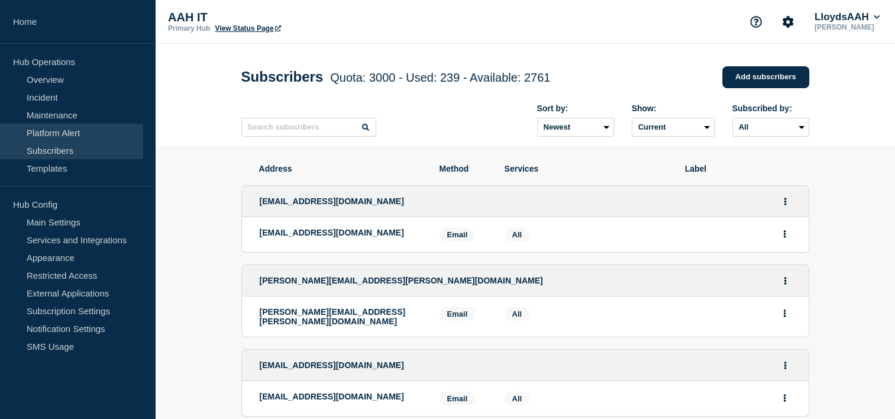
click at [65, 131] on link "Platform Alert" at bounding box center [71, 133] width 143 height 18
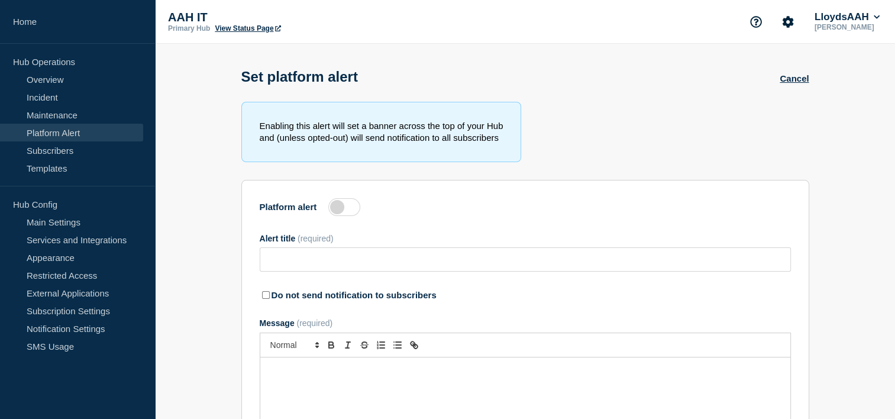
type input "P1 LS8434 LS not starting"
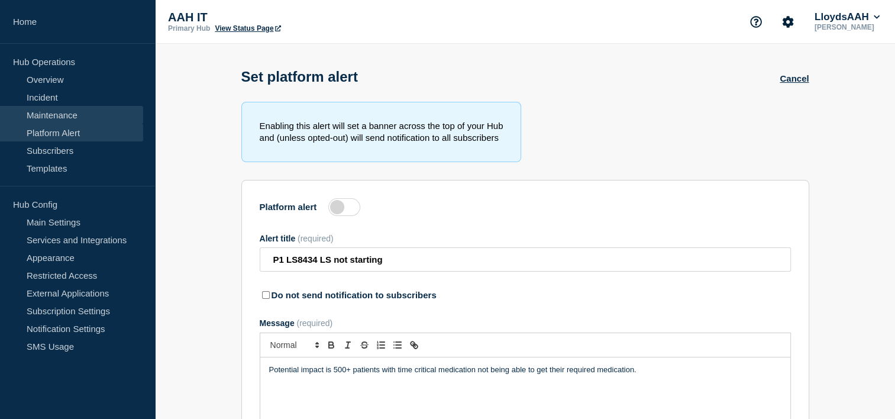
click at [59, 118] on link "Maintenance" at bounding box center [71, 115] width 143 height 18
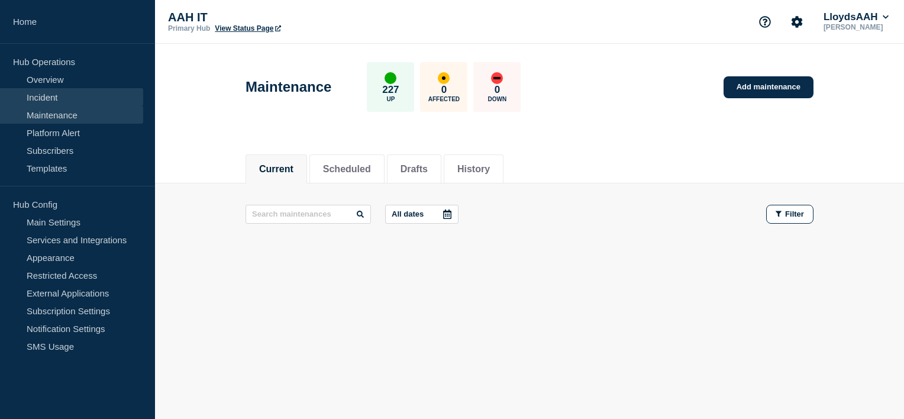
click at [62, 101] on link "Incident" at bounding box center [71, 97] width 143 height 18
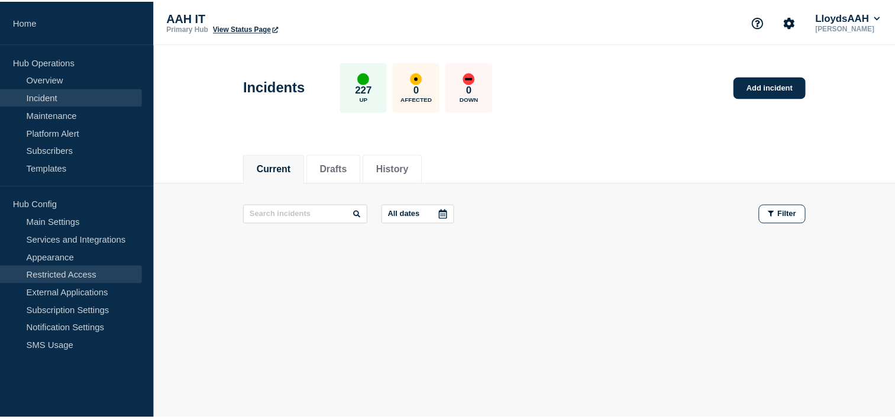
scroll to position [47, 0]
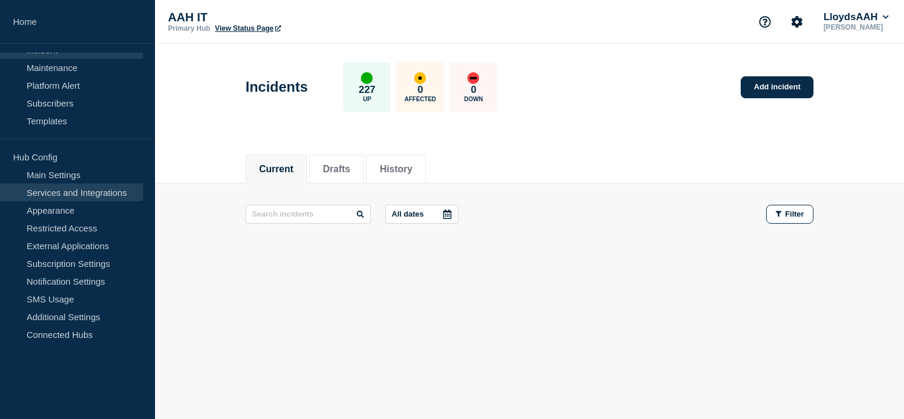
click at [59, 195] on link "Services and Integrations" at bounding box center [71, 192] width 143 height 18
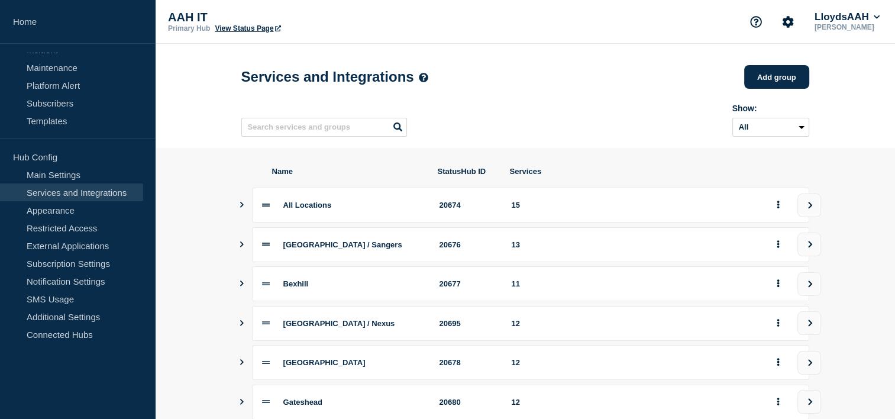
click at [244, 247] on icon "Show services" at bounding box center [242, 244] width 8 height 6
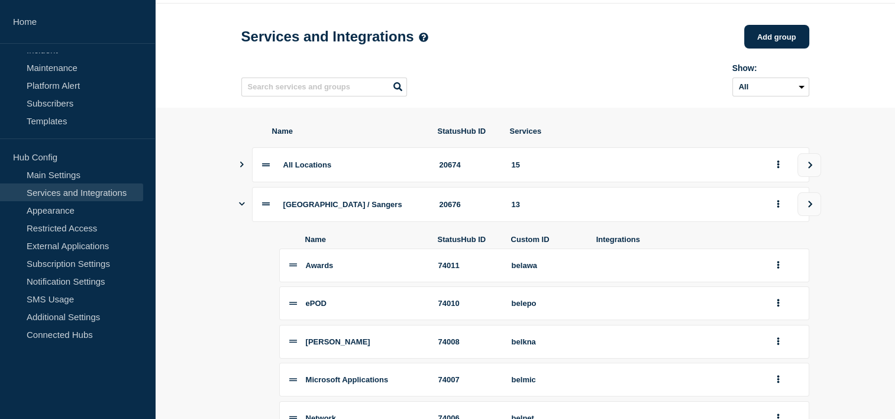
scroll to position [59, 0]
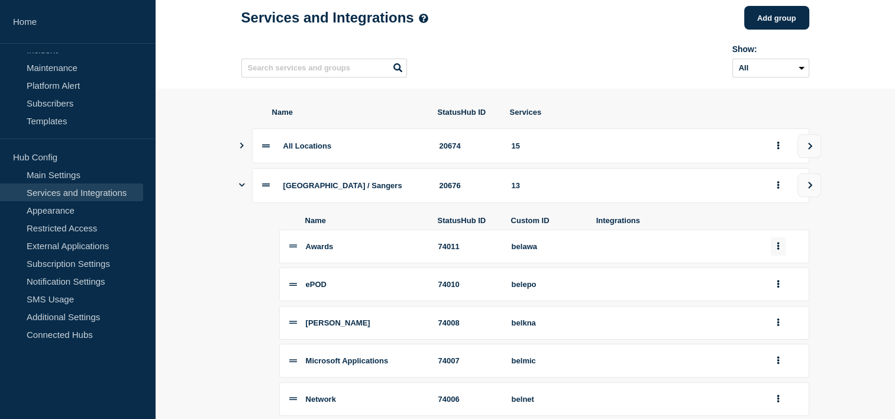
click at [775, 256] on button "group actions" at bounding box center [778, 246] width 15 height 18
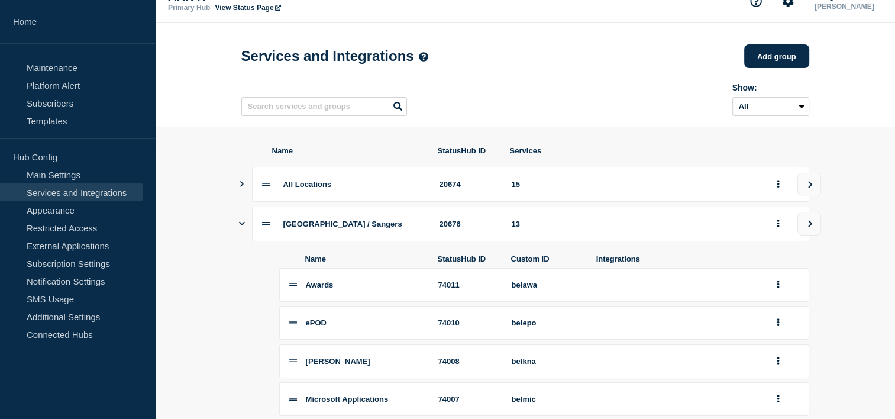
scroll to position [0, 0]
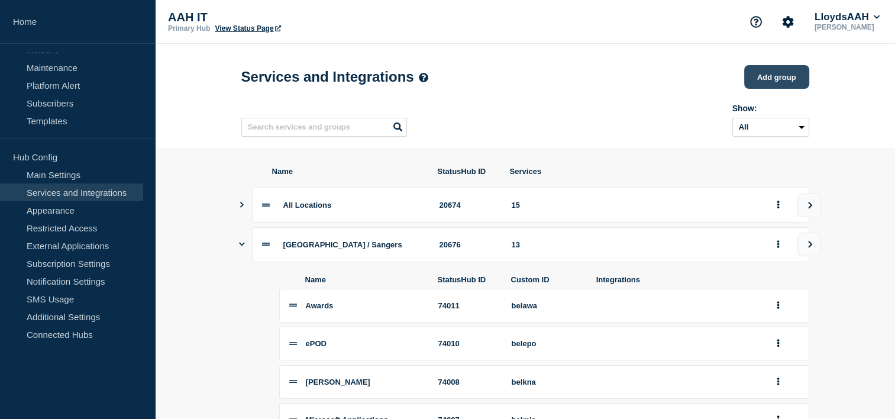
click at [793, 76] on button "Add group" at bounding box center [776, 77] width 65 height 24
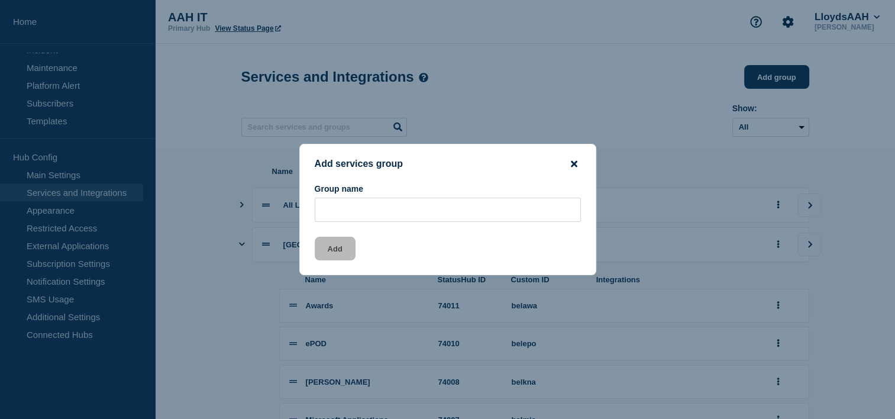
click at [574, 161] on icon "close button" at bounding box center [574, 163] width 7 height 7
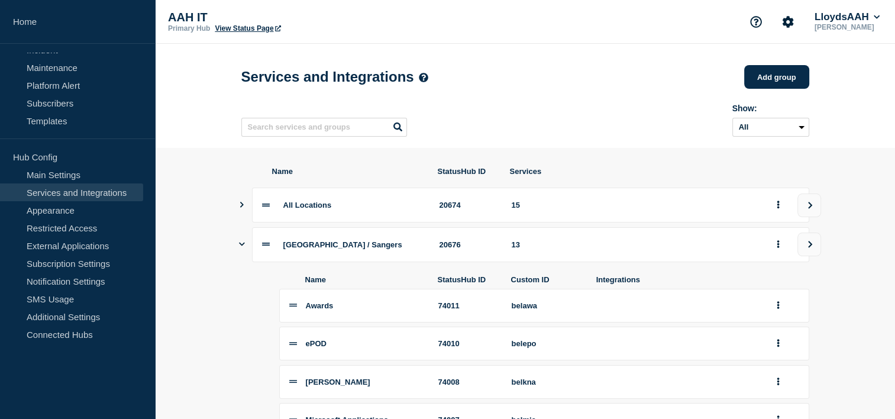
click at [241, 246] on icon "Show services" at bounding box center [242, 244] width 6 height 4
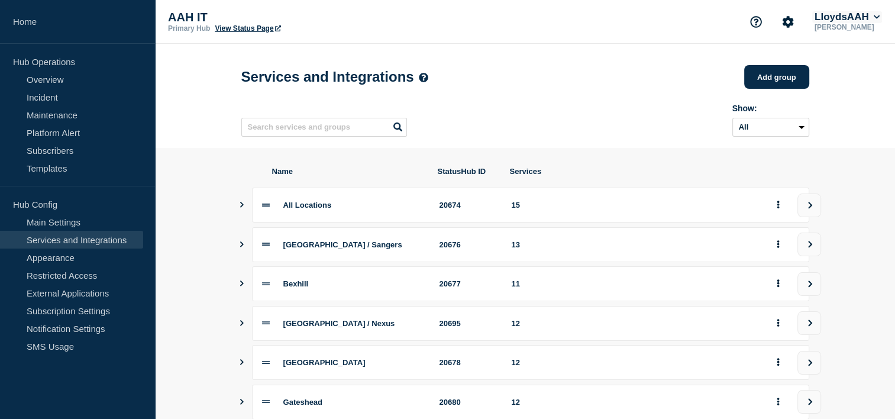
click at [875, 17] on icon at bounding box center [877, 17] width 6 height 4
drag, startPoint x: 840, startPoint y: 60, endPoint x: 838, endPoint y: 54, distance: 6.4
click at [842, 57] on button "Kocho" at bounding box center [839, 59] width 33 height 11
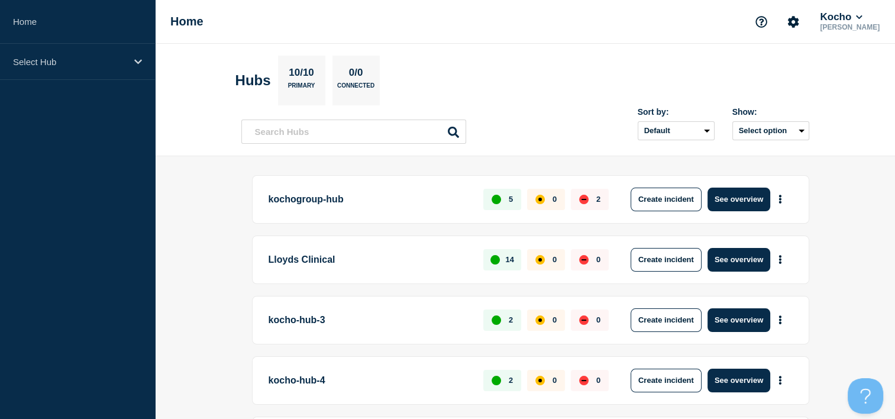
click at [528, 90] on section "Hubs 10/10 Primary 0/0 Connected" at bounding box center [525, 81] width 580 height 50
click at [735, 256] on button "See overview" at bounding box center [738, 260] width 63 height 24
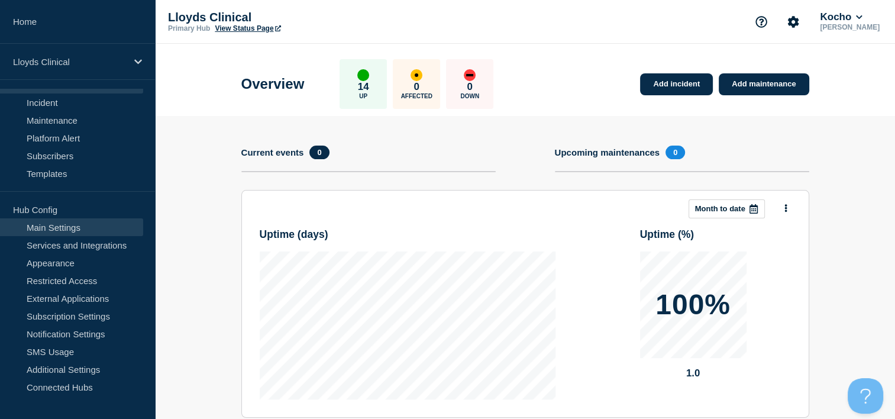
scroll to position [47, 0]
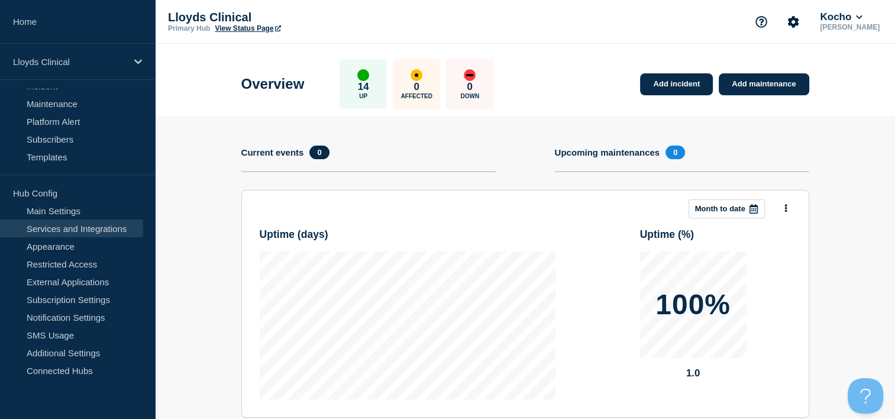
click at [69, 229] on link "Services and Integrations" at bounding box center [71, 228] width 143 height 18
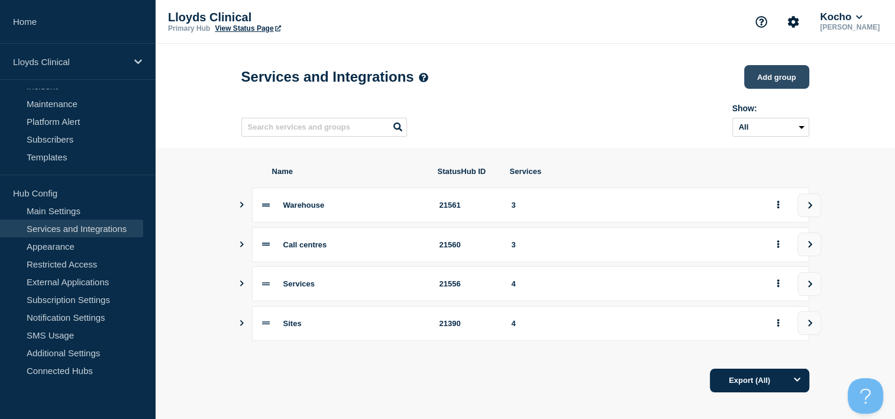
click at [771, 77] on button "Add group" at bounding box center [776, 77] width 65 height 24
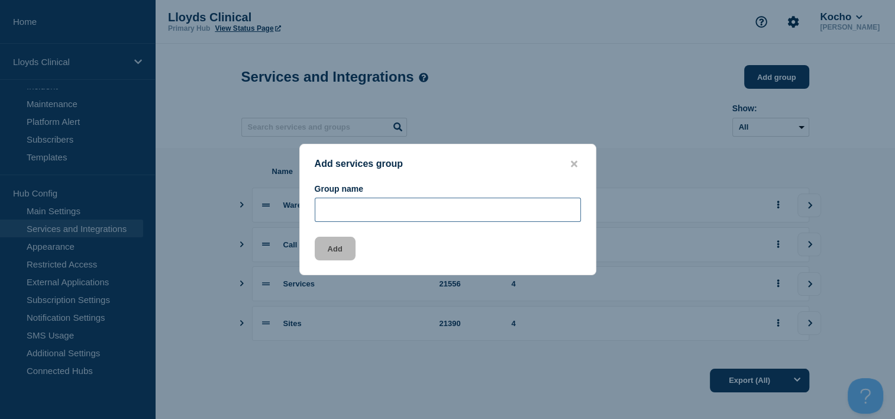
click at [364, 216] on input "Group name" at bounding box center [448, 210] width 266 height 24
type input "Test"
click at [568, 159] on div "Add services group" at bounding box center [448, 164] width 296 height 11
click at [573, 161] on icon "close button" at bounding box center [574, 163] width 7 height 9
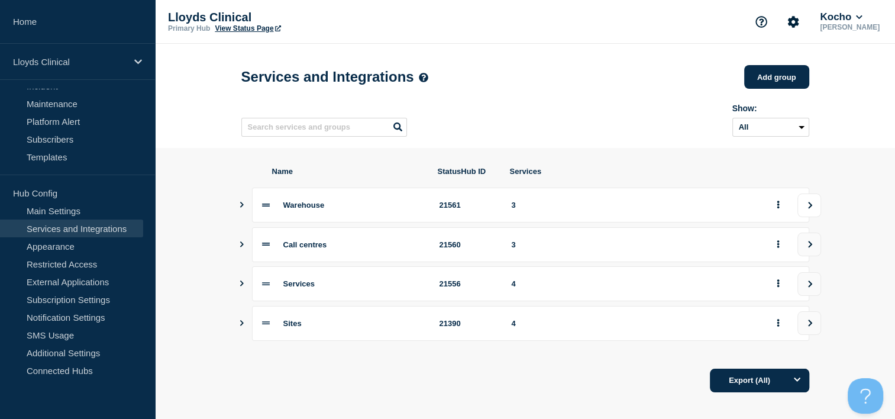
click at [809, 209] on icon "view group" at bounding box center [810, 205] width 8 height 7
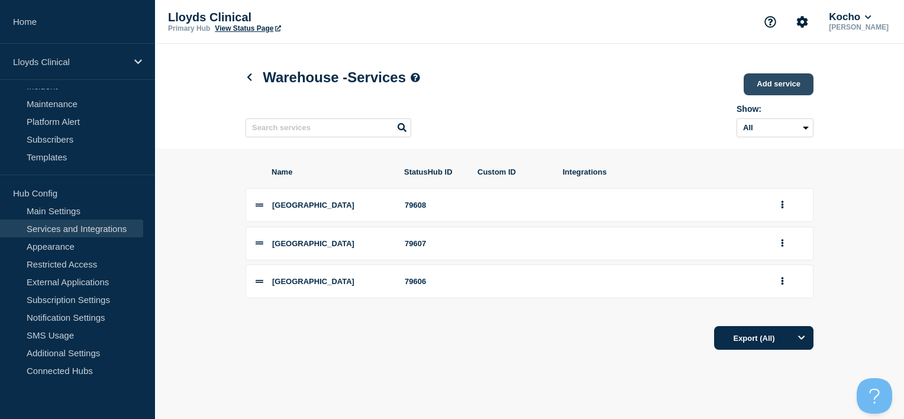
click at [777, 84] on link "Add service" at bounding box center [778, 84] width 70 height 22
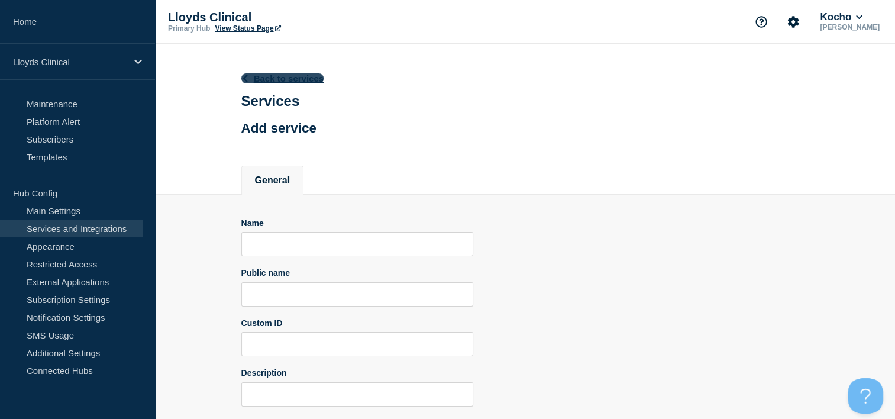
click at [248, 73] on link "Back to services" at bounding box center [282, 78] width 83 height 10
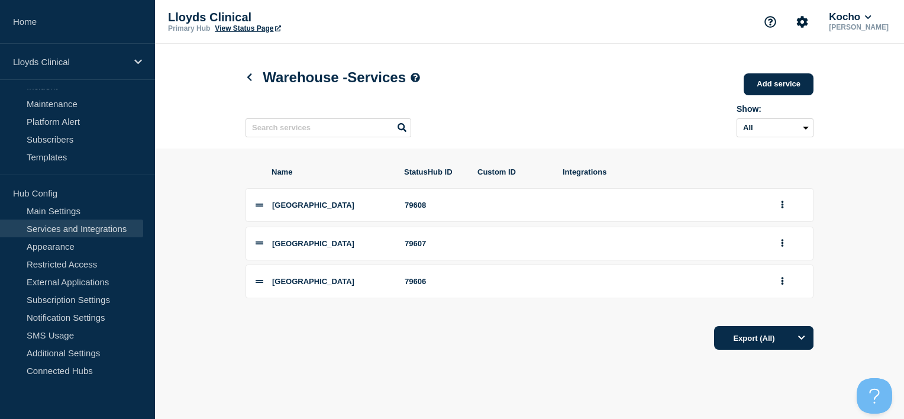
click at [848, 297] on section "Name StatusHub ID Custom ID Integrations Derby 79608 Glasgow 79607 Schimitar Pa…" at bounding box center [529, 258] width 749 height 220
click at [413, 209] on div "79608" at bounding box center [434, 204] width 59 height 9
click at [293, 207] on span "Derby" at bounding box center [313, 204] width 82 height 9
click at [788, 214] on button "group actions" at bounding box center [782, 205] width 15 height 18
click at [859, 212] on section "Name StatusHub ID Custom ID Integrations Derby 79608 Edit Delete Move to Top Bo…" at bounding box center [529, 258] width 749 height 220
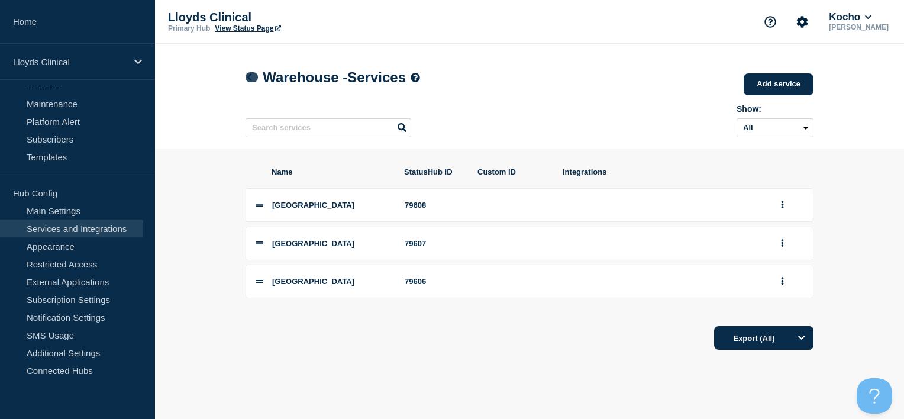
click at [252, 73] on link at bounding box center [251, 77] width 12 height 10
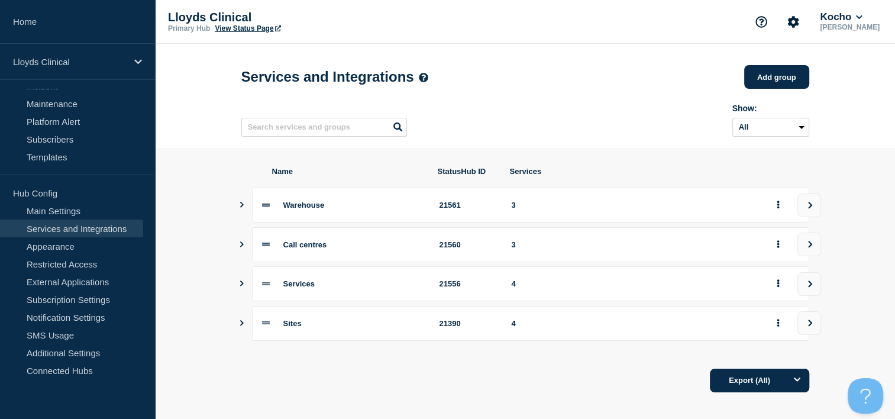
click at [244, 208] on icon "Show services" at bounding box center [242, 205] width 8 height 6
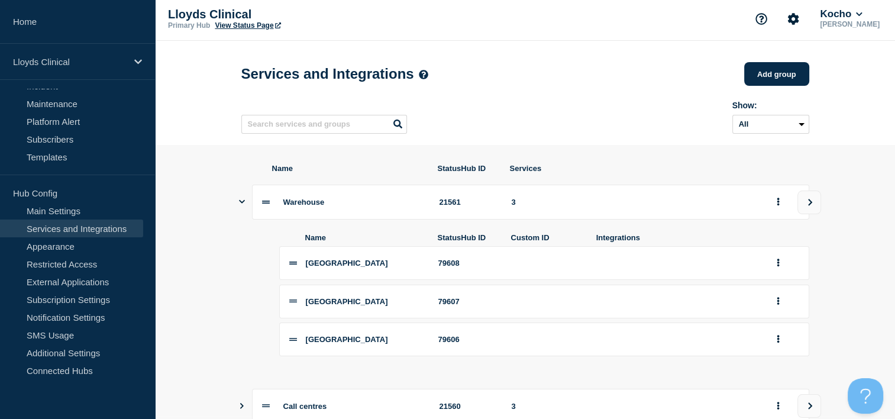
scroll to position [118, 0]
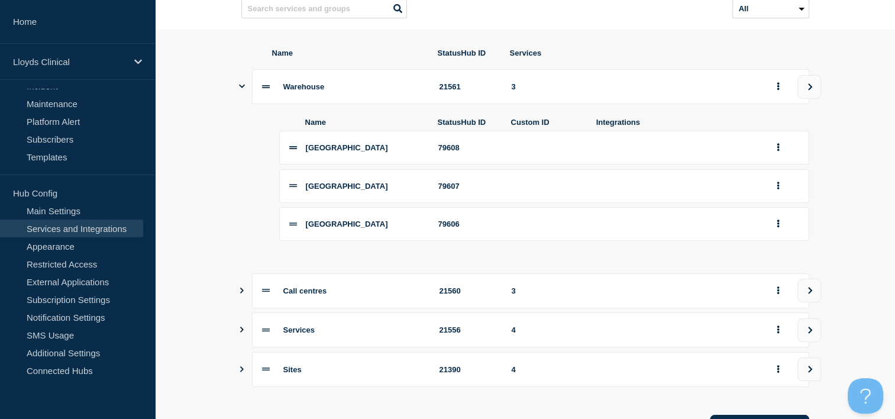
click at [240, 293] on icon "Show services" at bounding box center [242, 290] width 8 height 6
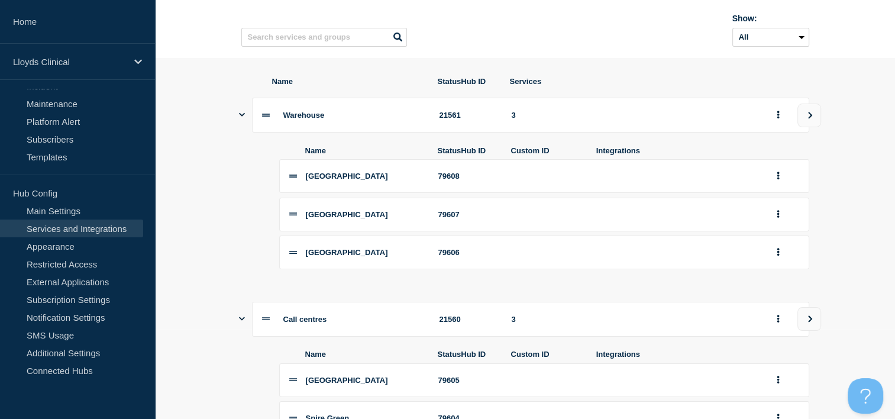
scroll to position [0, 0]
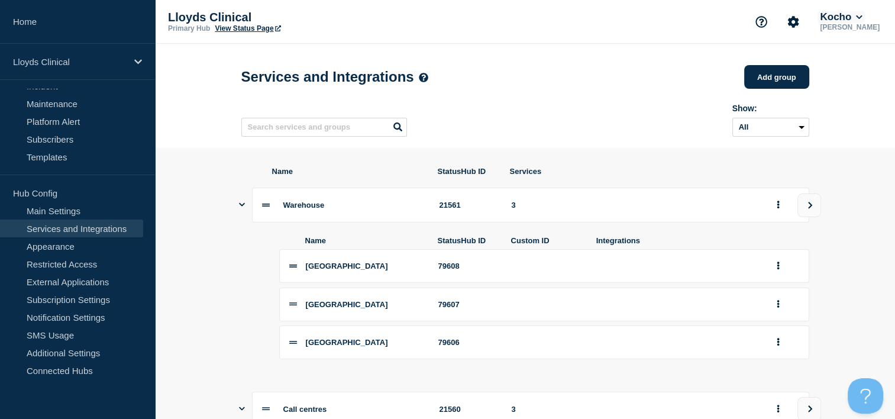
click at [864, 21] on button "Kocho" at bounding box center [840, 17] width 47 height 12
click at [856, 73] on button "LloydsAAH" at bounding box center [854, 75] width 51 height 11
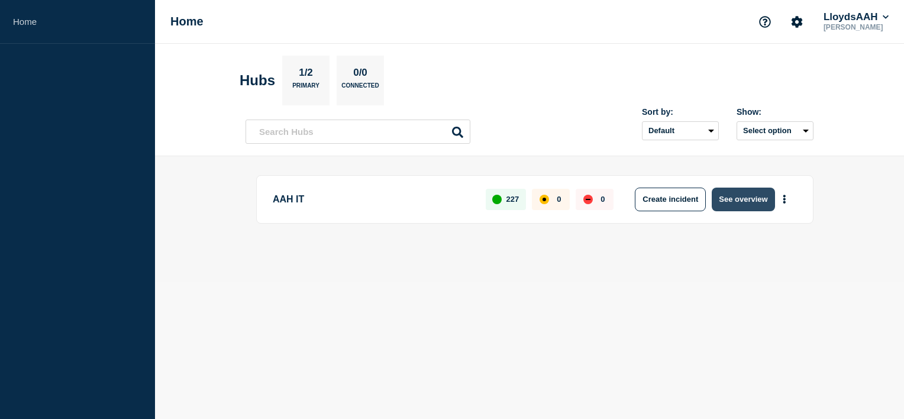
click at [753, 193] on button "See overview" at bounding box center [743, 199] width 63 height 24
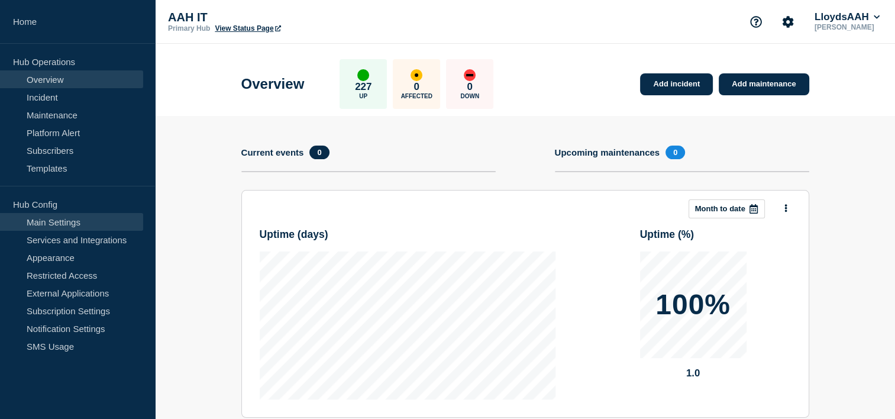
click at [55, 222] on link "Main Settings" at bounding box center [71, 222] width 143 height 18
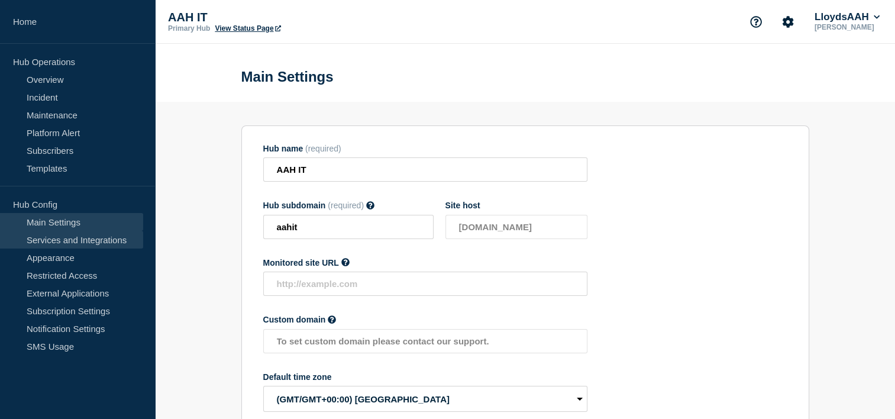
click at [67, 239] on link "Services and Integrations" at bounding box center [71, 240] width 143 height 18
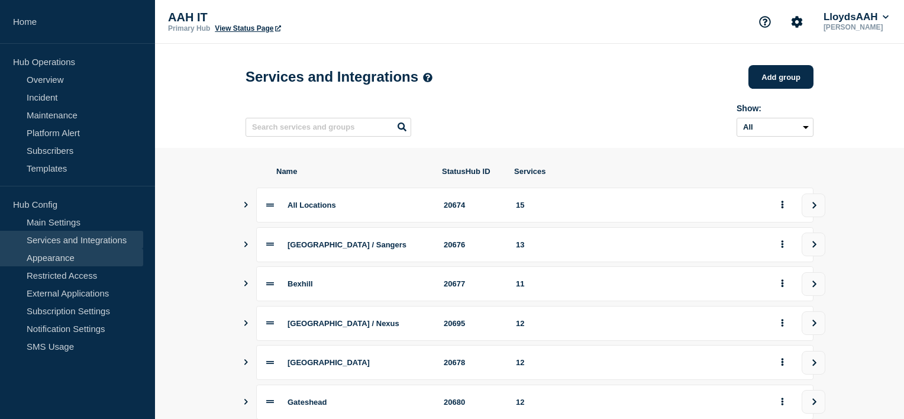
click at [54, 259] on link "Appearance" at bounding box center [71, 257] width 143 height 18
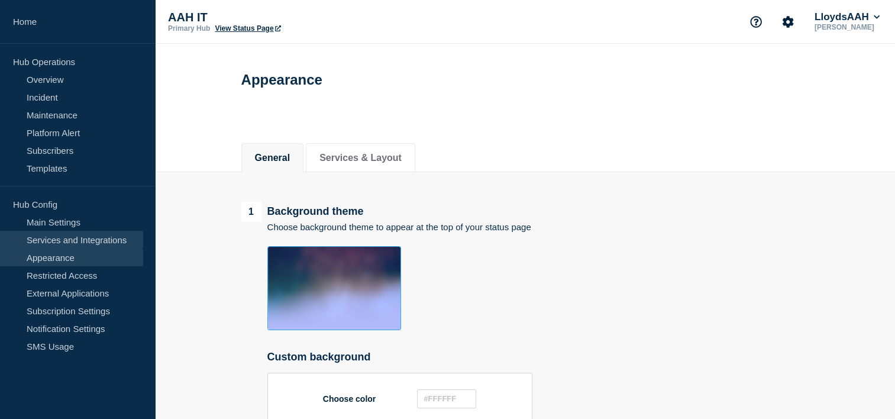
click at [74, 234] on link "Services and Integrations" at bounding box center [71, 240] width 143 height 18
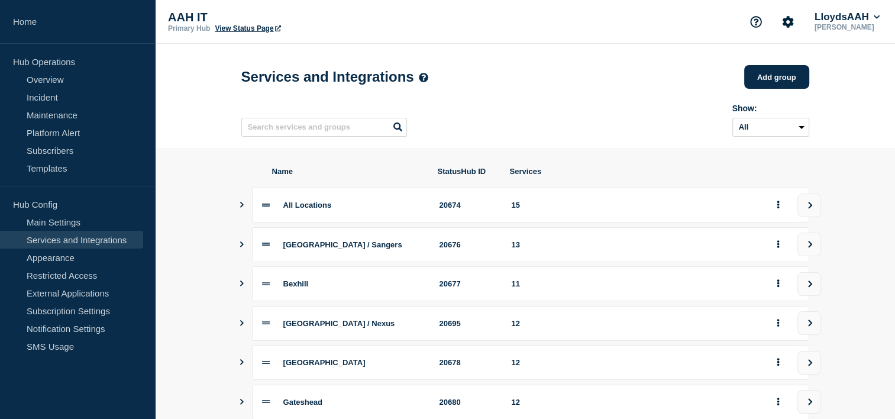
click at [238, 208] on icon "Show services" at bounding box center [242, 205] width 8 height 6
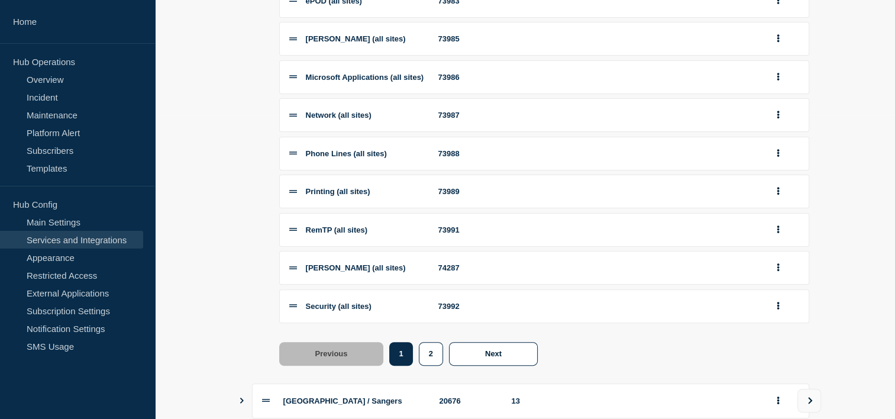
scroll to position [355, 0]
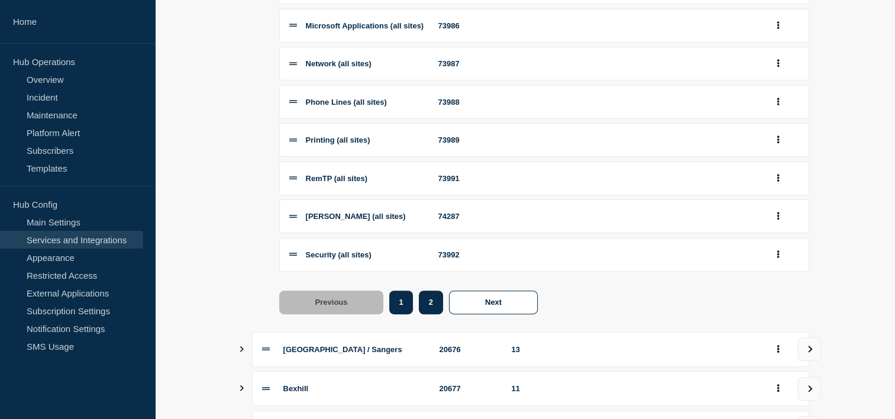
click at [431, 314] on button "2" at bounding box center [431, 302] width 24 height 24
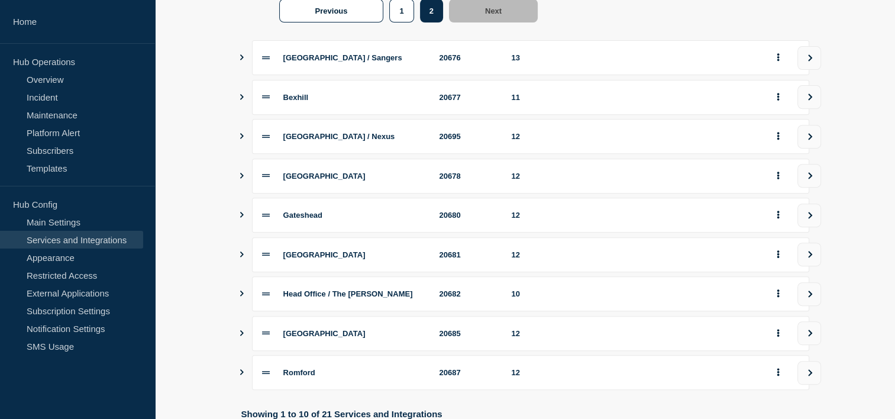
scroll to position [532, 0]
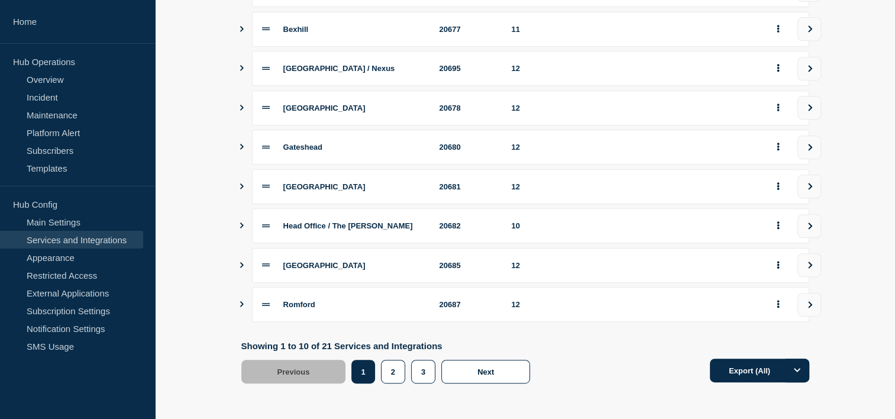
click at [239, 189] on icon "Show services" at bounding box center [242, 186] width 8 height 6
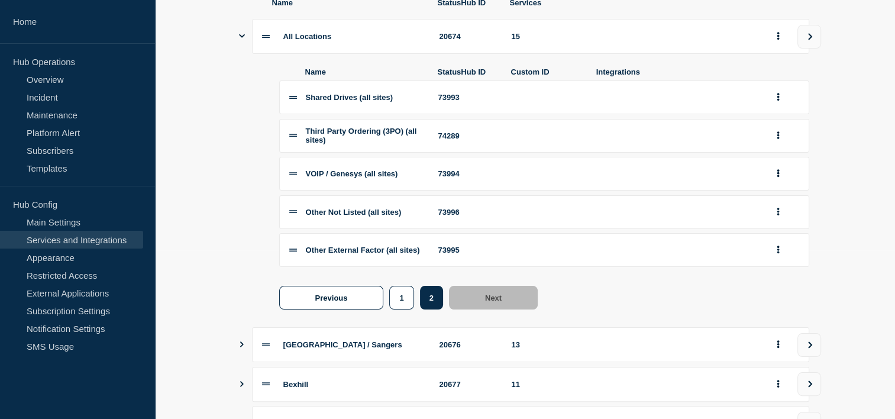
scroll to position [59, 0]
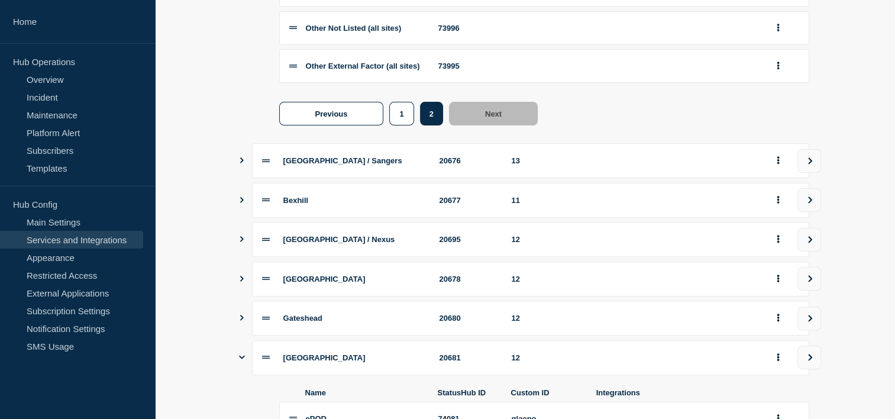
scroll to position [355, 0]
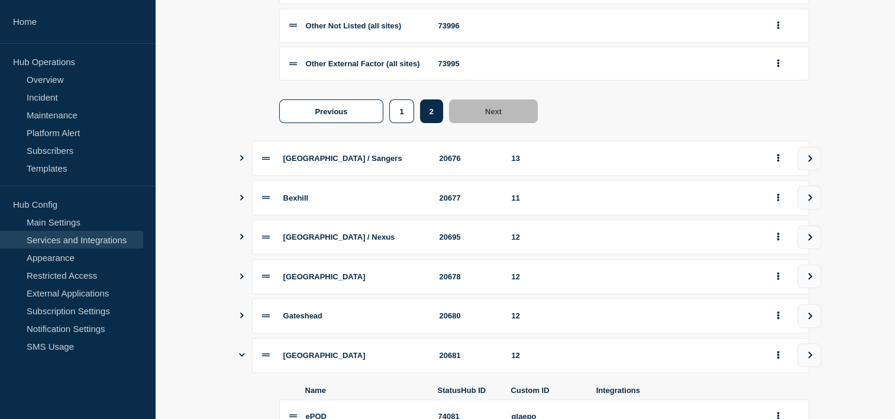
click at [241, 161] on icon "Show services" at bounding box center [242, 158] width 8 height 6
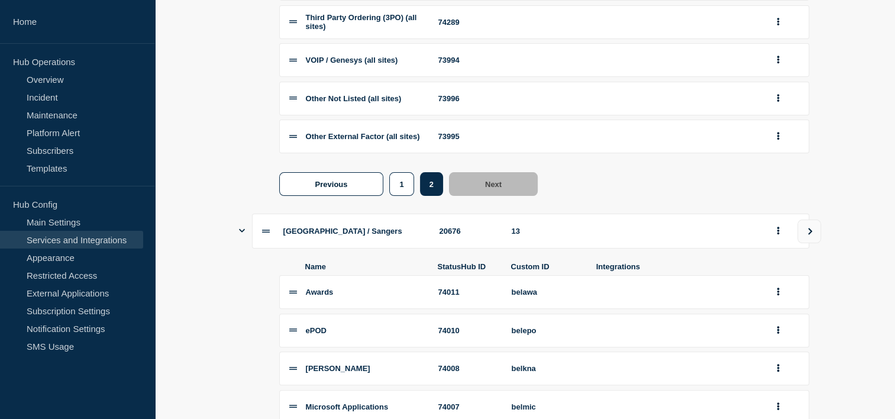
scroll to position [296, 0]
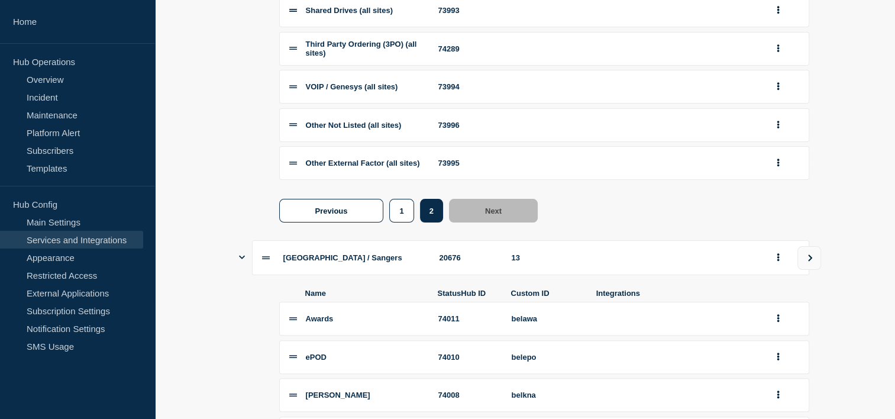
scroll to position [237, 0]
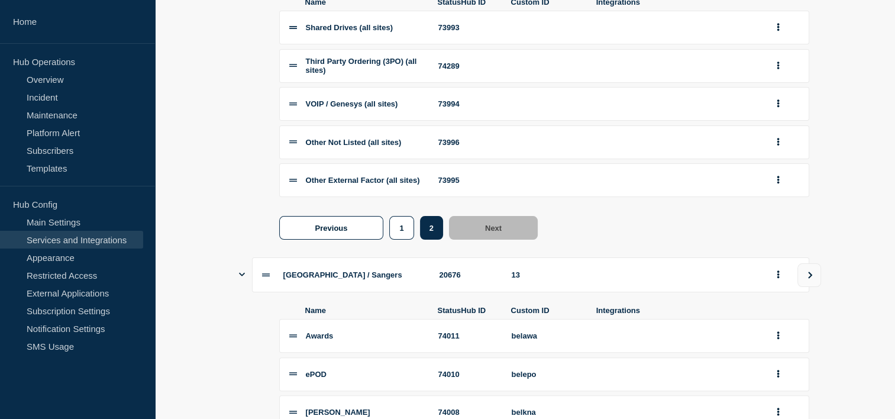
scroll to position [296, 0]
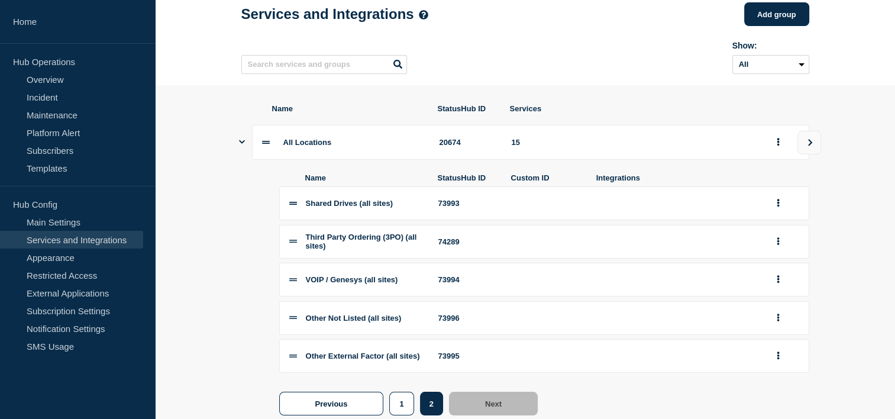
scroll to position [59, 0]
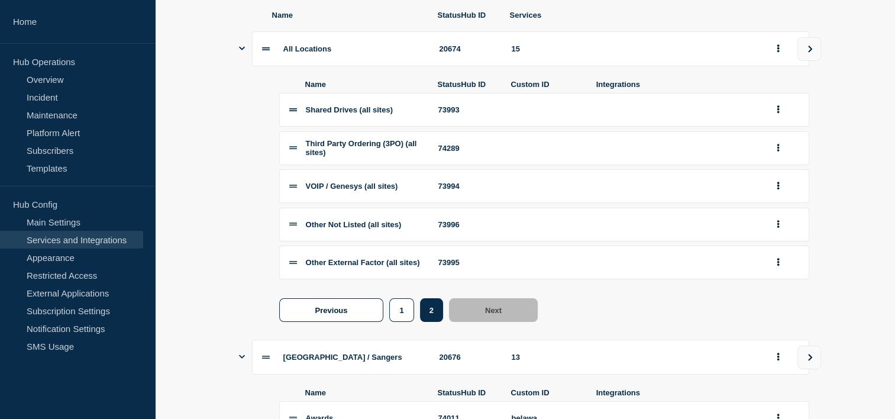
scroll to position [177, 0]
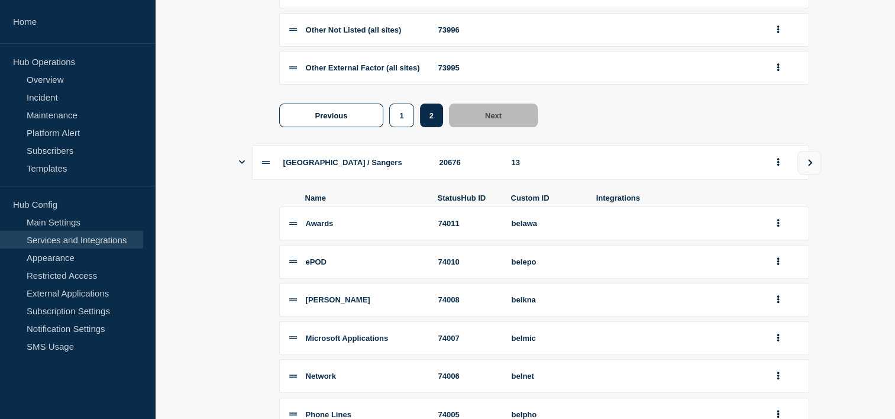
scroll to position [355, 0]
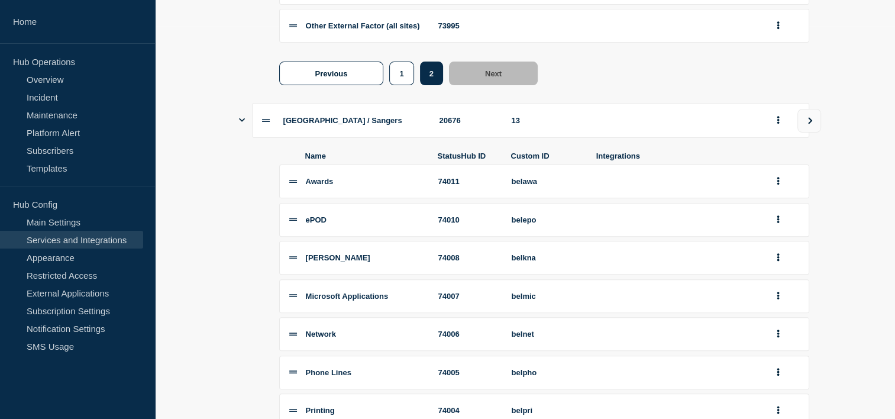
scroll to position [414, 0]
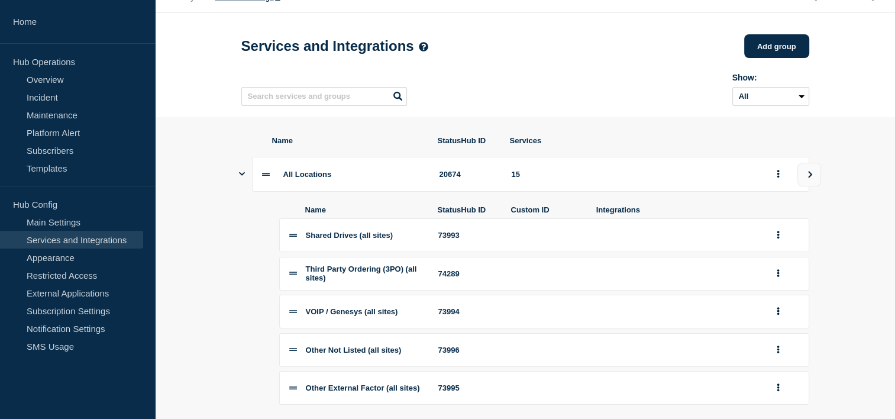
scroll to position [0, 0]
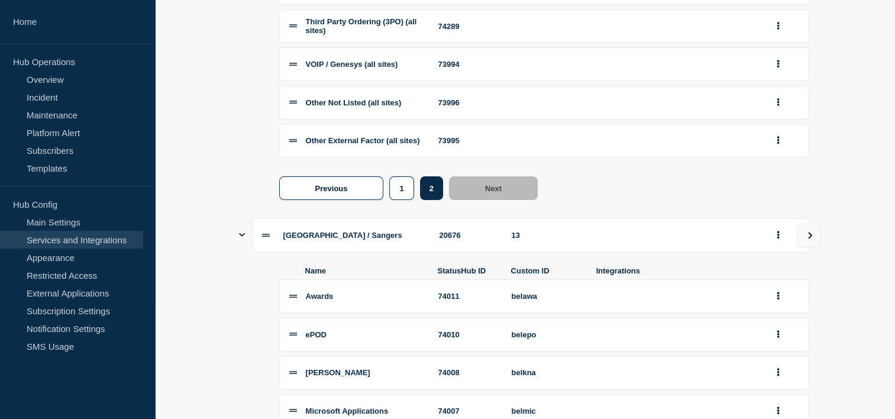
scroll to position [296, 0]
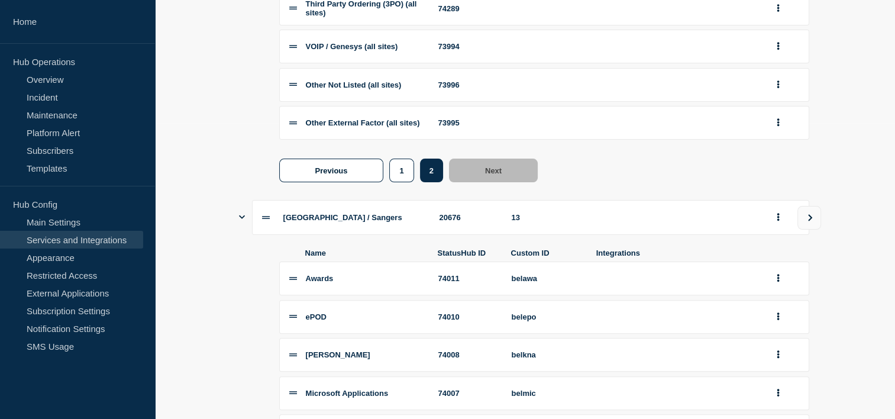
click at [405, 182] on button "1" at bounding box center [401, 171] width 24 height 24
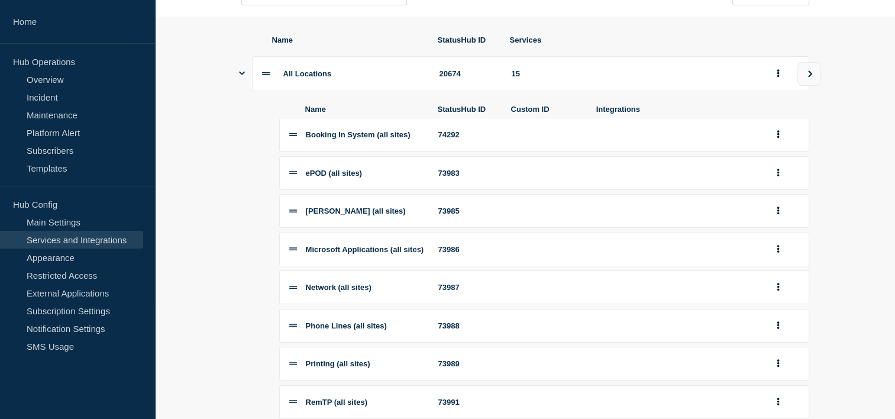
scroll to position [118, 0]
